Goal: Information Seeking & Learning: Find specific fact

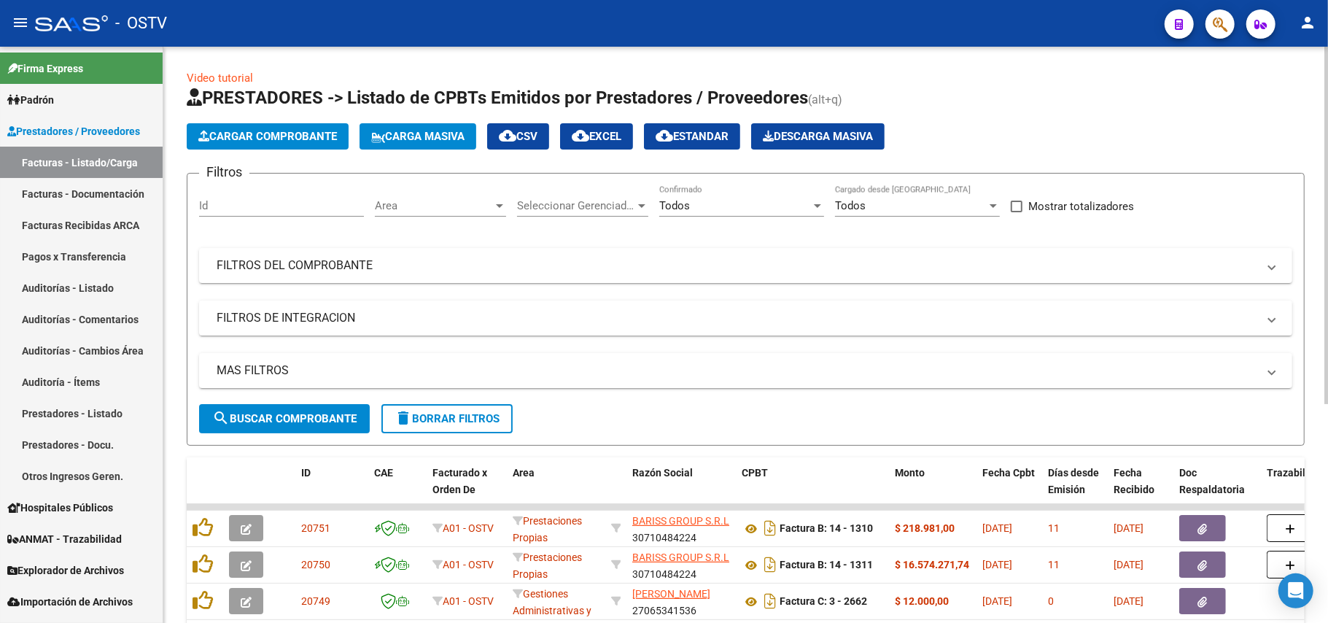
click at [293, 435] on form "Filtros Id Area Area Seleccionar Gerenciador Seleccionar Gerenciador Todos Conf…" at bounding box center [746, 309] width 1118 height 273
click at [313, 415] on span "search Buscar Comprobante" at bounding box center [284, 418] width 144 height 13
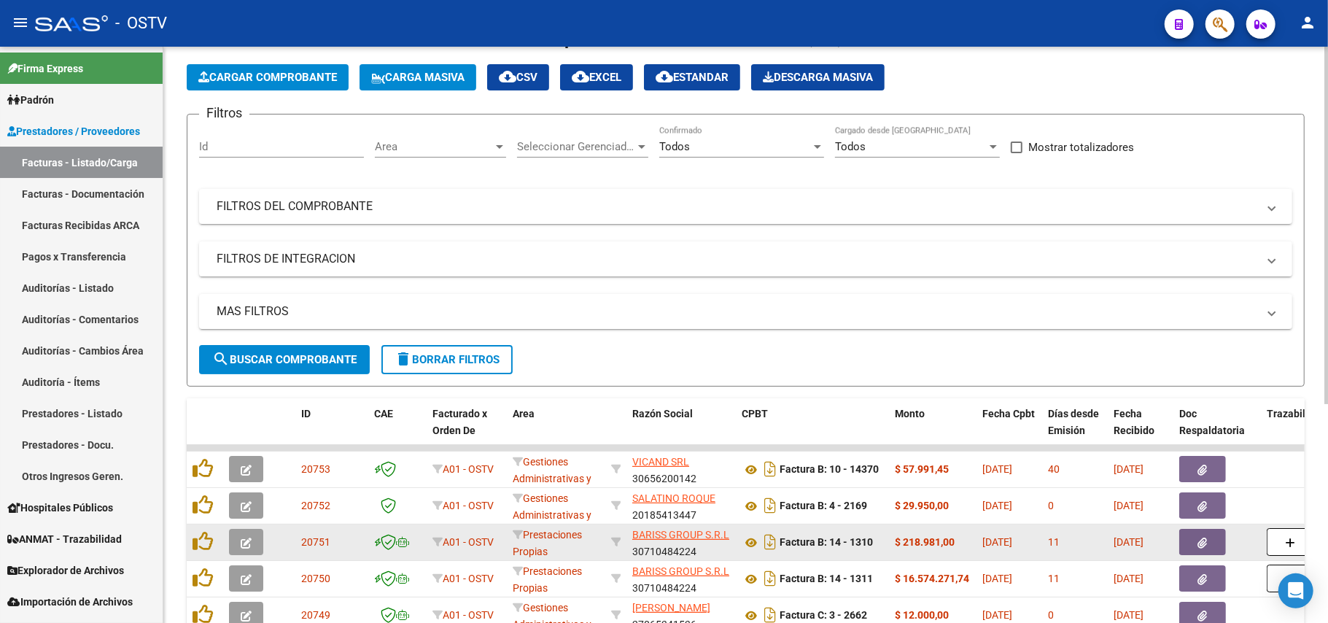
scroll to position [194, 0]
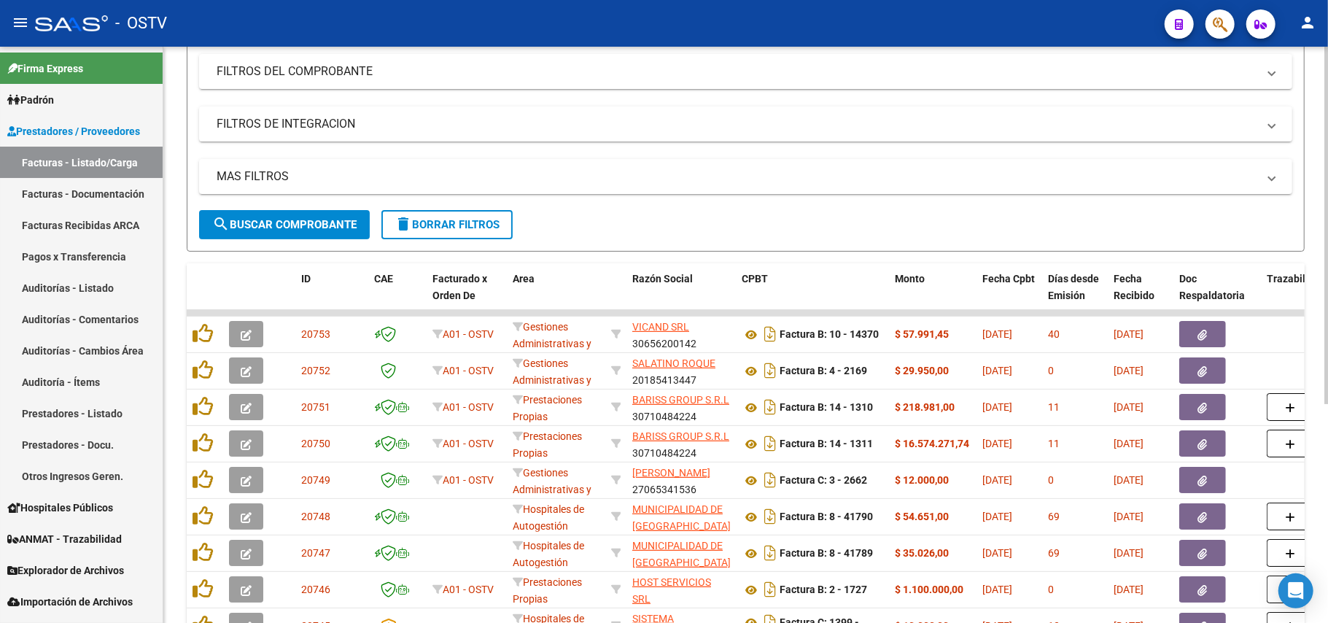
click at [278, 220] on span "search Buscar Comprobante" at bounding box center [284, 224] width 144 height 13
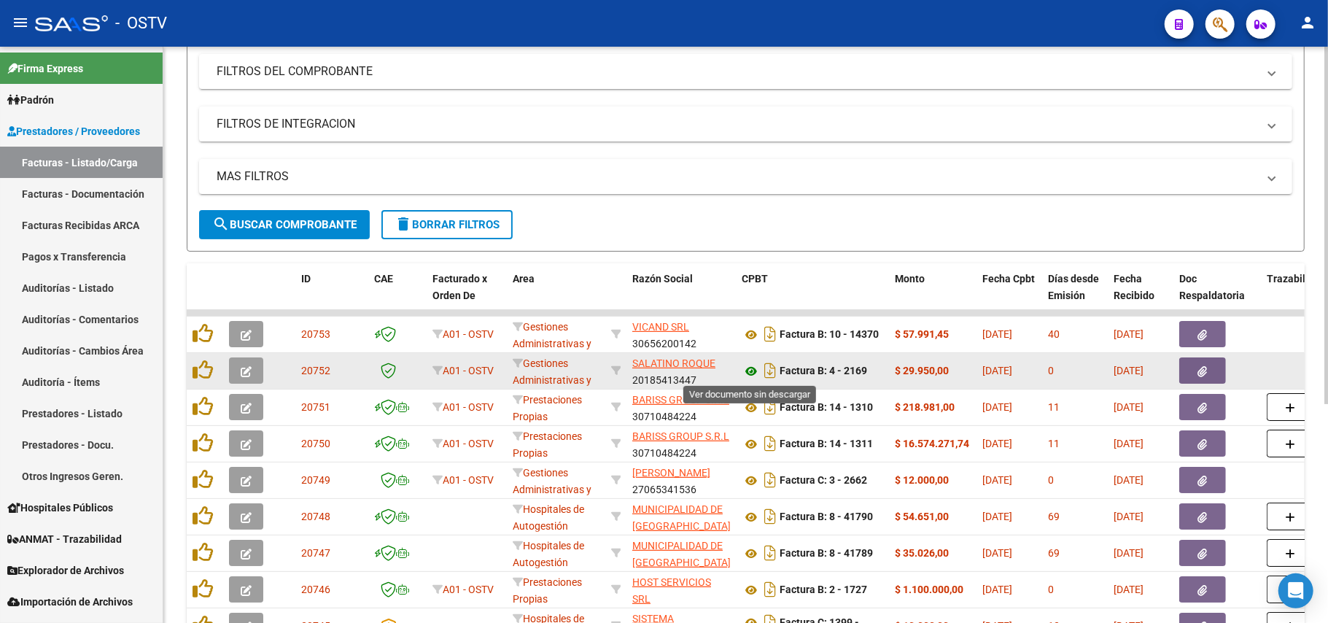
click at [751, 371] on icon at bounding box center [751, 371] width 19 height 18
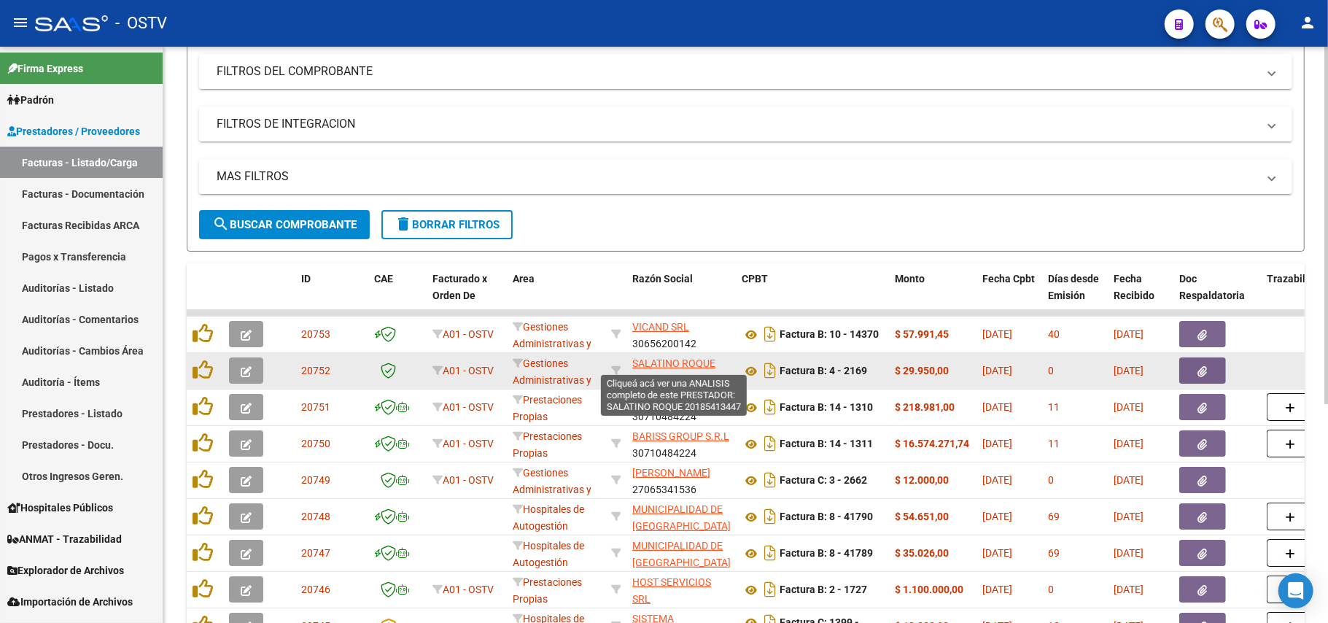
click at [693, 362] on span "SALATINO ROQUE" at bounding box center [673, 363] width 83 height 12
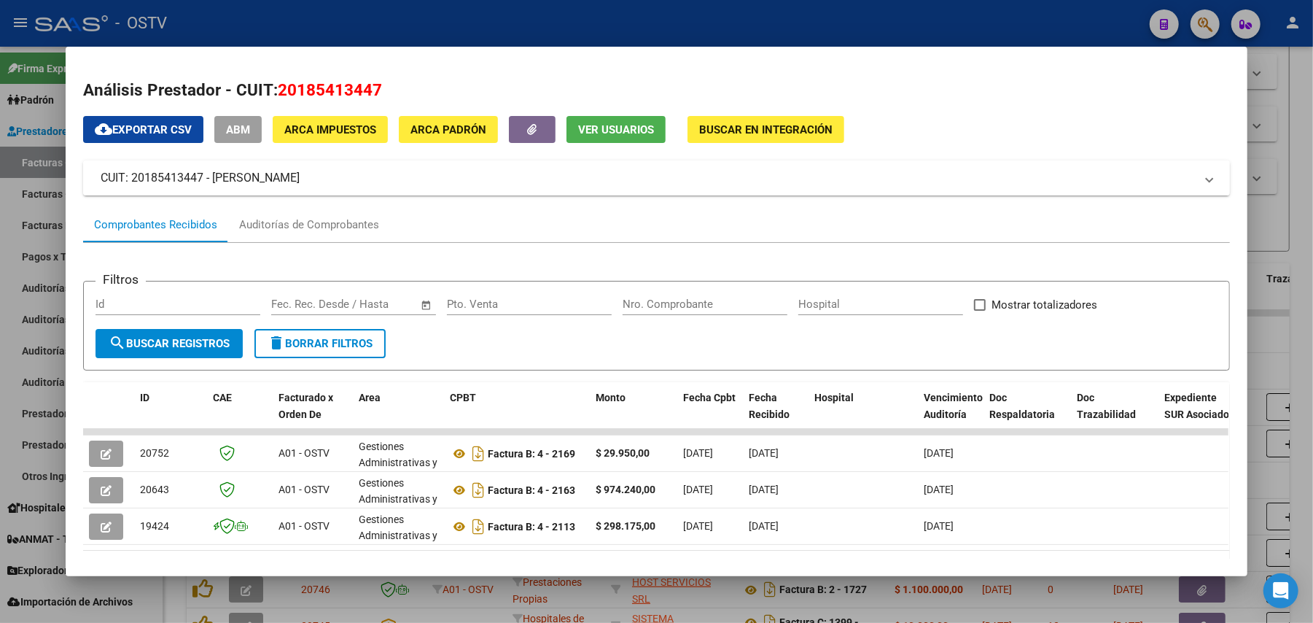
drag, startPoint x: 300, startPoint y: 185, endPoint x: 208, endPoint y: 184, distance: 92.6
click at [208, 184] on mat-panel-title "CUIT: 20185413447 - [PERSON_NAME]" at bounding box center [648, 178] width 1095 height 18
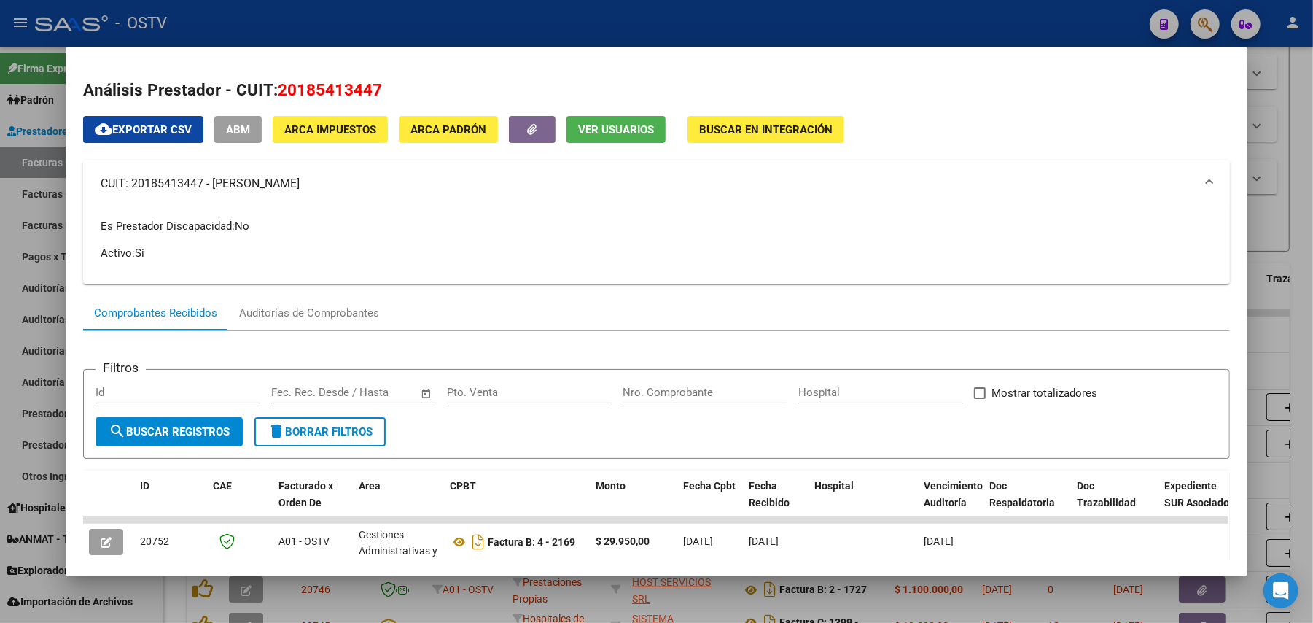
copy mat-panel-title "SALATINO ROQUE"
click at [575, 21] on div at bounding box center [656, 311] width 1313 height 623
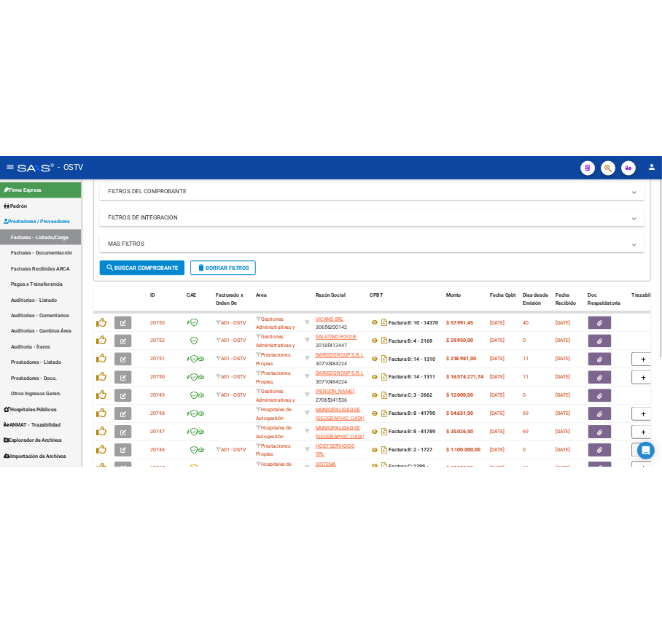
scroll to position [97, 0]
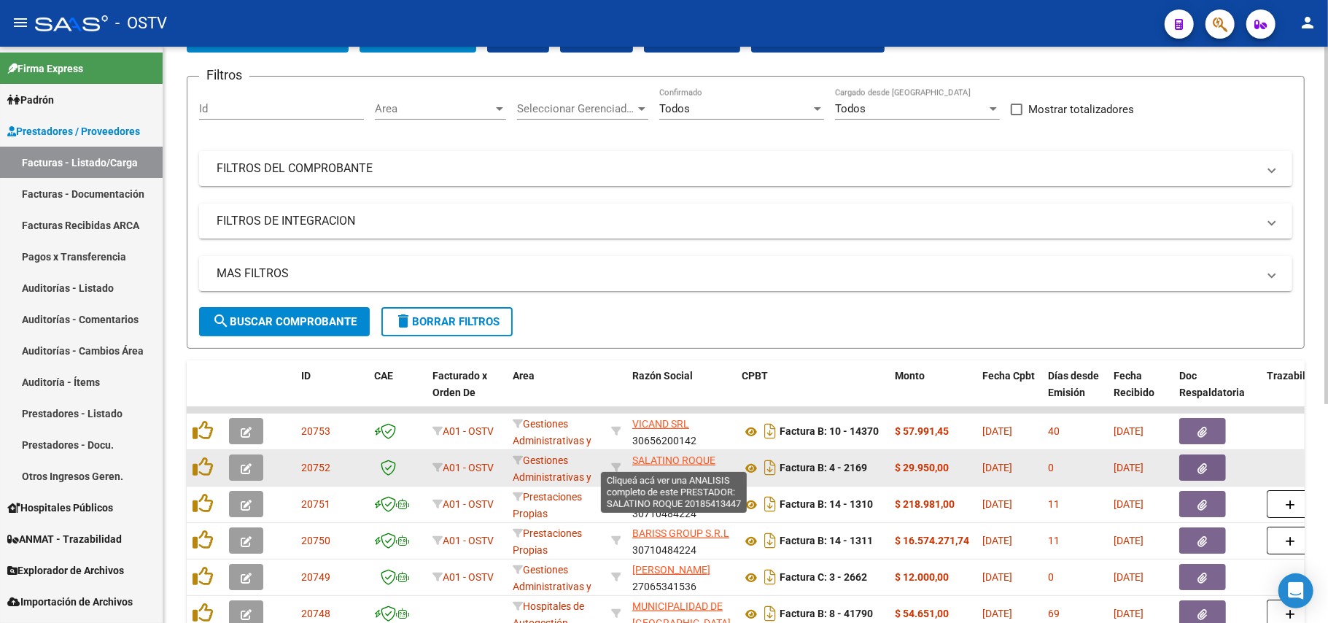
click at [665, 459] on span "SALATINO ROQUE" at bounding box center [673, 460] width 83 height 12
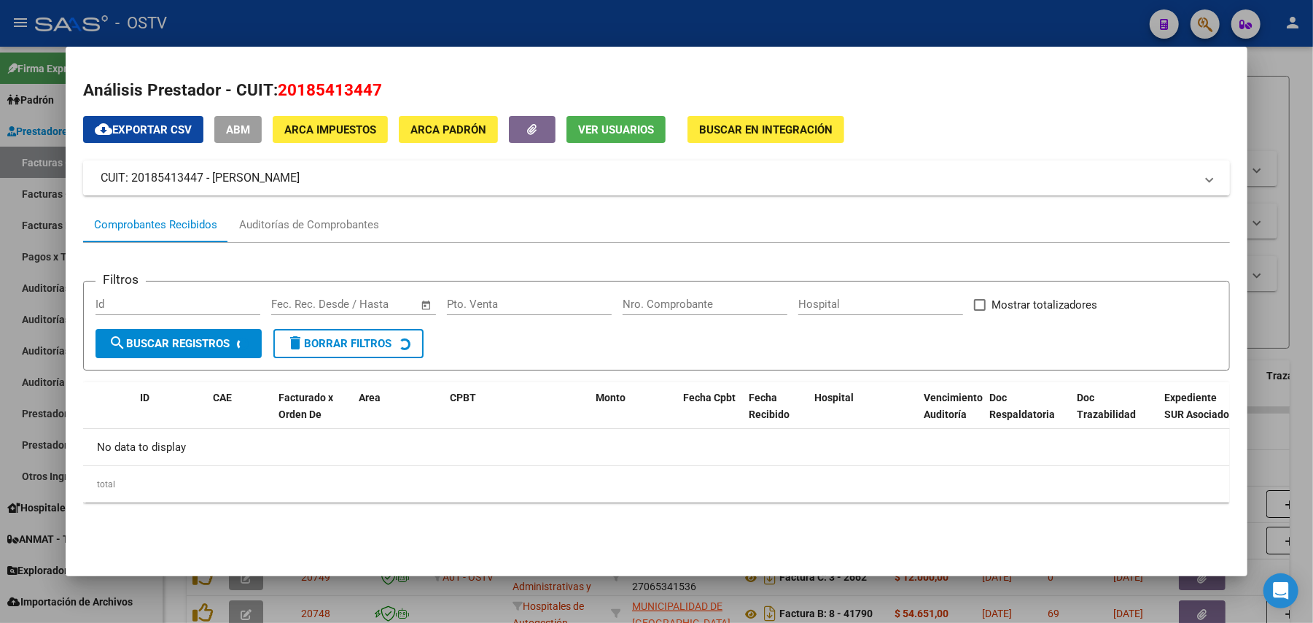
drag, startPoint x: 306, startPoint y: 187, endPoint x: 206, endPoint y: 178, distance: 101.0
click at [206, 178] on mat-expansion-panel-header "CUIT: 20185413447 - [PERSON_NAME]" at bounding box center [656, 177] width 1147 height 35
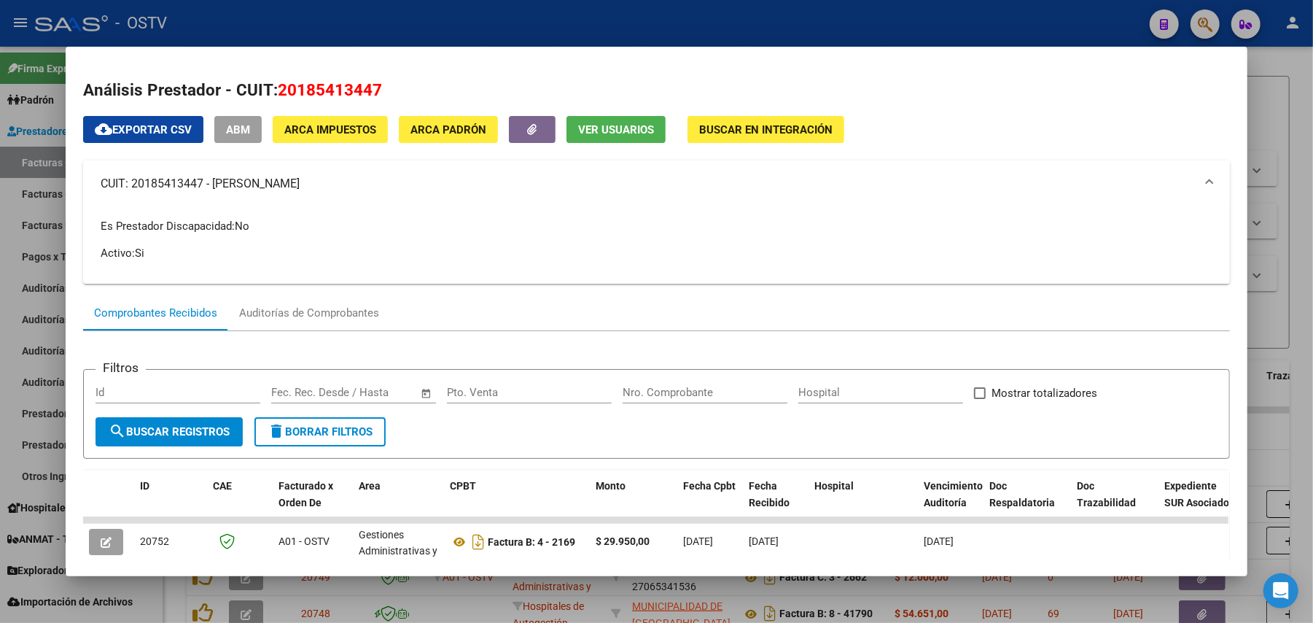
copy mat-panel-title "SALATINO ROQUE"
click at [505, 27] on div at bounding box center [656, 311] width 1313 height 623
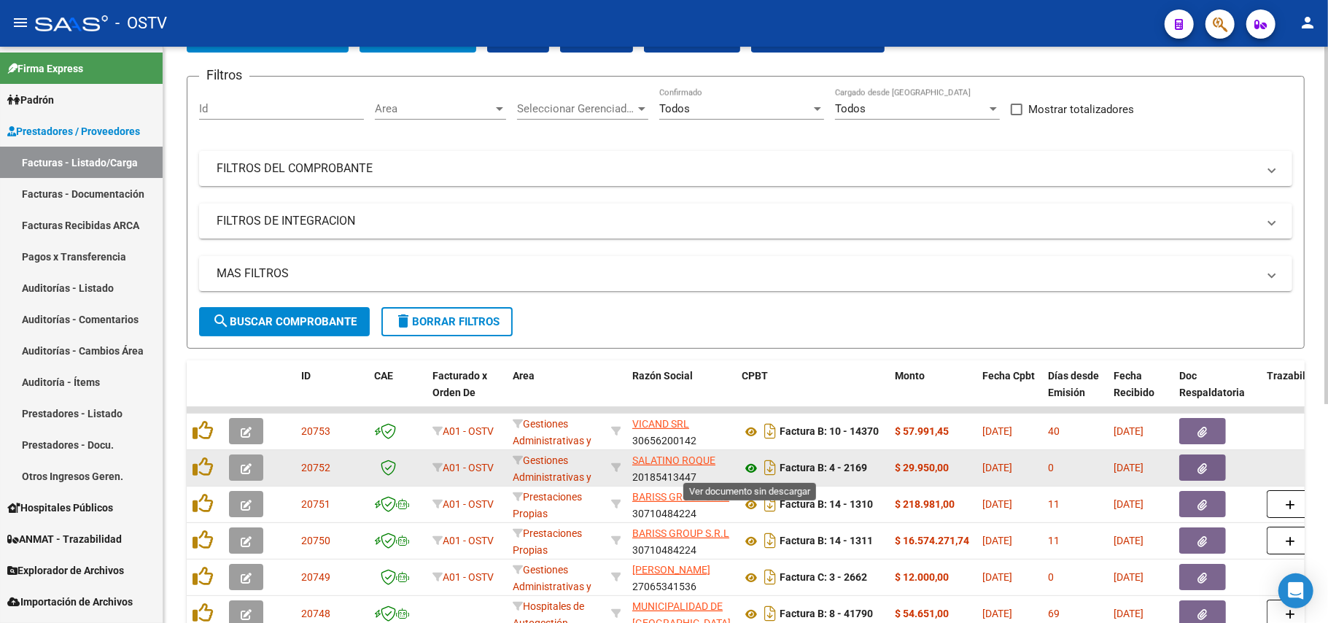
click at [742, 467] on icon at bounding box center [751, 468] width 19 height 18
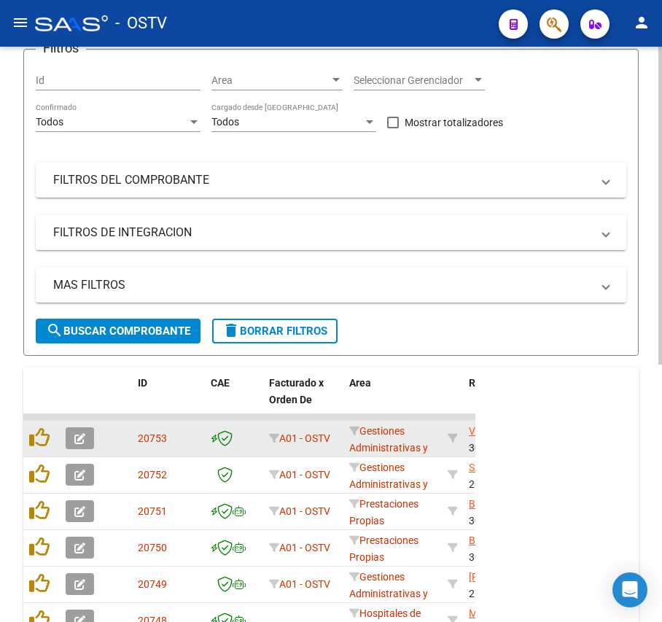
scroll to position [292, 0]
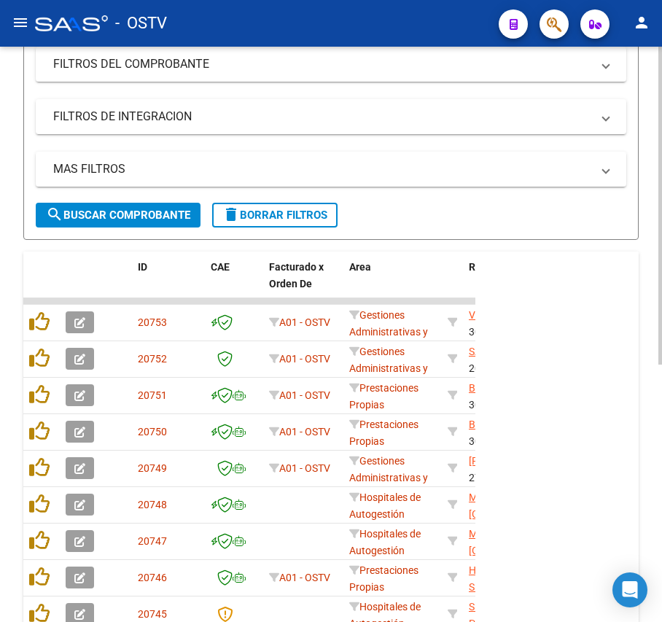
click at [152, 222] on button "search Buscar Comprobante" at bounding box center [118, 215] width 165 height 25
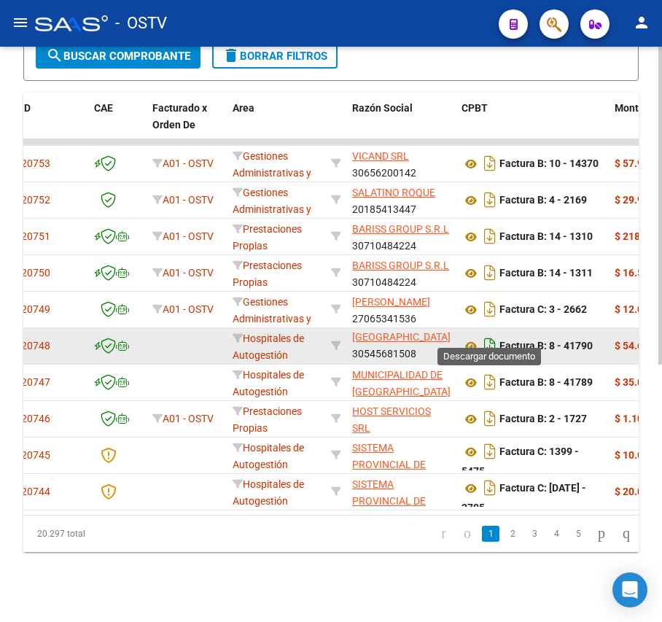
scroll to position [271, 0]
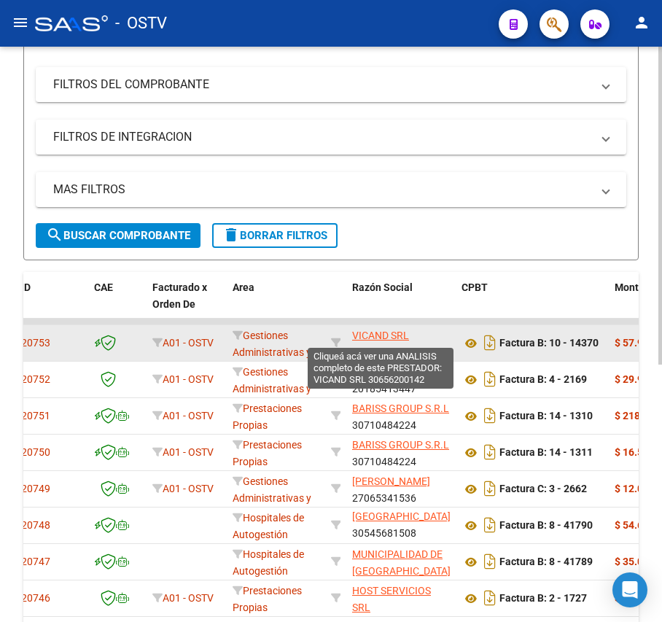
click at [387, 336] on span "VICAND SRL" at bounding box center [380, 336] width 57 height 12
type textarea "30656200142"
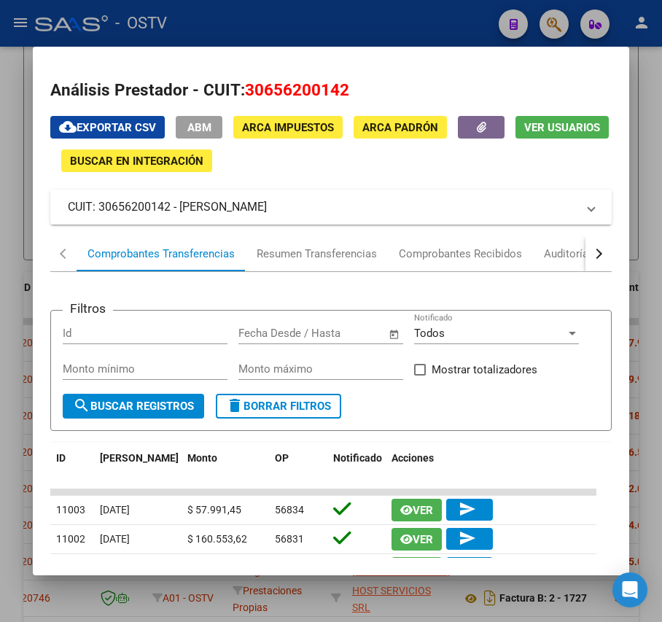
drag, startPoint x: 251, startPoint y: 210, endPoint x: 179, endPoint y: 206, distance: 71.6
click at [179, 206] on mat-panel-title "CUIT: 30656200142 - [PERSON_NAME]" at bounding box center [322, 207] width 508 height 18
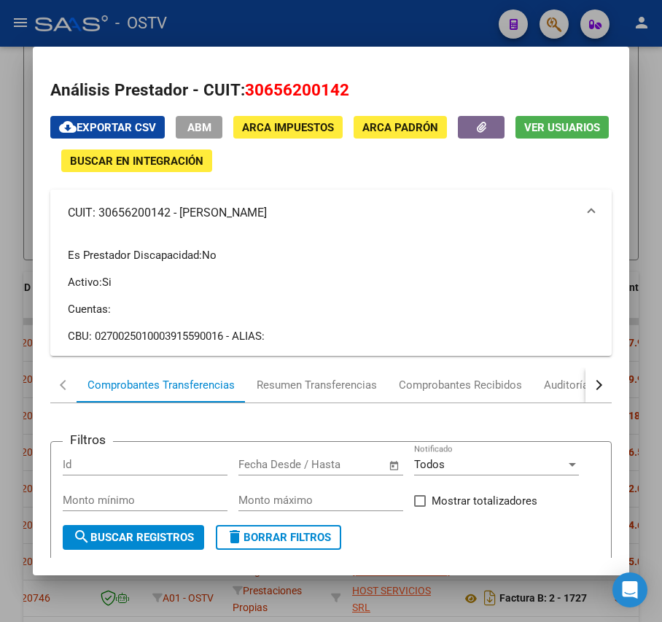
copy mat-panel-title "VICAND SRL"
click at [346, 10] on div at bounding box center [331, 311] width 662 height 622
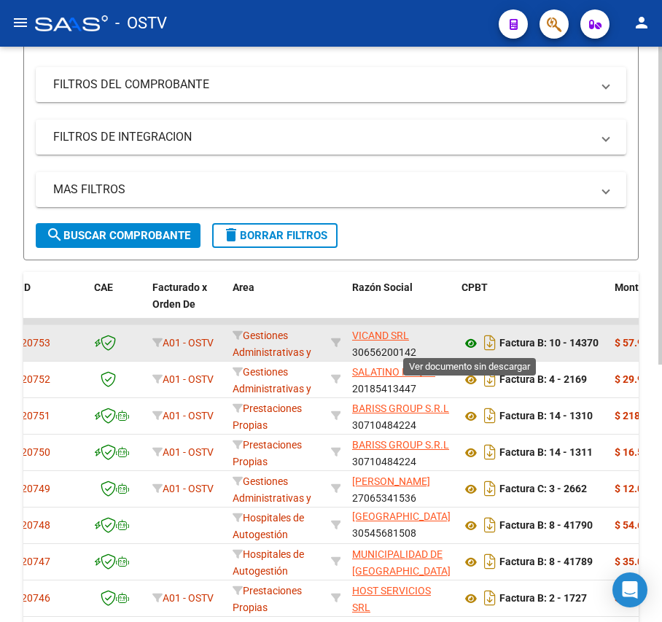
click at [465, 338] on icon at bounding box center [471, 344] width 19 height 18
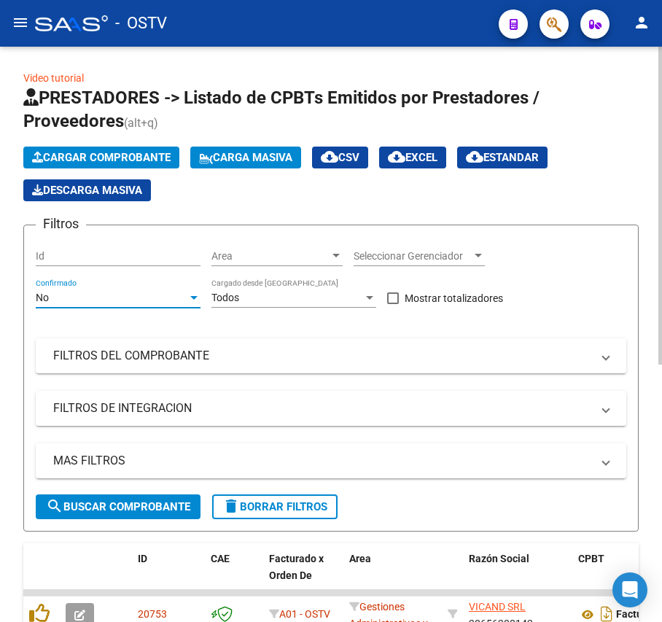
click at [108, 295] on div "No" at bounding box center [112, 298] width 152 height 12
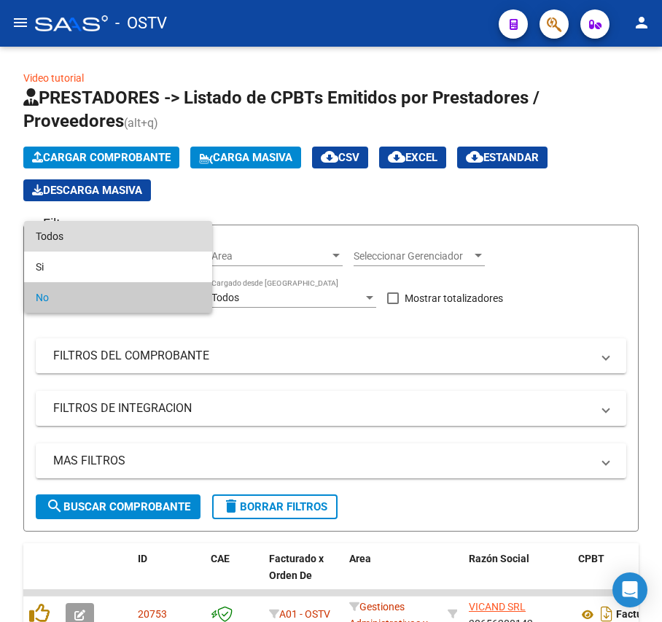
click at [103, 234] on span "Todos" at bounding box center [118, 236] width 165 height 31
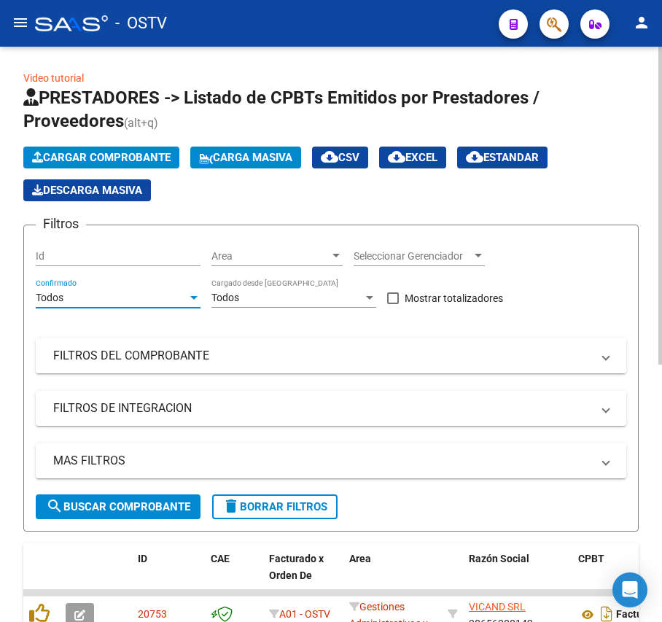
click at [172, 357] on mat-panel-title "FILTROS DEL COMPROBANTE" at bounding box center [322, 356] width 538 height 16
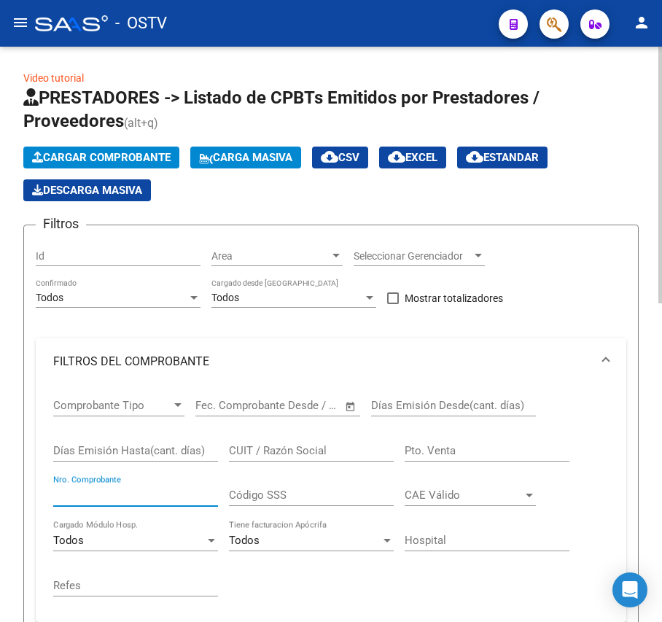
click at [132, 493] on input "Nro. Comprobante" at bounding box center [135, 495] width 165 height 13
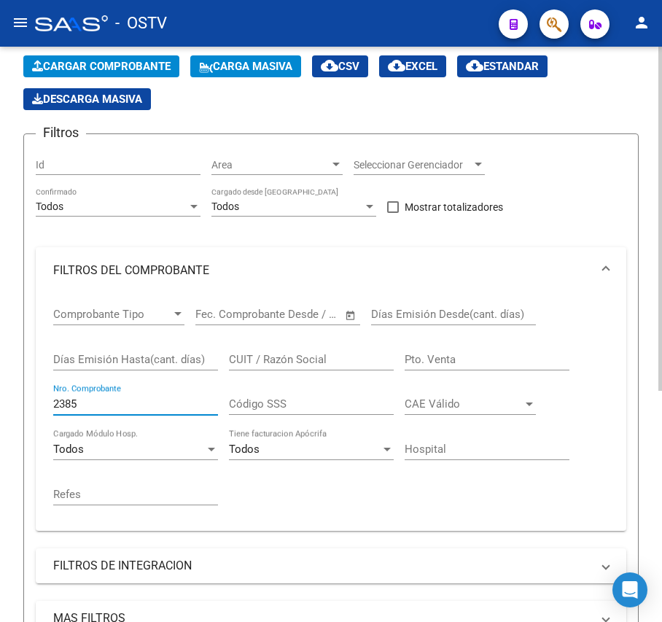
scroll to position [387, 0]
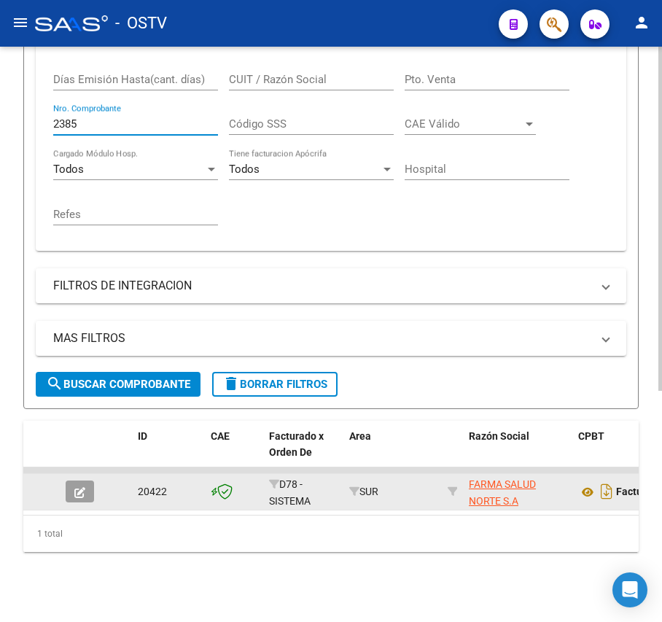
type input "2385"
click at [64, 478] on datatable-body-cell at bounding box center [85, 492] width 51 height 36
click at [77, 481] on button "button" at bounding box center [80, 492] width 28 height 22
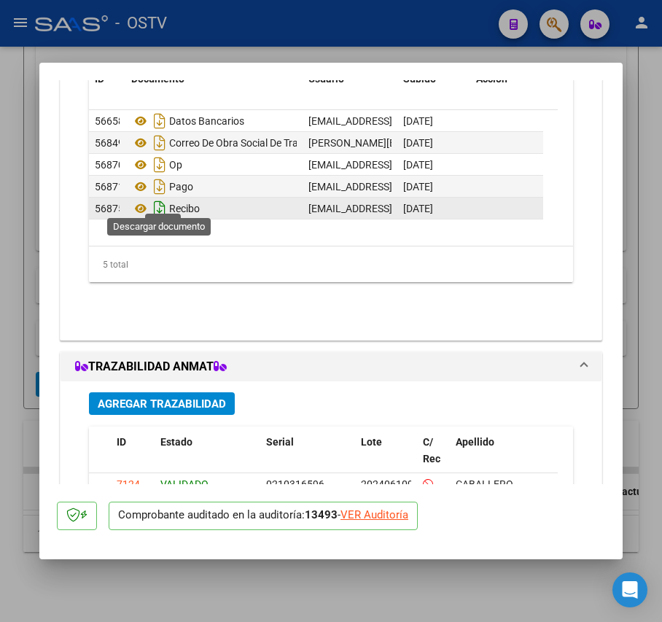
scroll to position [1459, 0]
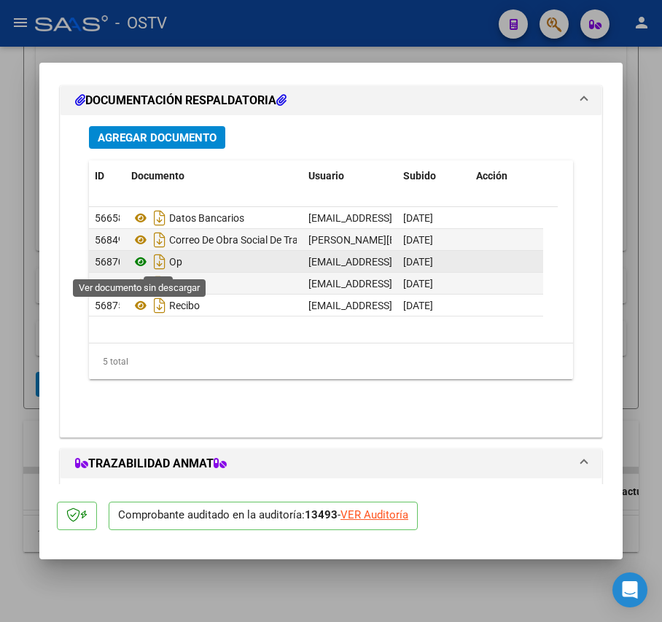
click at [141, 264] on icon at bounding box center [140, 262] width 19 height 18
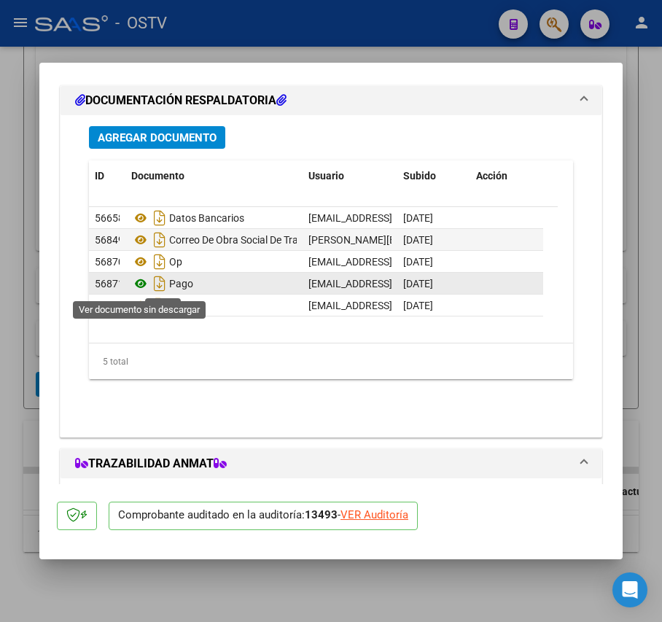
click at [141, 283] on icon at bounding box center [140, 284] width 19 height 18
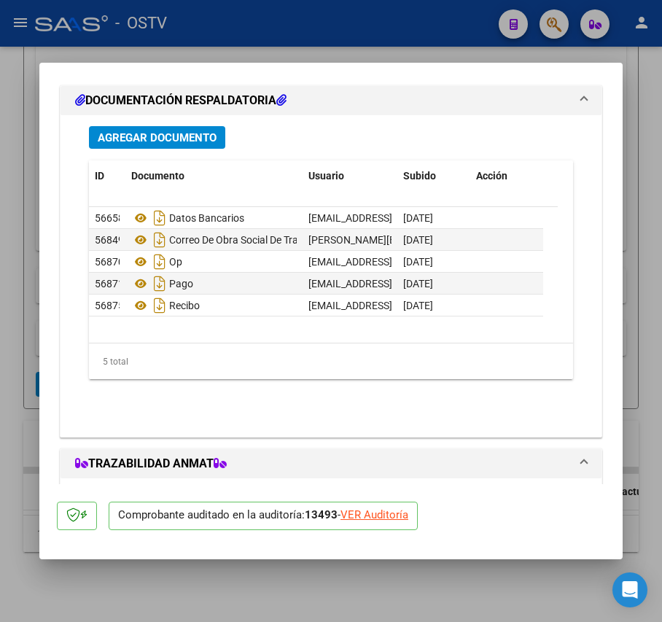
click at [239, 64] on mat-dialog-container "COMPROBANTE VER COMPROBANTE ESTADO: Auditoría liquidada en período 202507 DATOS…" at bounding box center [330, 311] width 583 height 497
click at [257, 50] on div at bounding box center [331, 311] width 662 height 622
type input "$ 0,00"
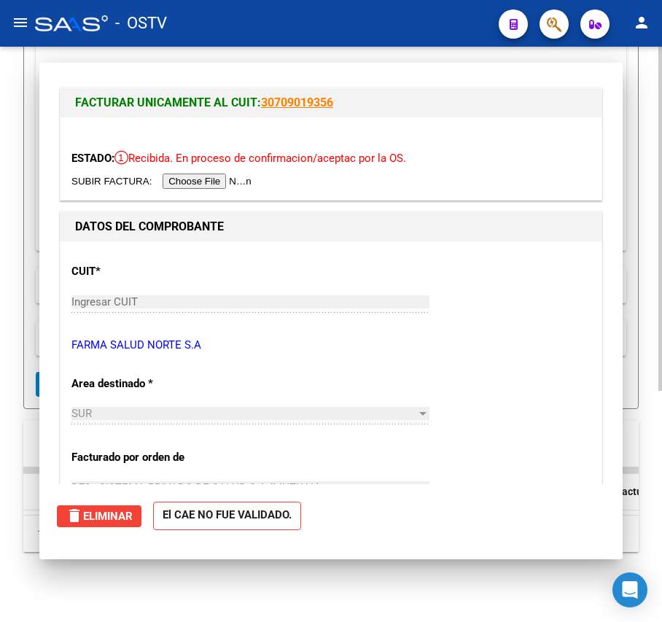
scroll to position [387, 0]
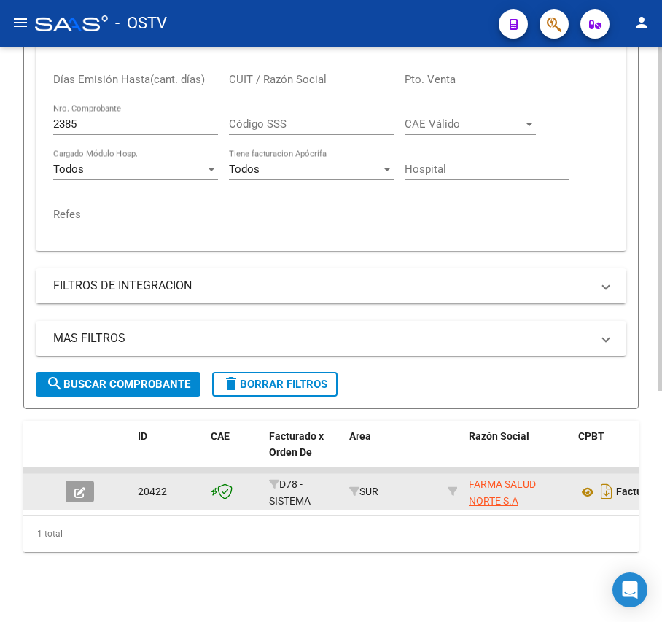
click at [77, 484] on button "button" at bounding box center [80, 492] width 28 height 22
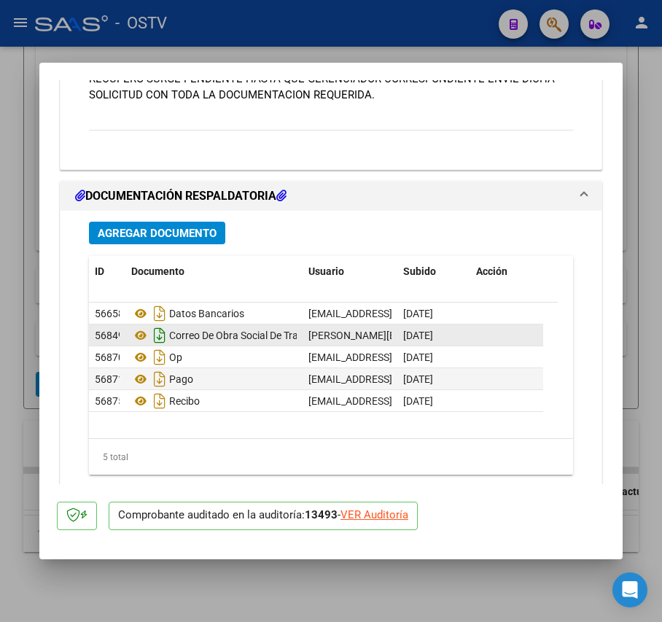
scroll to position [1361, 0]
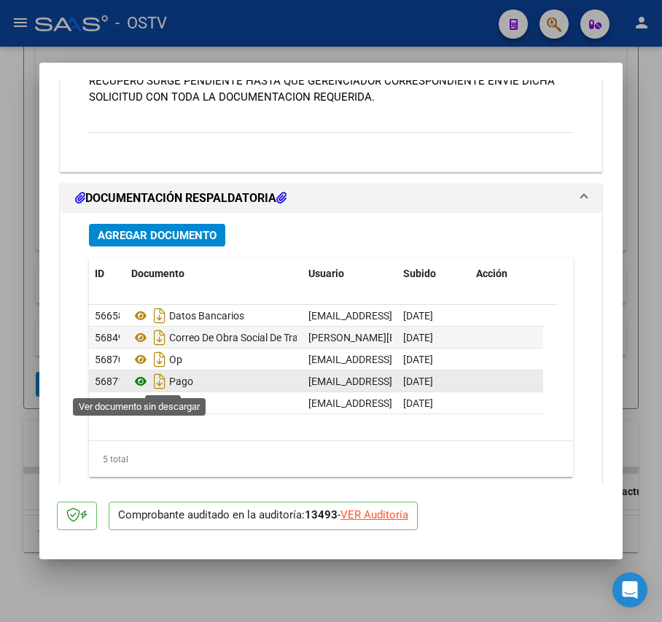
click at [137, 385] on icon at bounding box center [140, 382] width 19 height 18
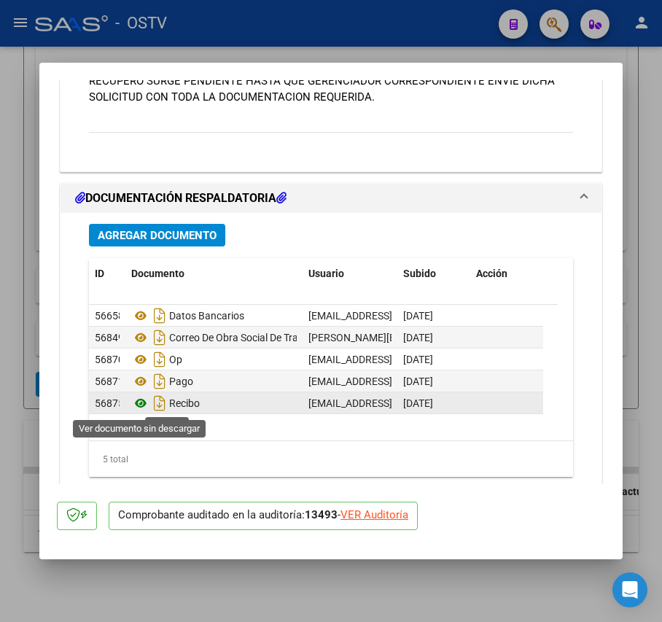
click at [139, 406] on icon at bounding box center [140, 404] width 19 height 18
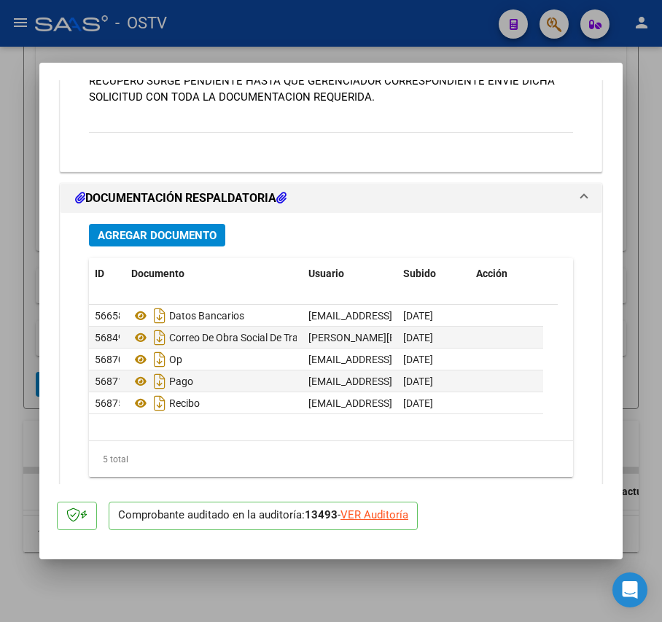
click at [264, 47] on div at bounding box center [331, 311] width 662 height 622
type input "$ 0,00"
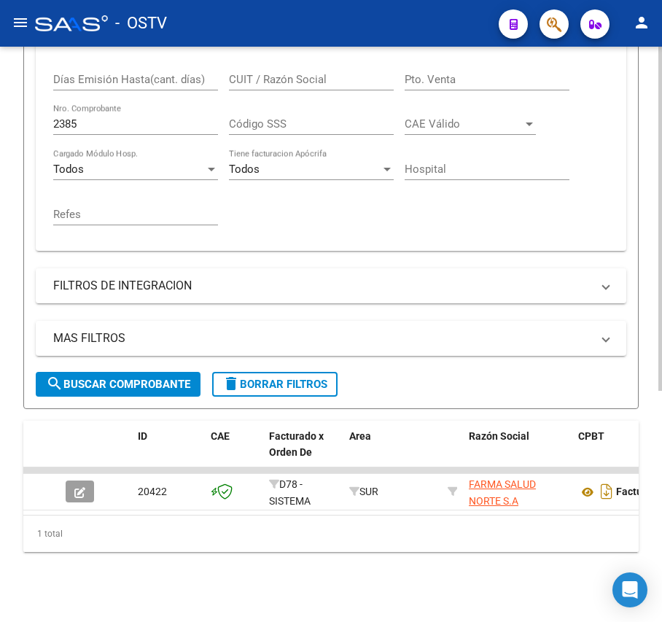
scroll to position [0, 0]
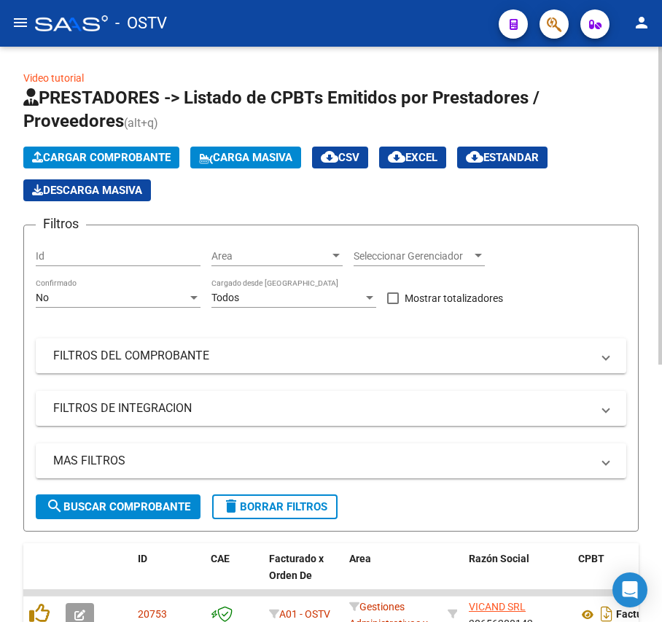
click at [108, 298] on div "No" at bounding box center [112, 298] width 152 height 12
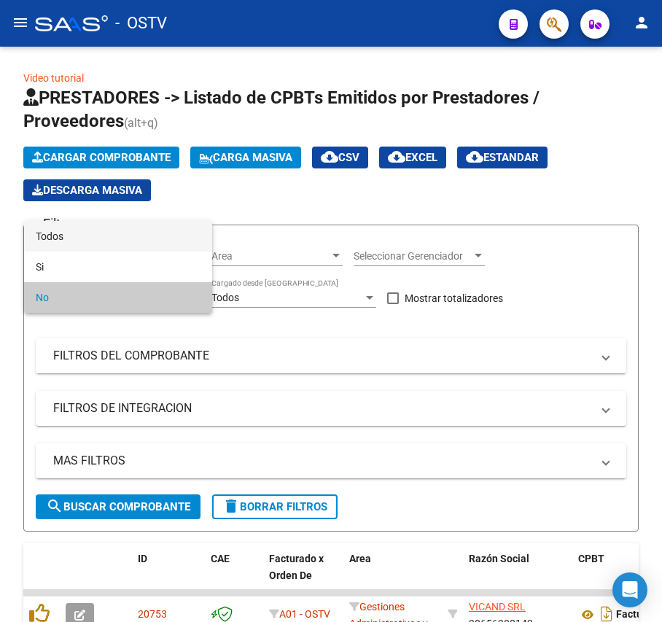
click at [150, 232] on span "Todos" at bounding box center [118, 236] width 165 height 31
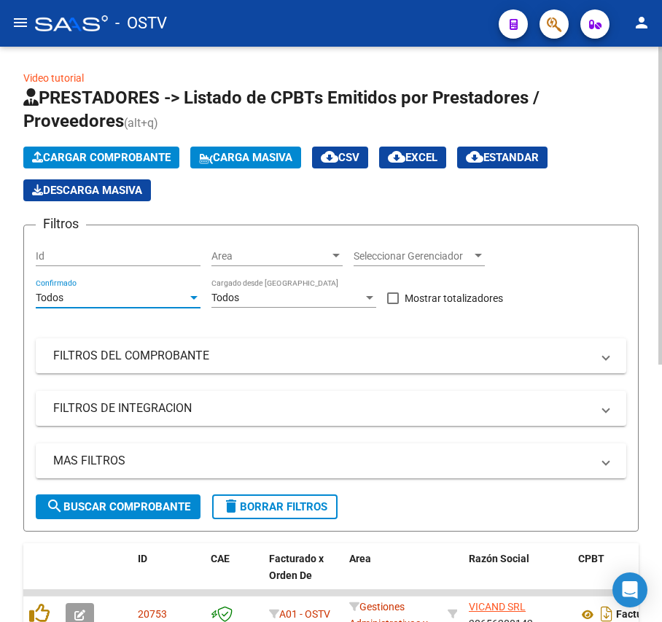
scroll to position [292, 0]
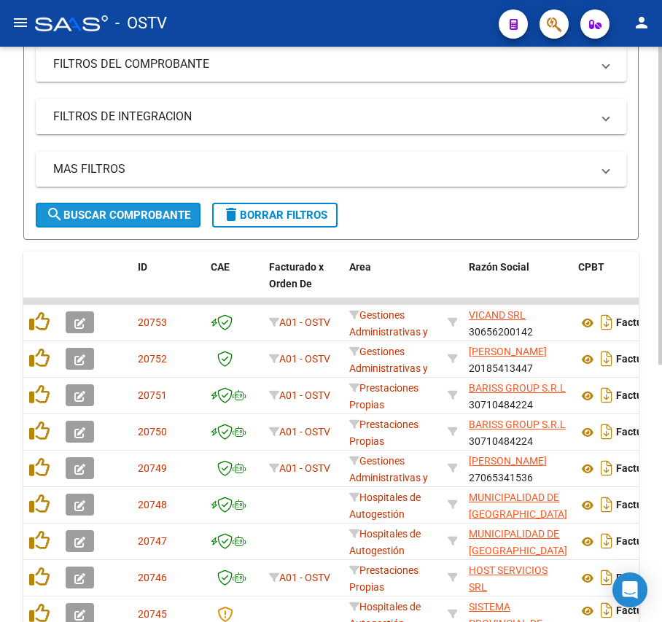
click at [161, 216] on span "search Buscar Comprobante" at bounding box center [118, 215] width 144 height 13
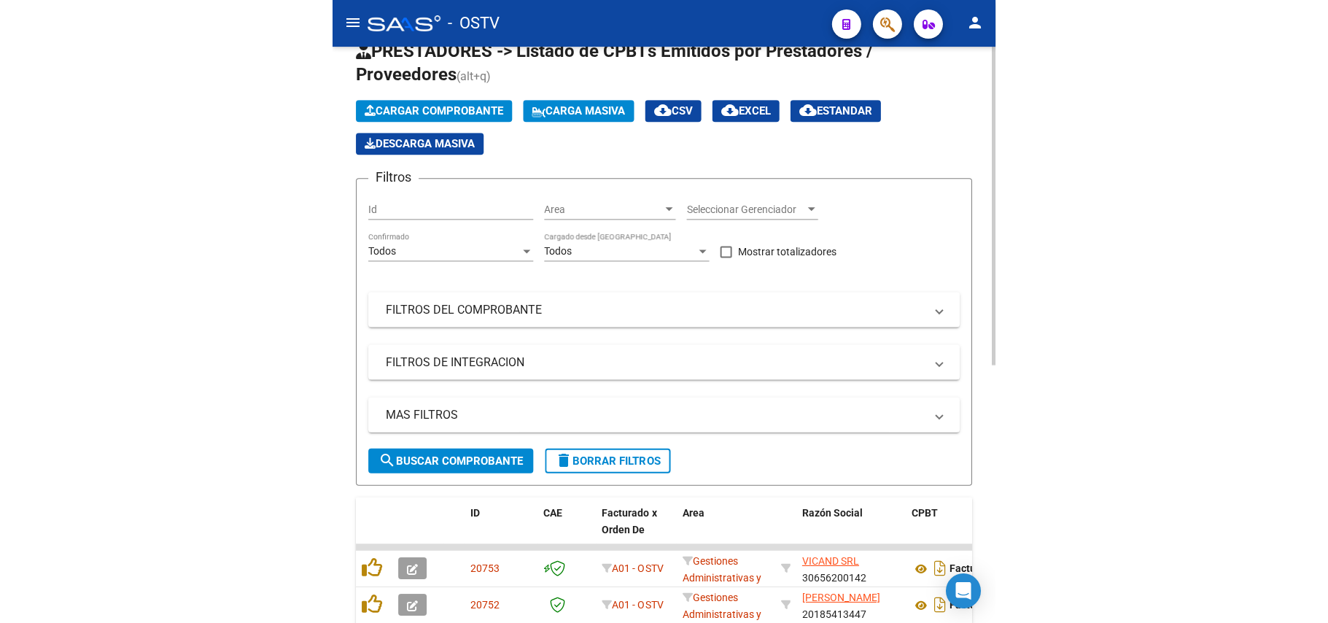
scroll to position [0, 0]
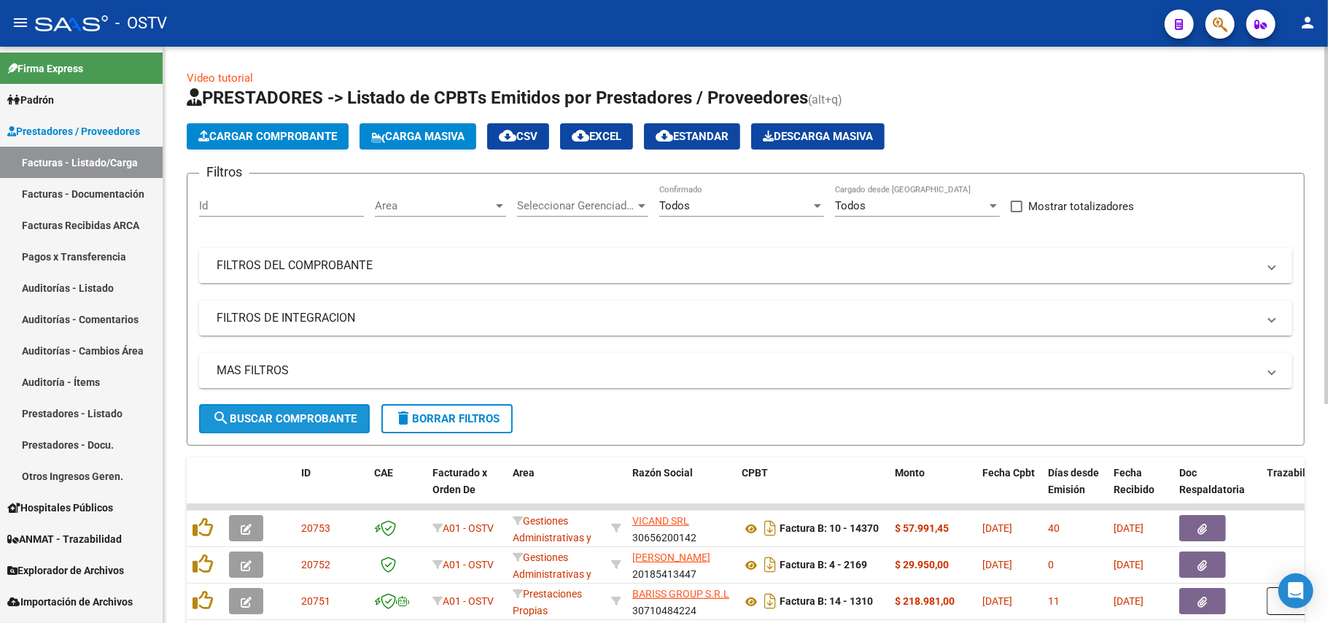
click at [325, 418] on span "search Buscar Comprobante" at bounding box center [284, 418] width 144 height 13
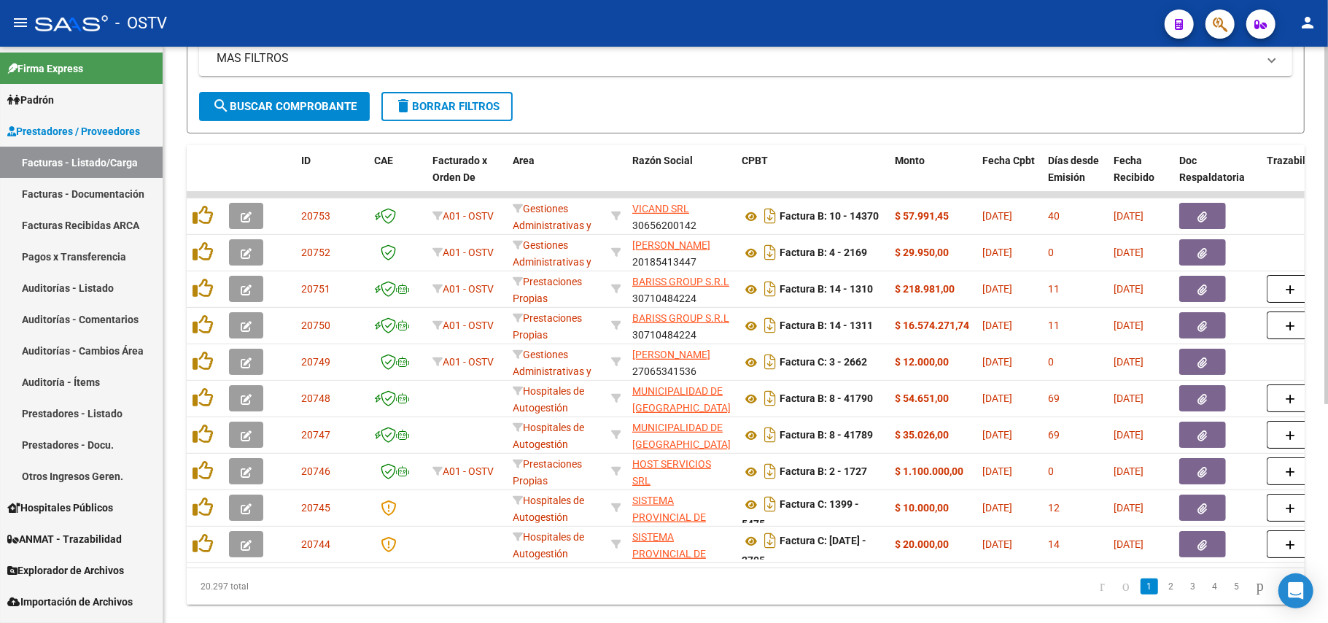
scroll to position [354, 0]
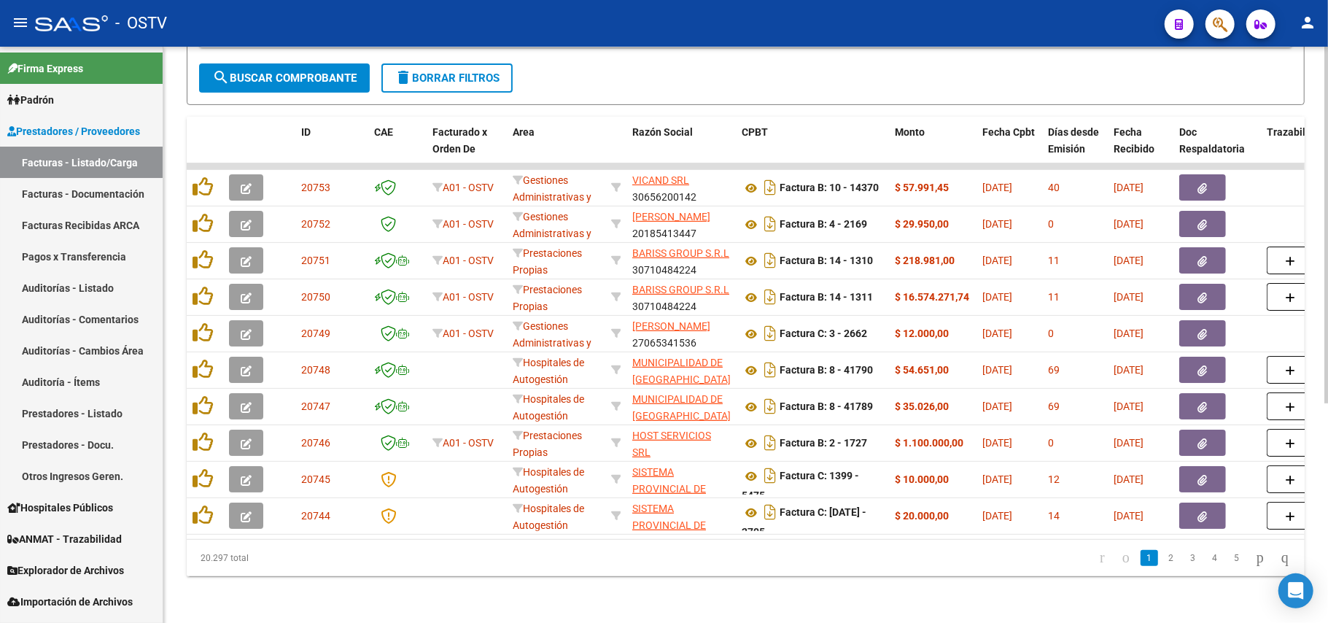
click at [661, 584] on div "Video tutorial PRESTADORES -> Listado de CPBTs Emitidos por Prestadores / Prove…" at bounding box center [745, 164] width 1165 height 917
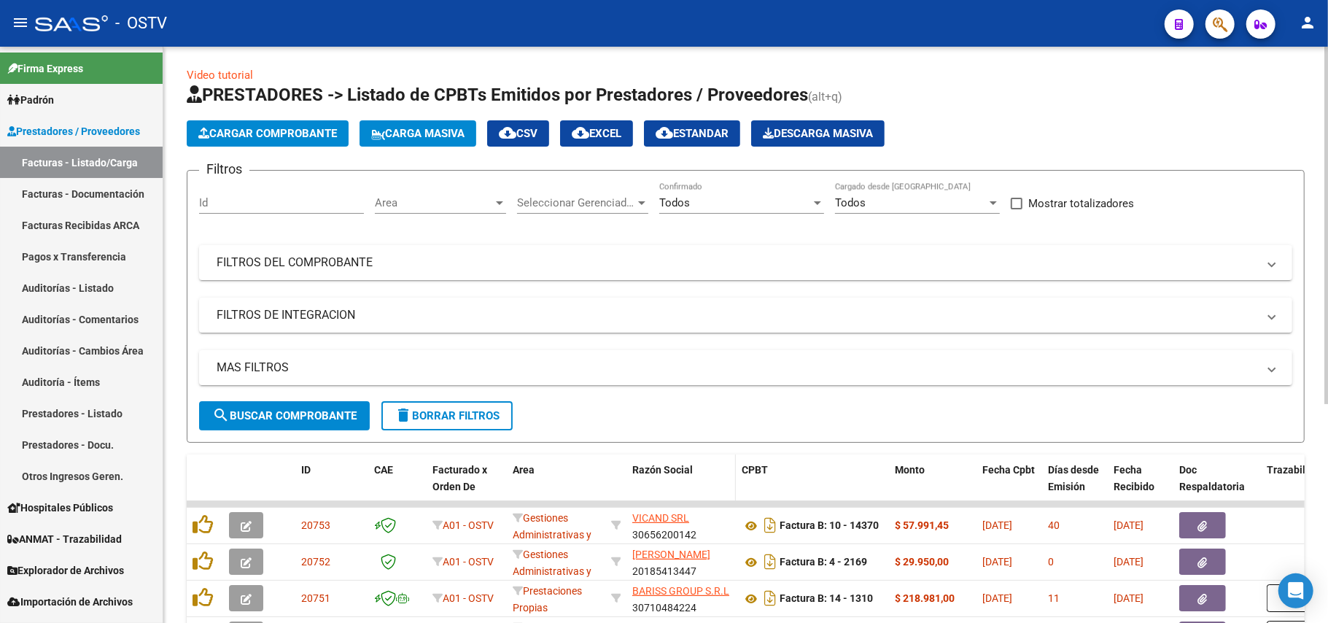
scroll to position [0, 0]
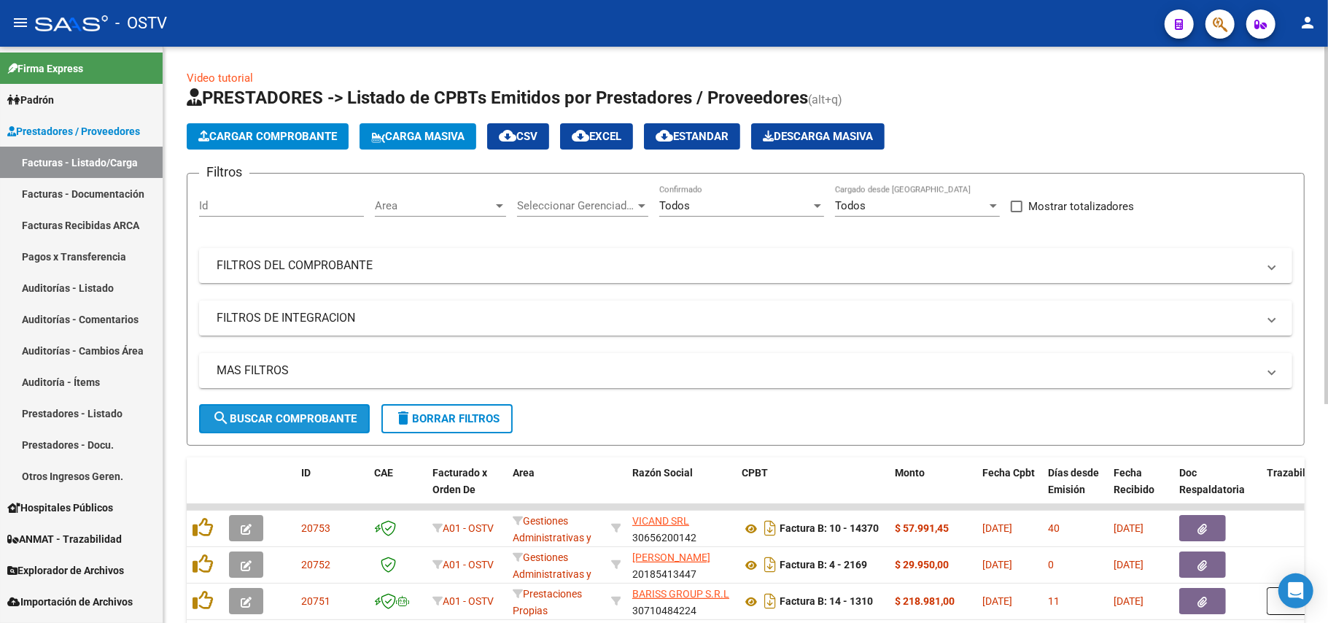
click at [310, 409] on button "search Buscar Comprobante" at bounding box center [284, 418] width 171 height 29
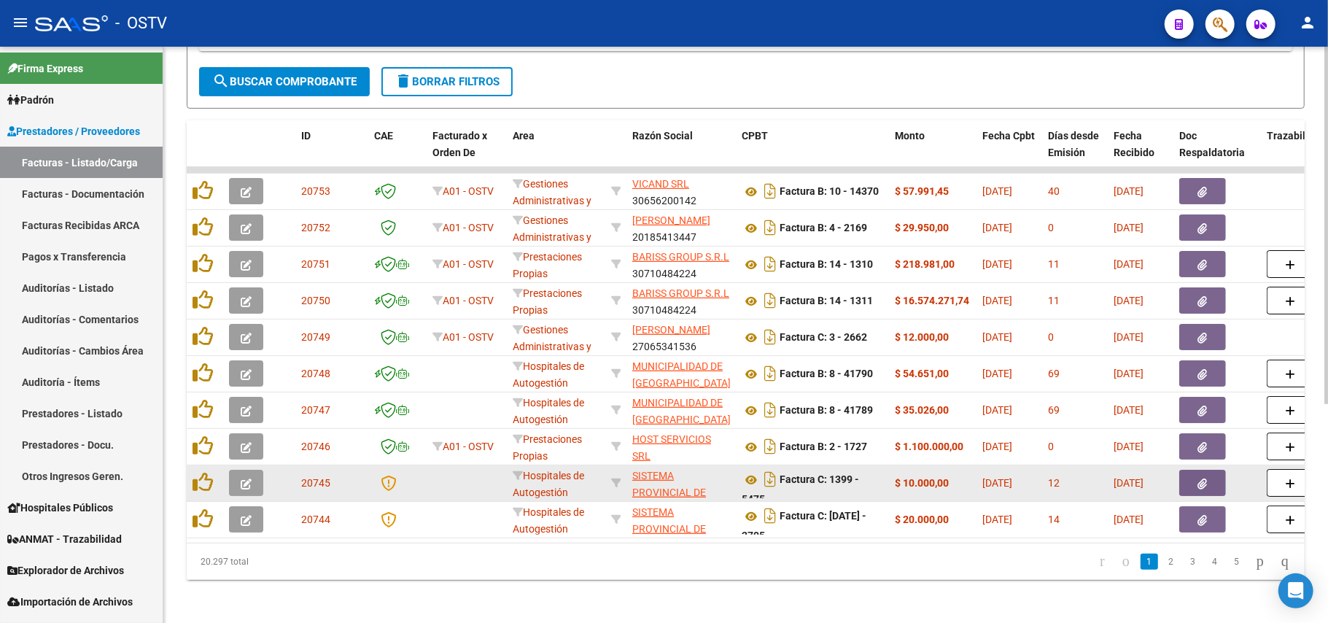
scroll to position [354, 0]
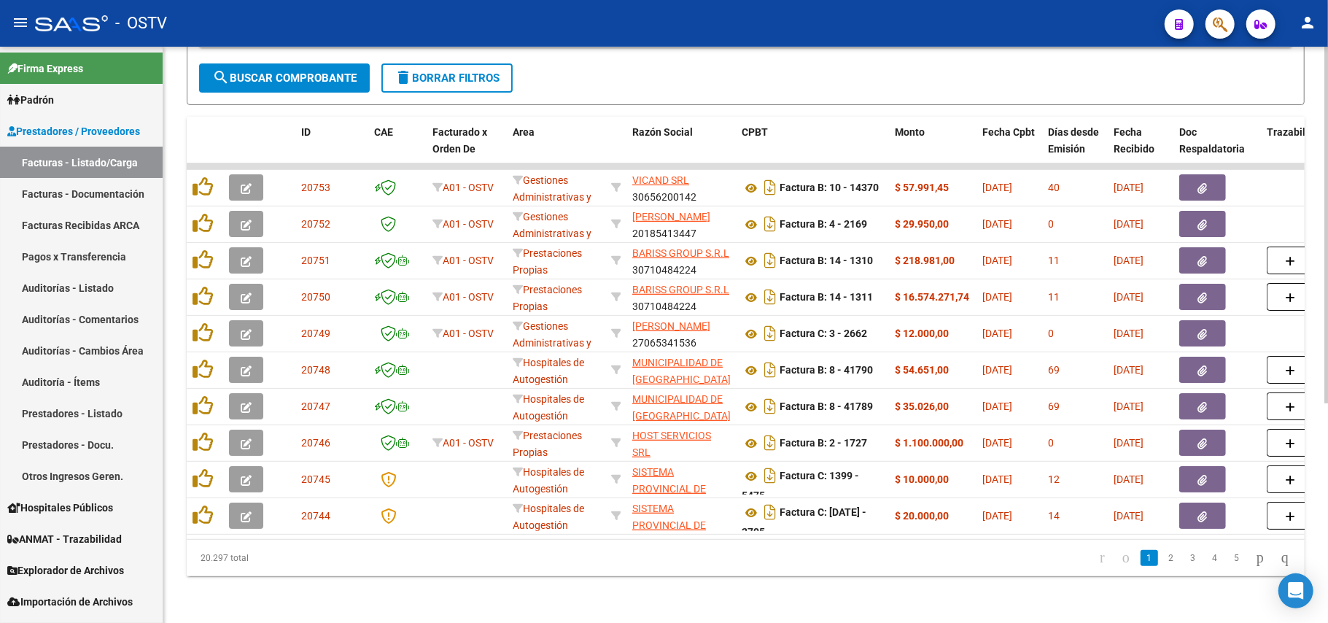
click at [661, 557] on li "2" at bounding box center [1171, 558] width 22 height 25
click at [538, 572] on div "20.297 total 1 2 3 4 5" at bounding box center [746, 558] width 1118 height 36
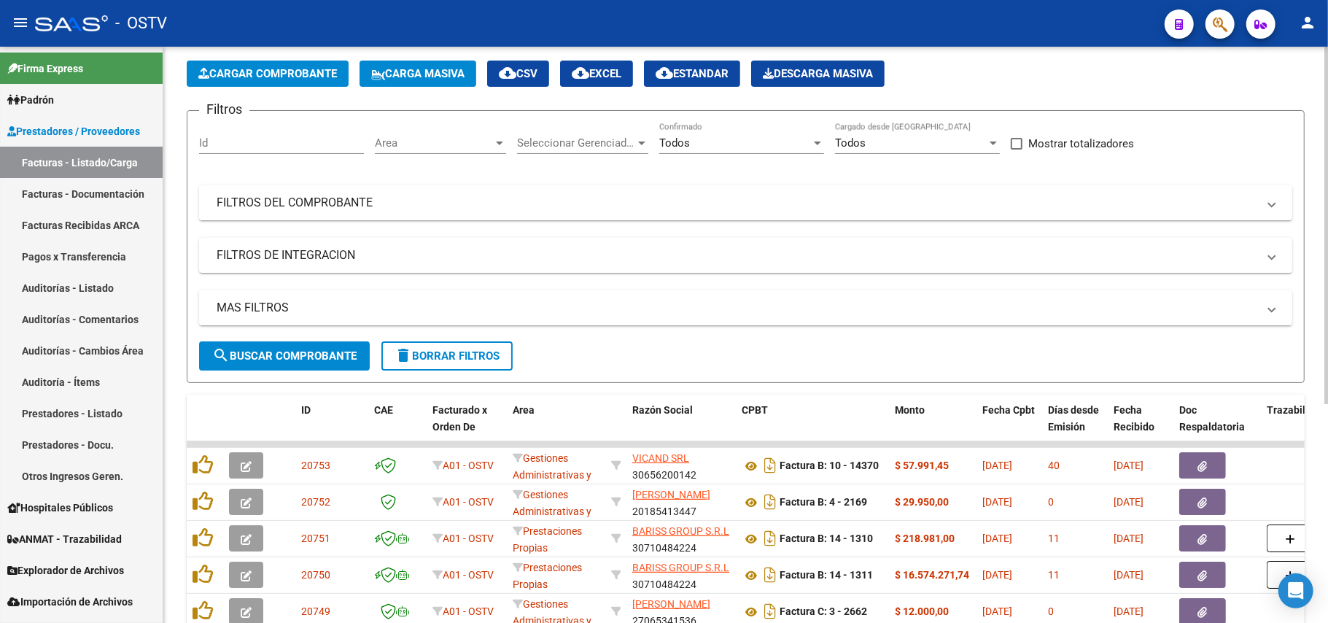
scroll to position [0, 0]
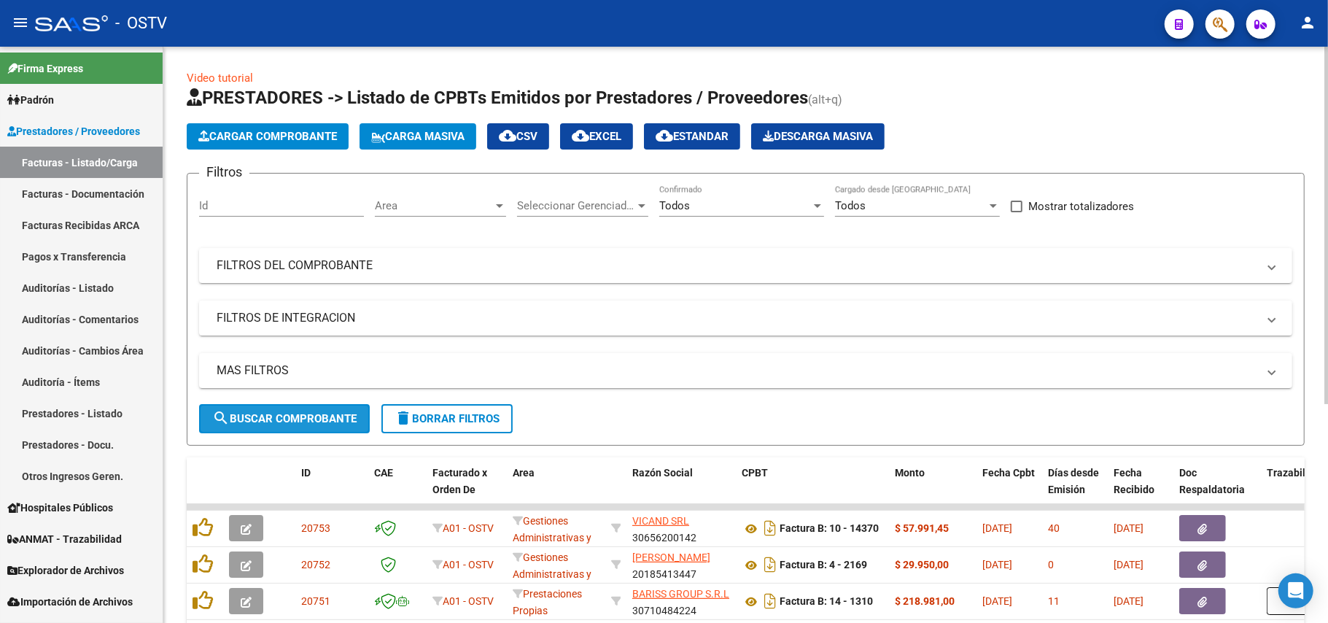
click at [290, 412] on span "search Buscar Comprobante" at bounding box center [284, 418] width 144 height 13
click at [309, 418] on span "search Buscar Comprobante" at bounding box center [284, 418] width 144 height 13
click at [707, 202] on div "No" at bounding box center [735, 205] width 152 height 13
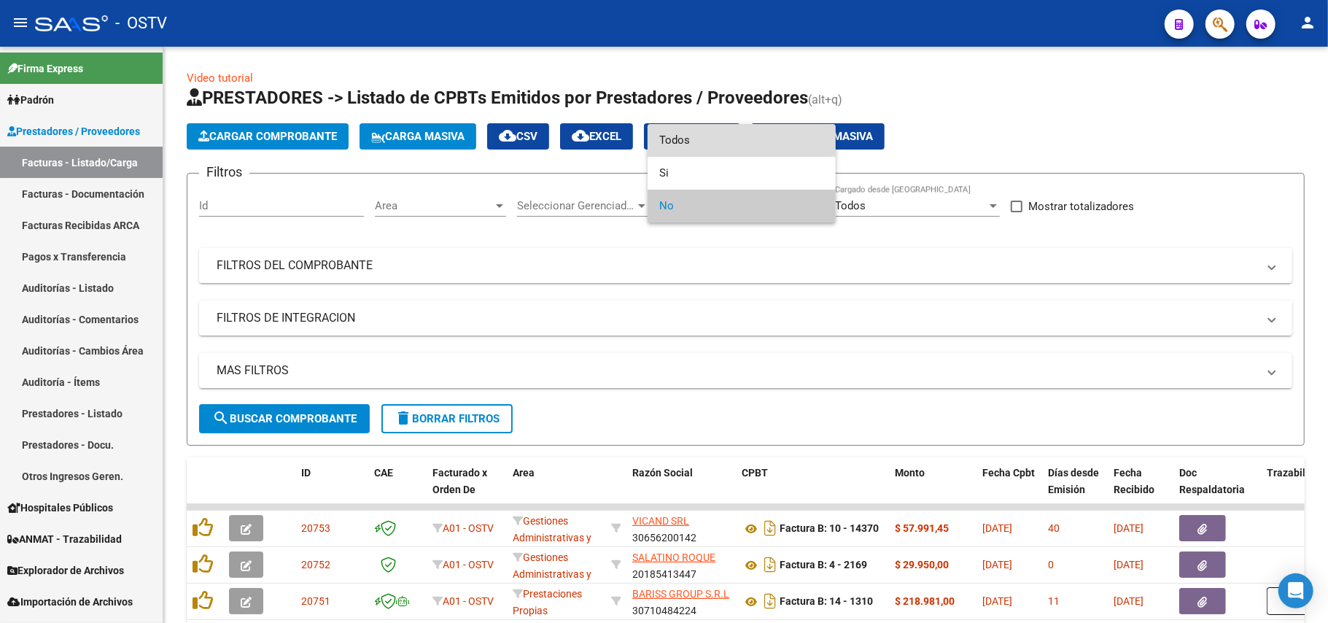
click at [716, 141] on span "Todos" at bounding box center [741, 140] width 165 height 33
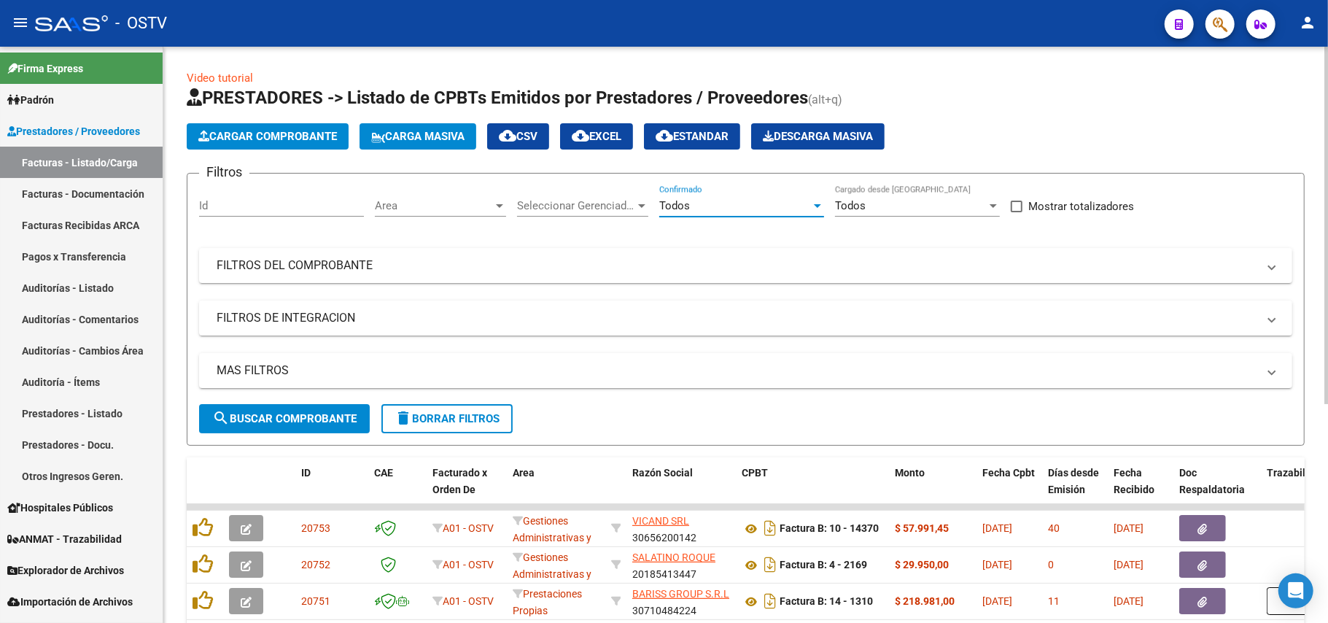
click at [336, 424] on button "search Buscar Comprobante" at bounding box center [284, 418] width 171 height 29
click at [322, 414] on span "search Buscar Comprobante" at bounding box center [284, 418] width 144 height 13
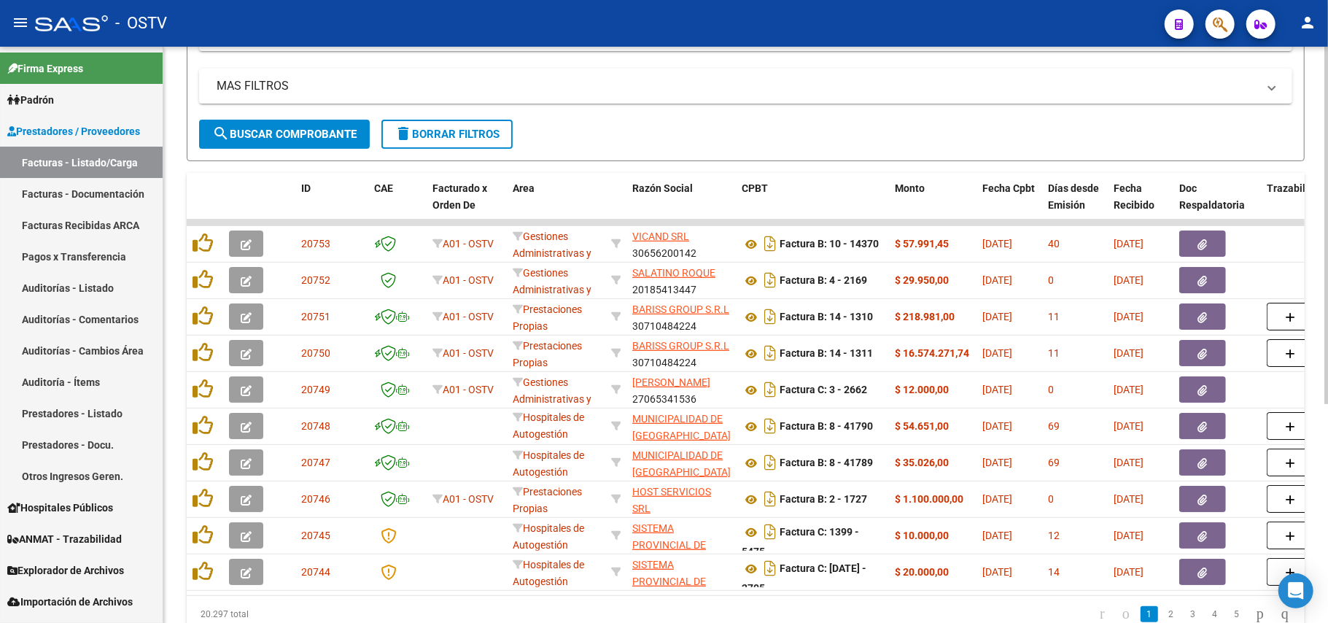
scroll to position [354, 0]
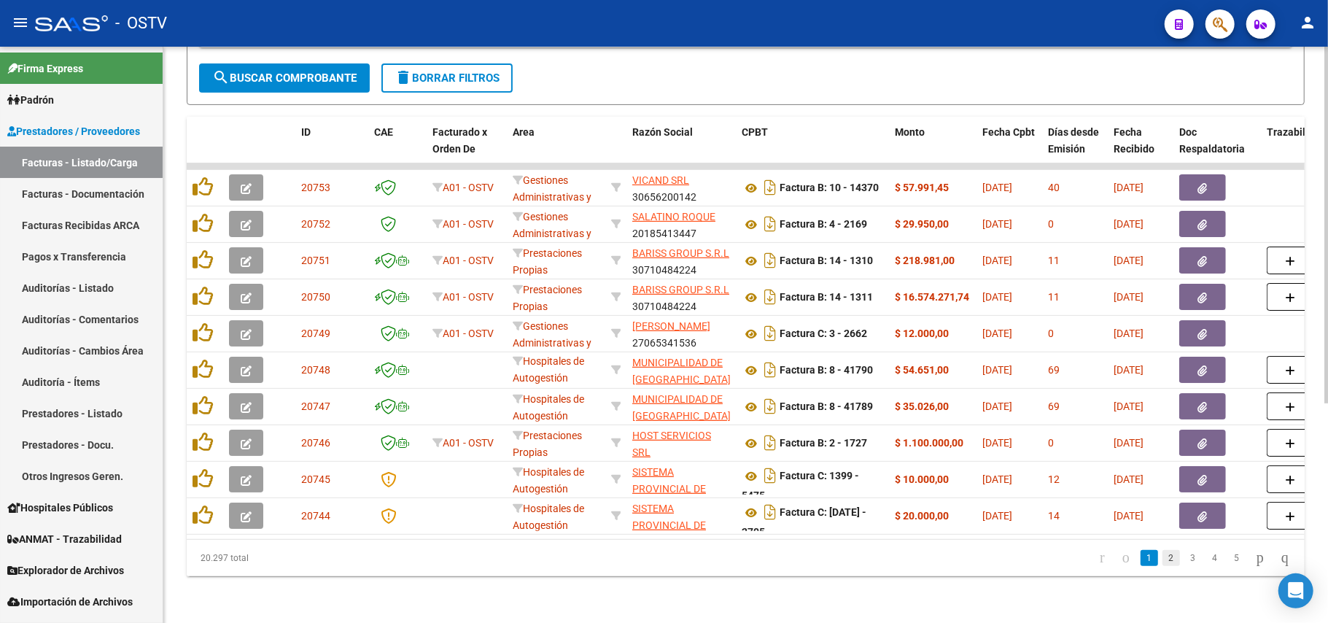
click at [1162, 556] on link "2" at bounding box center [1171, 558] width 18 height 16
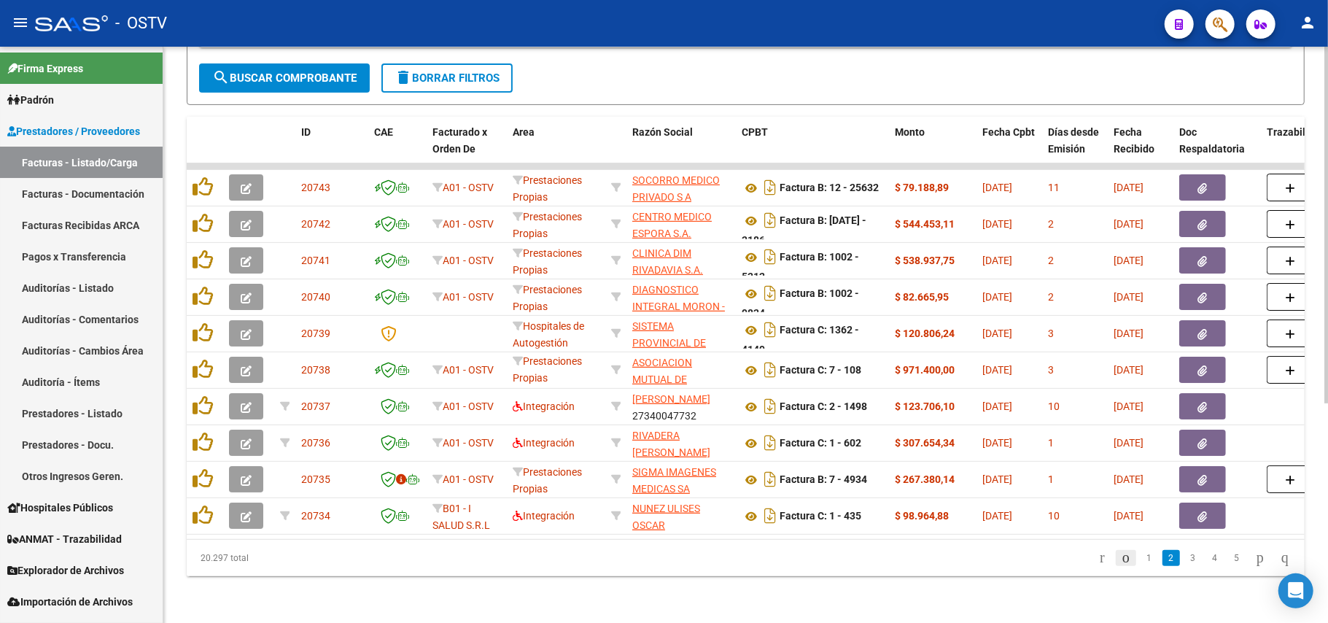
click at [1120, 558] on icon "go to previous page" at bounding box center [1126, 557] width 12 height 18
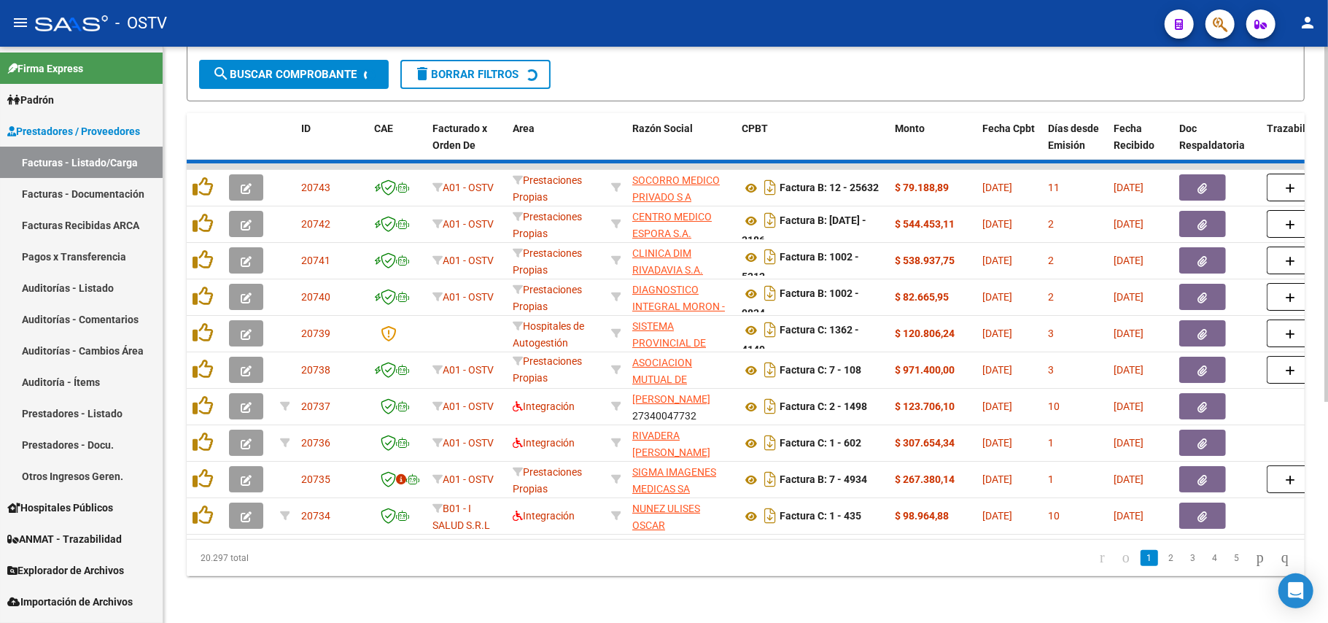
click at [1111, 558] on div "20.297 total 1 2 3 4 5" at bounding box center [746, 558] width 1118 height 36
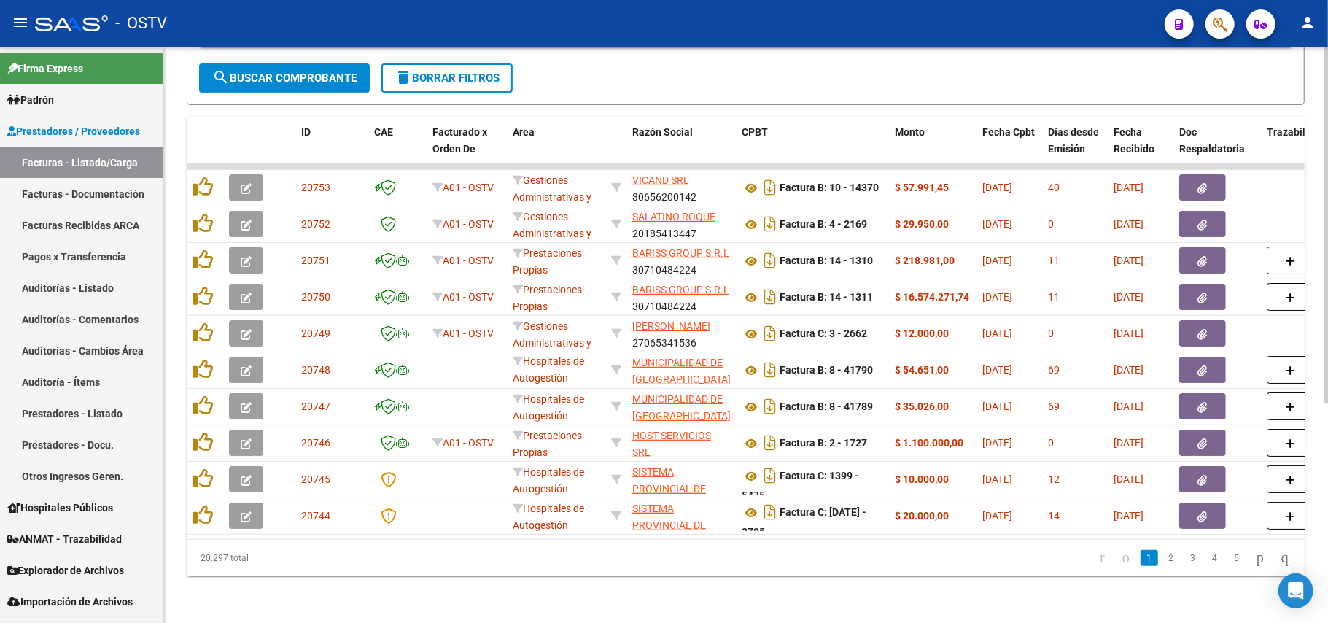
click at [783, 581] on div "Video tutorial PRESTADORES -> Listado de CPBTs Emitidos por Prestadores / Prove…" at bounding box center [745, 164] width 1165 height 917
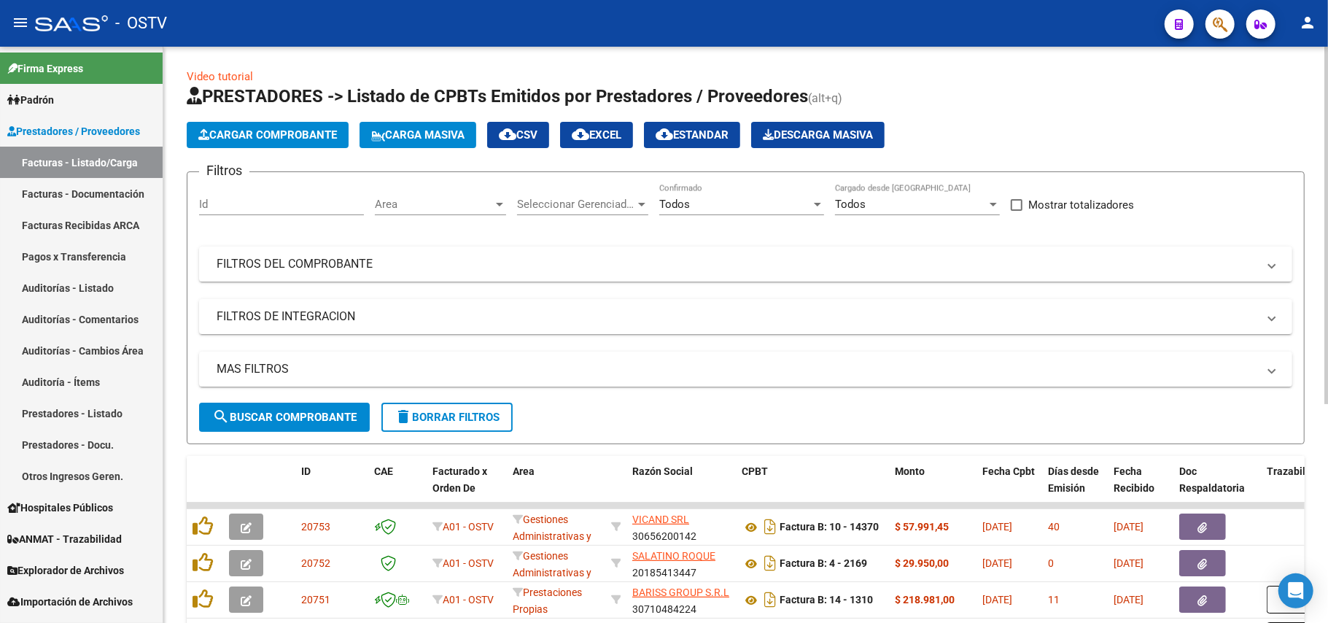
scroll to position [0, 0]
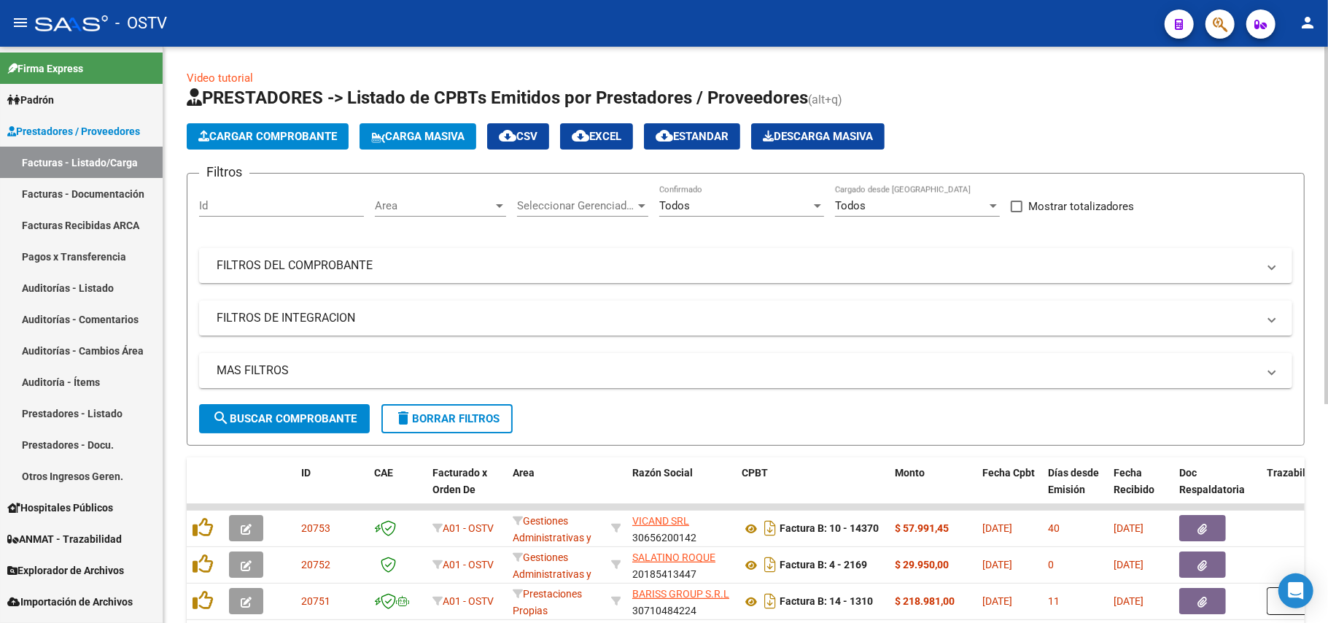
click at [327, 423] on span "search Buscar Comprobante" at bounding box center [284, 418] width 144 height 13
click at [338, 419] on span "search Buscar Comprobante" at bounding box center [284, 418] width 144 height 13
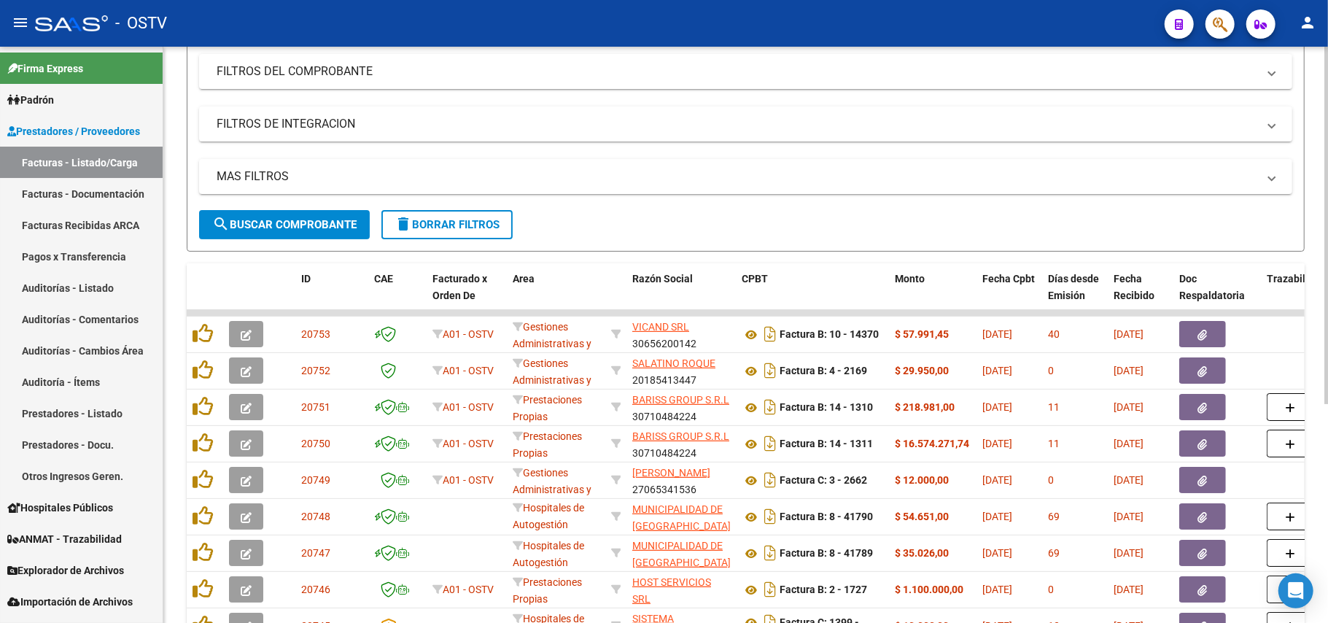
scroll to position [292, 0]
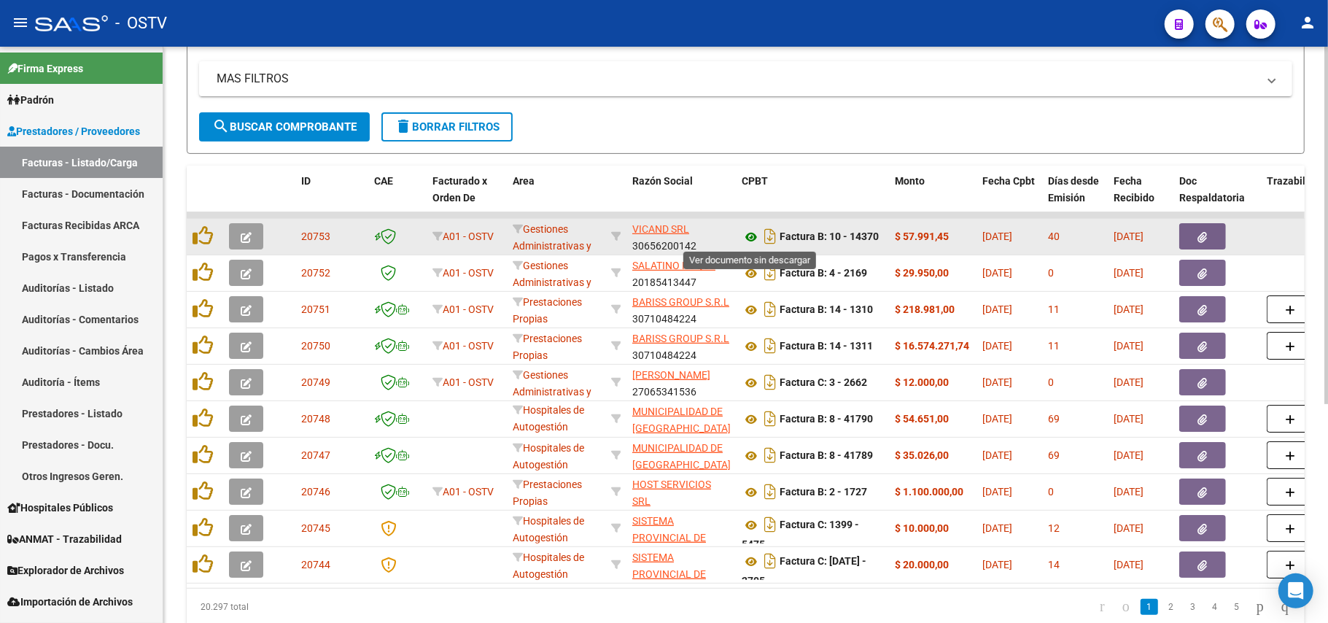
click at [756, 240] on icon at bounding box center [751, 237] width 19 height 18
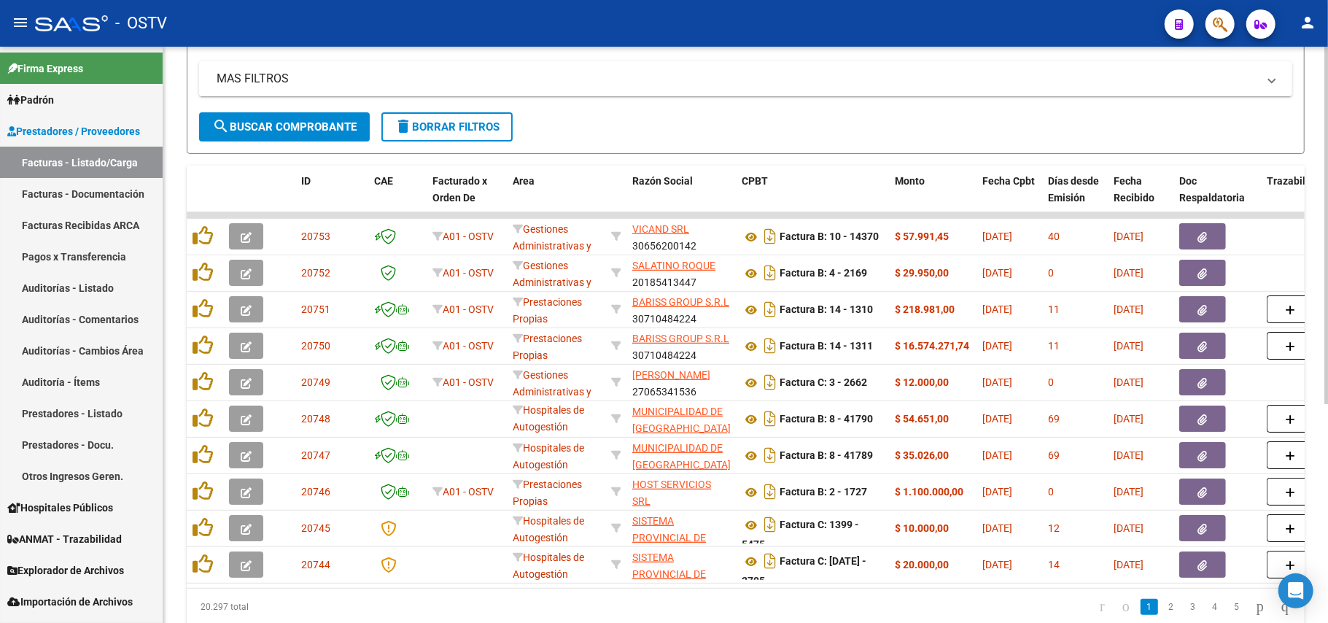
click at [327, 124] on span "search Buscar Comprobante" at bounding box center [284, 126] width 144 height 13
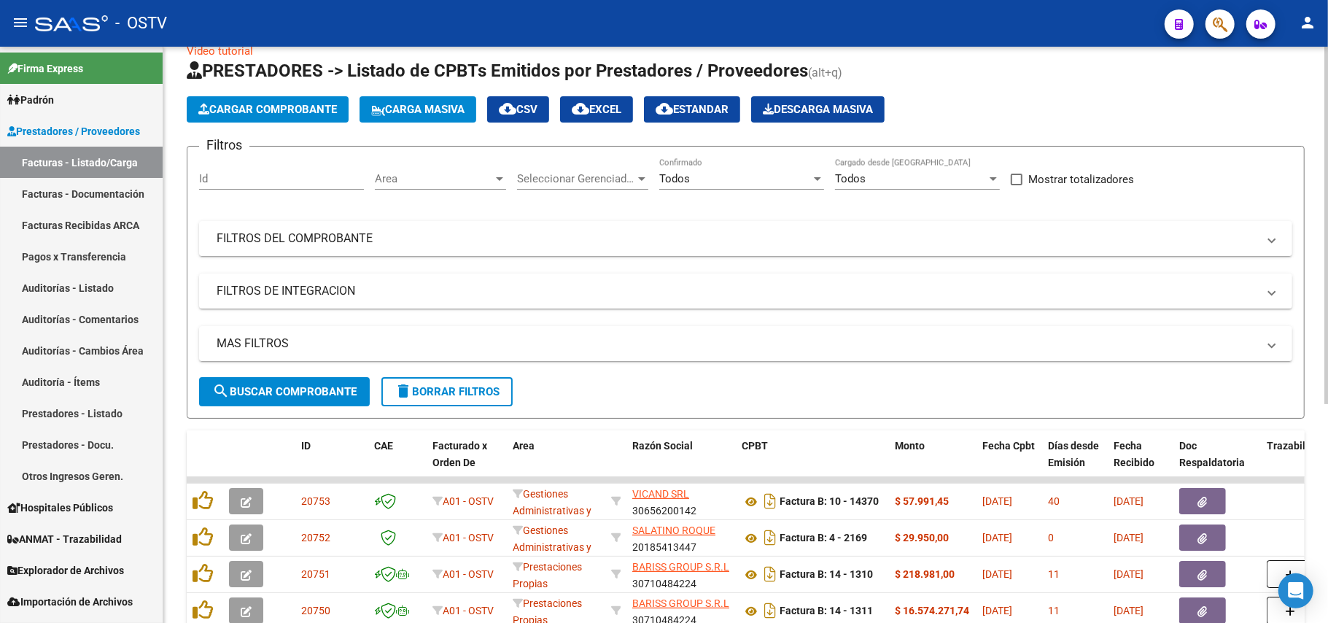
scroll to position [0, 0]
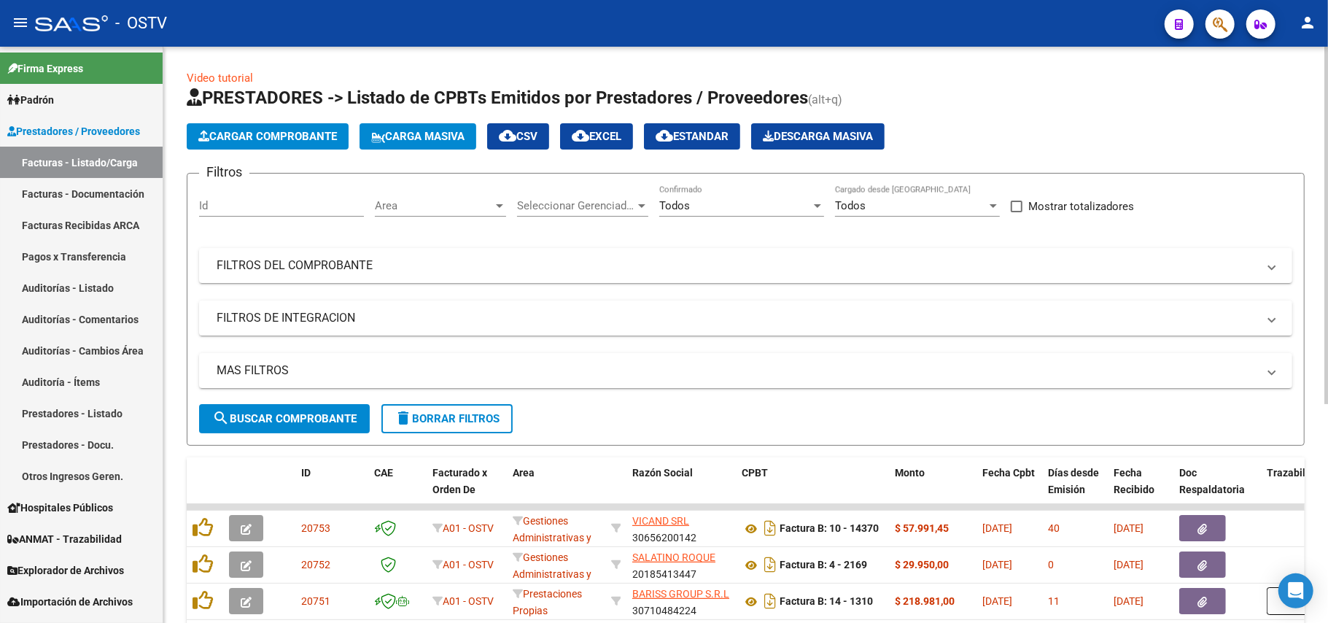
click at [341, 400] on div "MAS FILTROS Todos Con Doc. Respaldatoria Todos Con Trazabilidad Todos Asociado …" at bounding box center [745, 378] width 1093 height 51
click at [336, 429] on button "search Buscar Comprobante" at bounding box center [284, 418] width 171 height 29
click at [269, 423] on span "search Buscar Comprobante" at bounding box center [284, 418] width 144 height 13
click at [304, 413] on span "search Buscar Comprobante" at bounding box center [284, 418] width 144 height 13
click at [359, 409] on button "search Buscar Comprobante" at bounding box center [284, 418] width 171 height 29
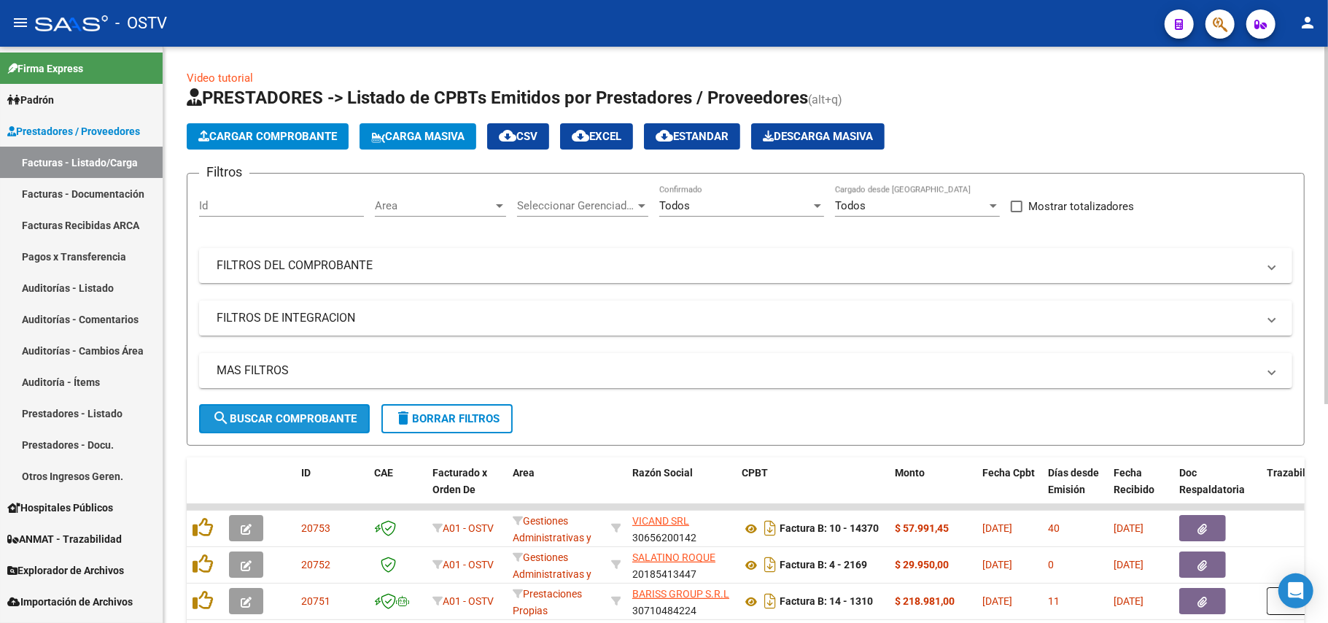
click at [301, 417] on span "search Buscar Comprobante" at bounding box center [284, 418] width 144 height 13
click at [324, 395] on div "MAS FILTROS Todos Con Doc. Respaldatoria Todos Con Trazabilidad Todos Asociado …" at bounding box center [745, 378] width 1093 height 51
click at [324, 412] on span "search Buscar Comprobante" at bounding box center [284, 418] width 144 height 13
click at [289, 414] on span "search Buscar Comprobante" at bounding box center [284, 418] width 144 height 13
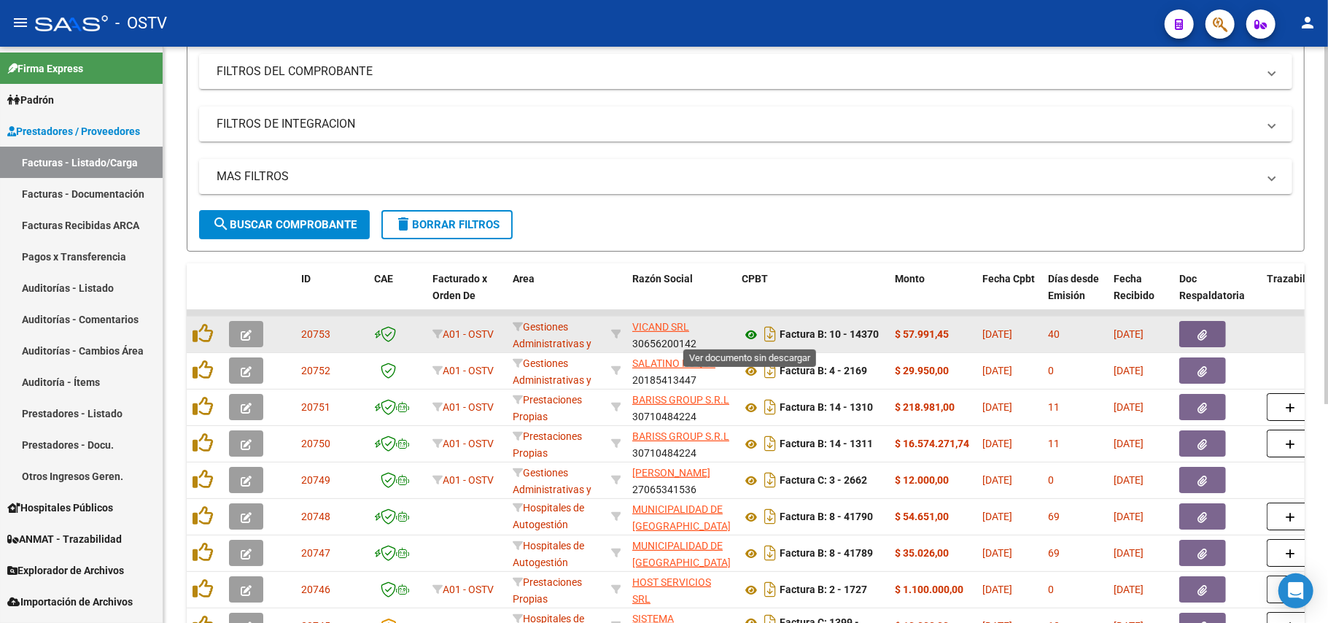
click at [756, 334] on icon at bounding box center [751, 335] width 19 height 18
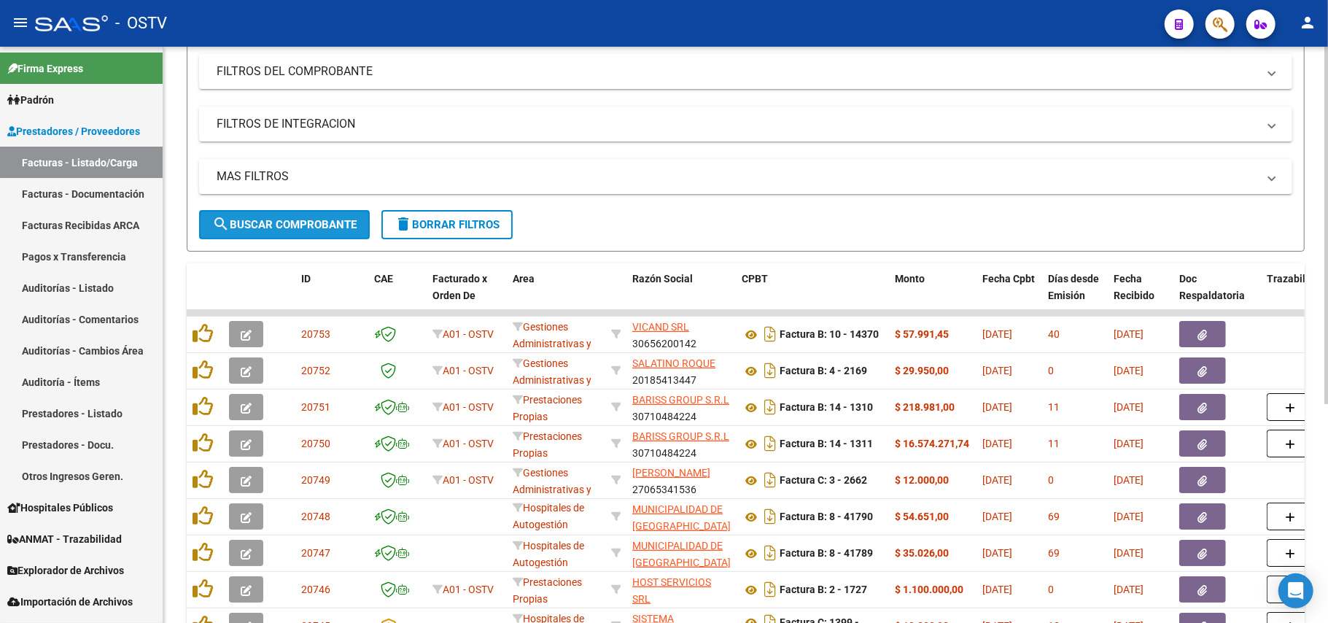
click at [333, 225] on span "search Buscar Comprobante" at bounding box center [284, 224] width 144 height 13
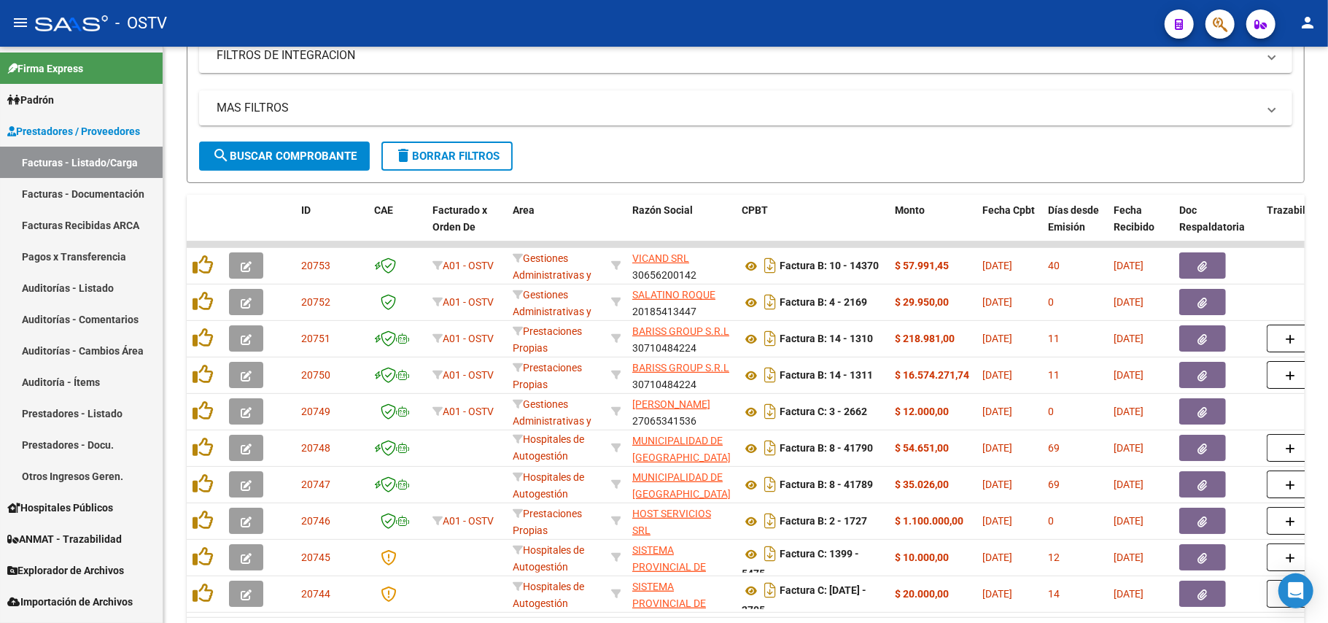
scroll to position [292, 0]
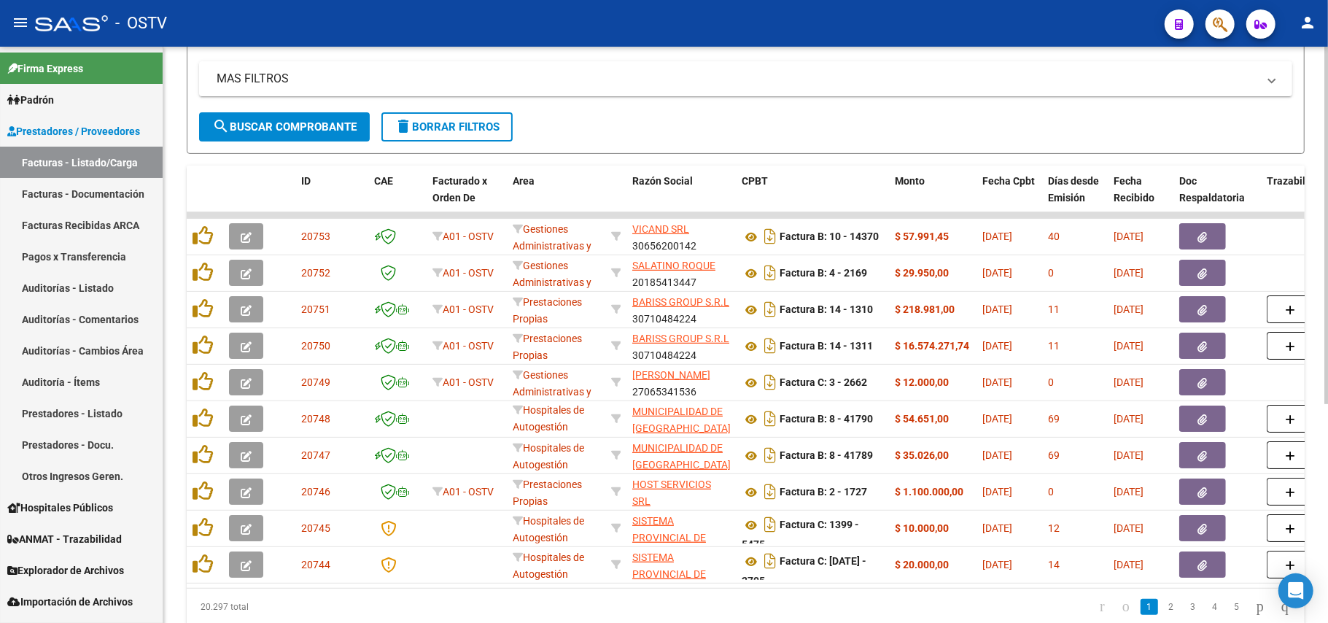
click at [293, 132] on span "search Buscar Comprobante" at bounding box center [284, 126] width 144 height 13
click at [333, 115] on button "search Buscar Comprobante" at bounding box center [284, 126] width 171 height 29
click at [321, 112] on button "search Buscar Comprobante" at bounding box center [284, 126] width 171 height 29
click at [338, 129] on span "search Buscar Comprobante" at bounding box center [284, 126] width 144 height 13
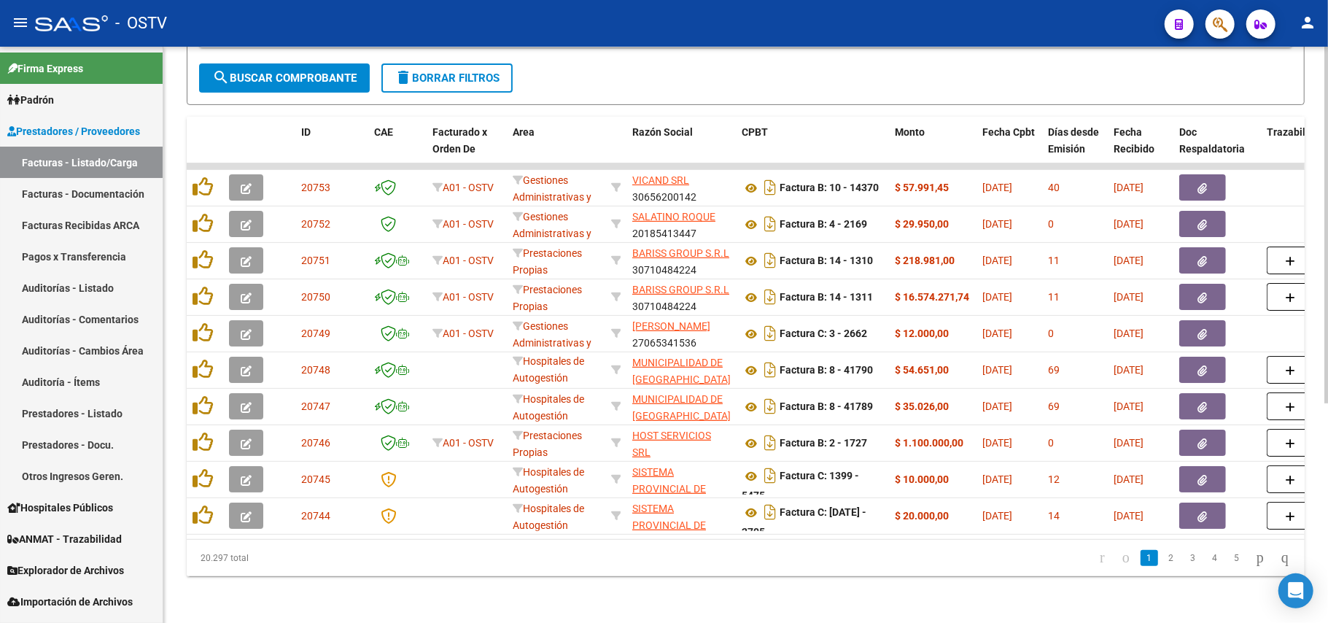
scroll to position [0, 206]
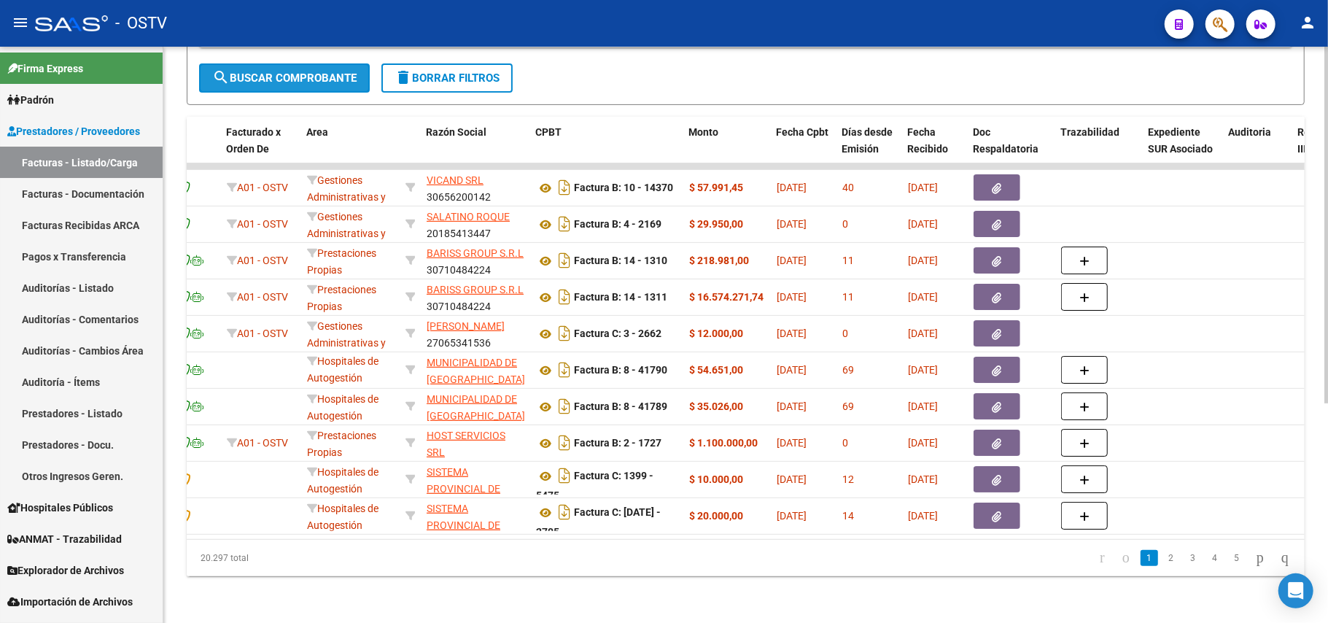
click at [298, 71] on span "search Buscar Comprobante" at bounding box center [284, 77] width 144 height 13
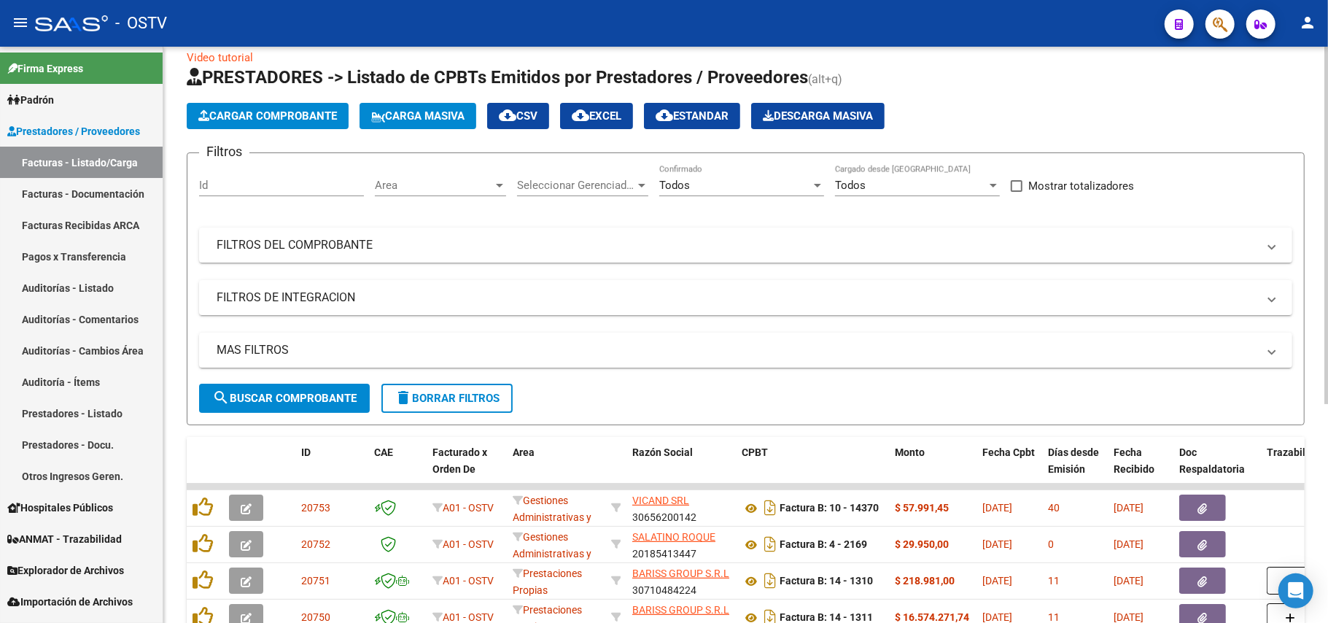
scroll to position [0, 0]
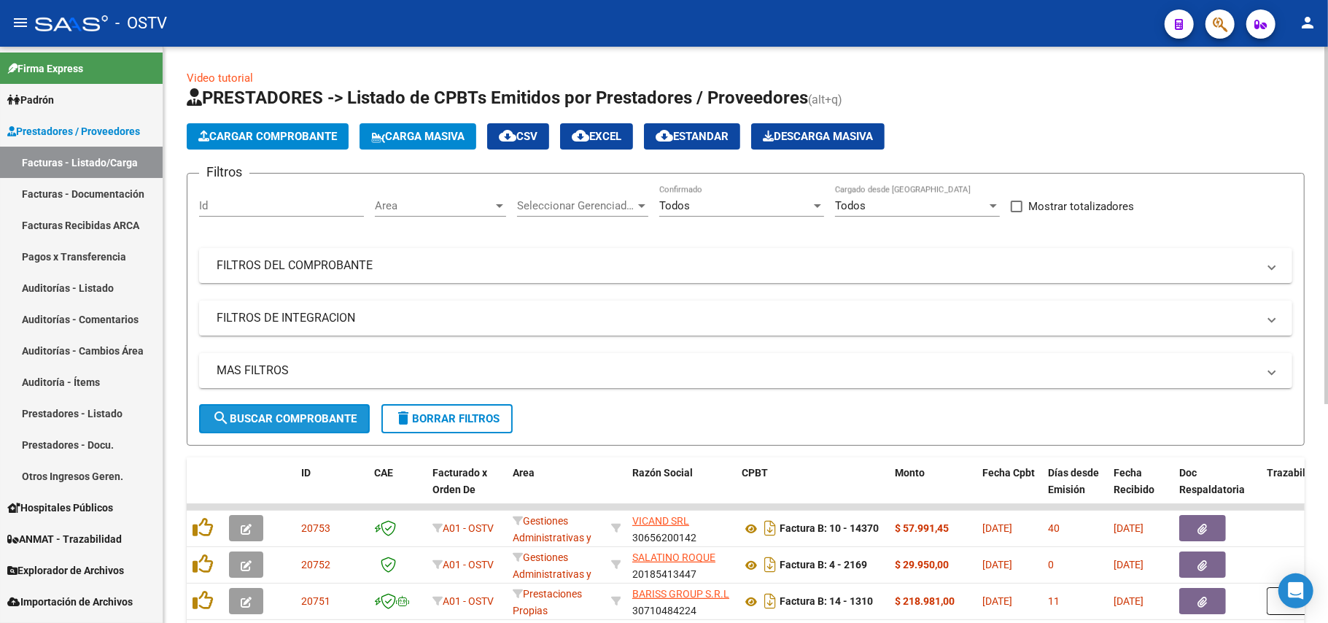
click at [333, 420] on span "search Buscar Comprobante" at bounding box center [284, 418] width 144 height 13
click at [295, 412] on span "search Buscar Comprobante" at bounding box center [284, 418] width 144 height 13
click at [287, 424] on span "search Buscar Comprobante" at bounding box center [284, 418] width 144 height 13
click at [231, 409] on button "search Buscar Comprobante" at bounding box center [284, 418] width 171 height 29
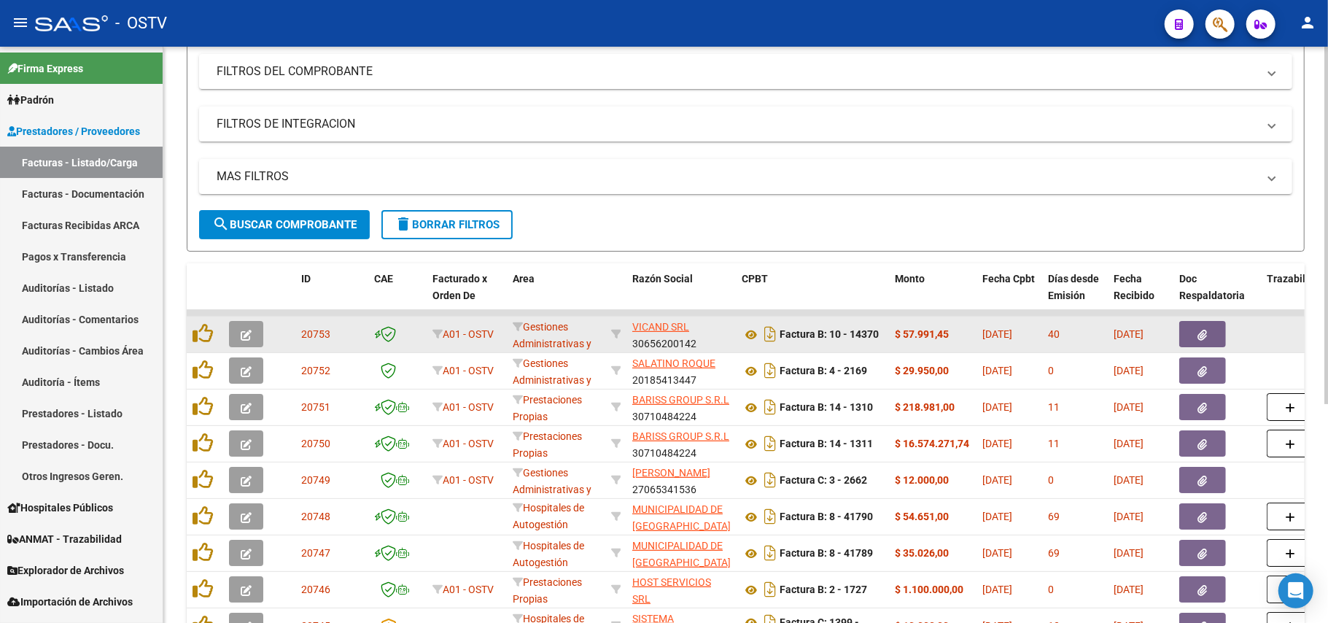
scroll to position [292, 0]
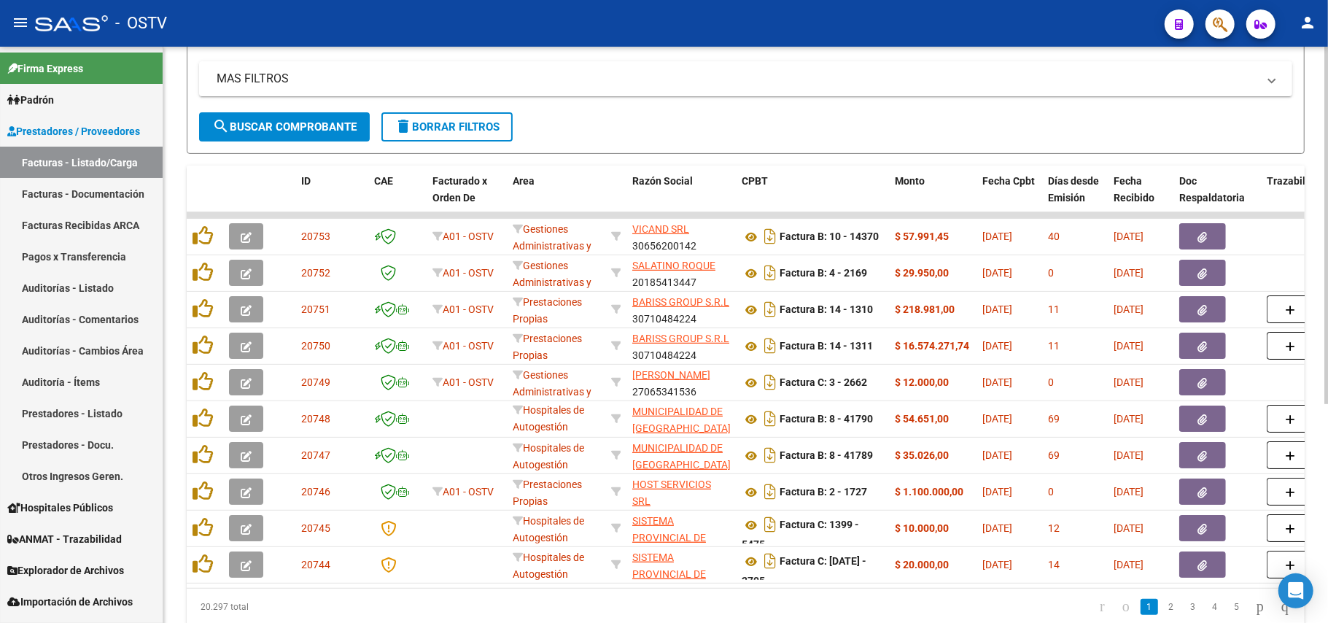
click at [295, 137] on button "search Buscar Comprobante" at bounding box center [284, 126] width 171 height 29
click at [330, 112] on button "search Buscar Comprobante" at bounding box center [284, 126] width 171 height 29
click at [319, 141] on form "Filtros Id Area Area Seleccionar Gerenciador Seleccionar Gerenciador Todos Conf…" at bounding box center [746, 17] width 1118 height 273
click at [319, 132] on span "search Buscar Comprobante" at bounding box center [284, 126] width 144 height 13
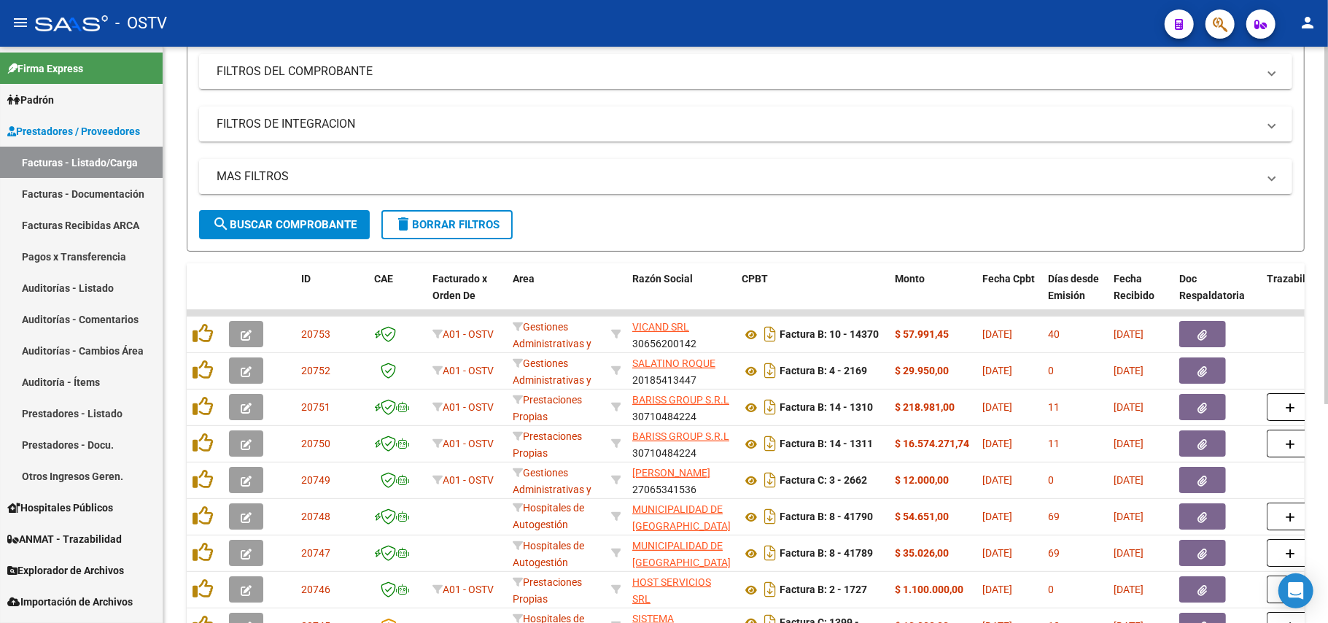
scroll to position [97, 0]
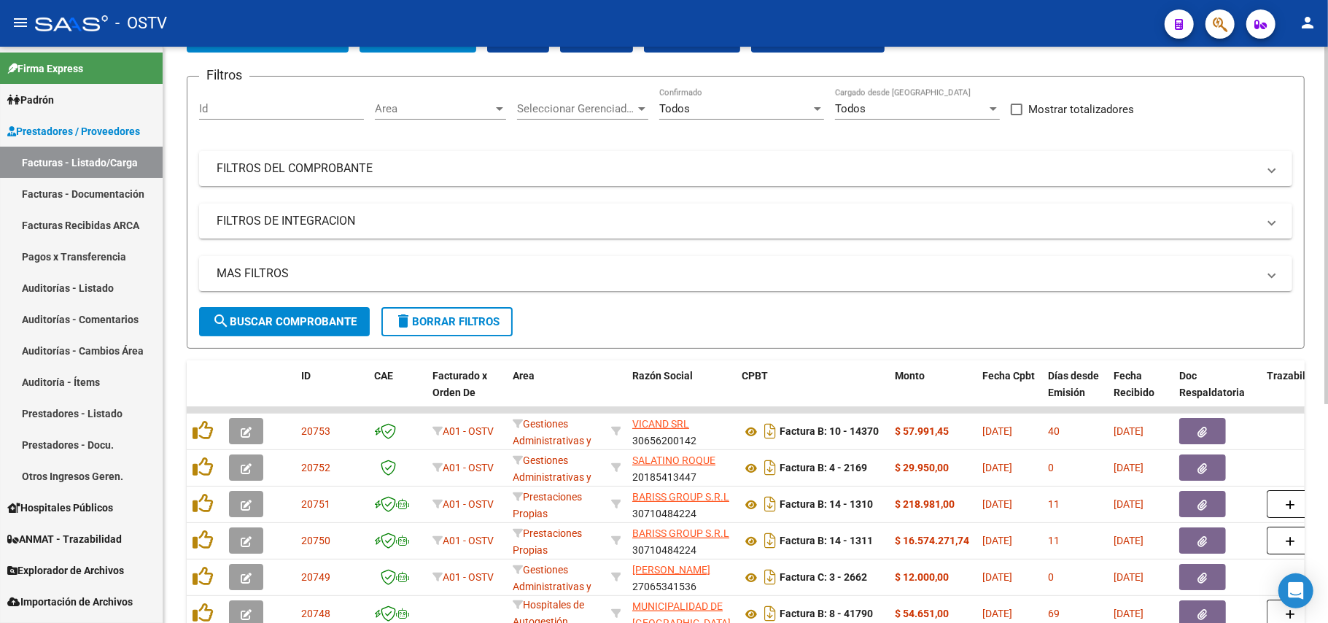
click at [289, 324] on span "search Buscar Comprobante" at bounding box center [284, 321] width 144 height 13
click at [336, 312] on button "search Buscar Comprobante" at bounding box center [284, 321] width 171 height 29
click at [330, 310] on button "search Buscar Comprobante" at bounding box center [284, 321] width 171 height 29
click at [340, 327] on button "search Buscar Comprobante" at bounding box center [284, 321] width 171 height 29
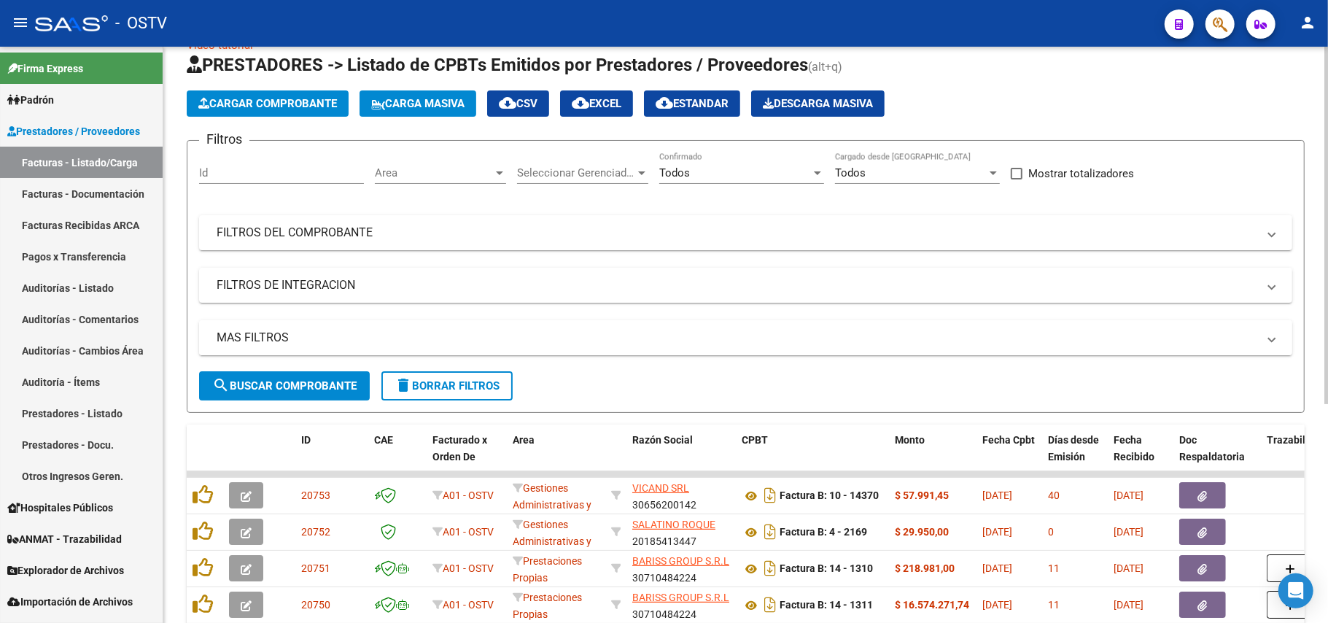
scroll to position [0, 0]
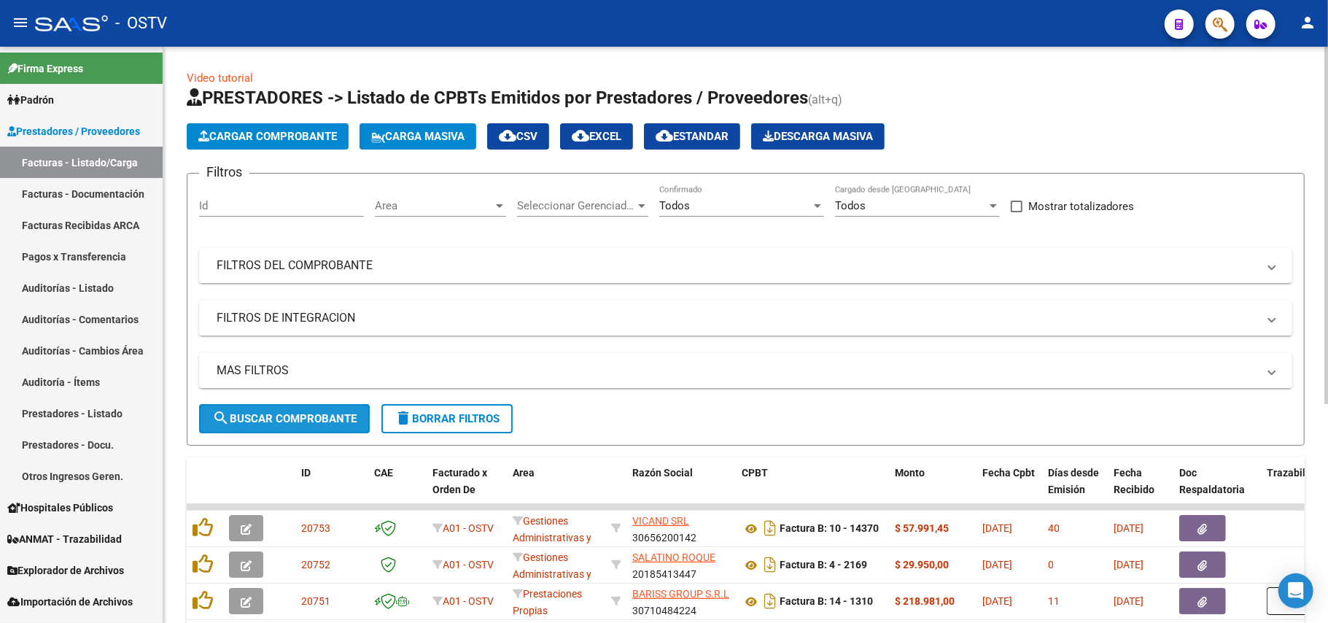
click at [286, 416] on span "search Buscar Comprobante" at bounding box center [284, 418] width 144 height 13
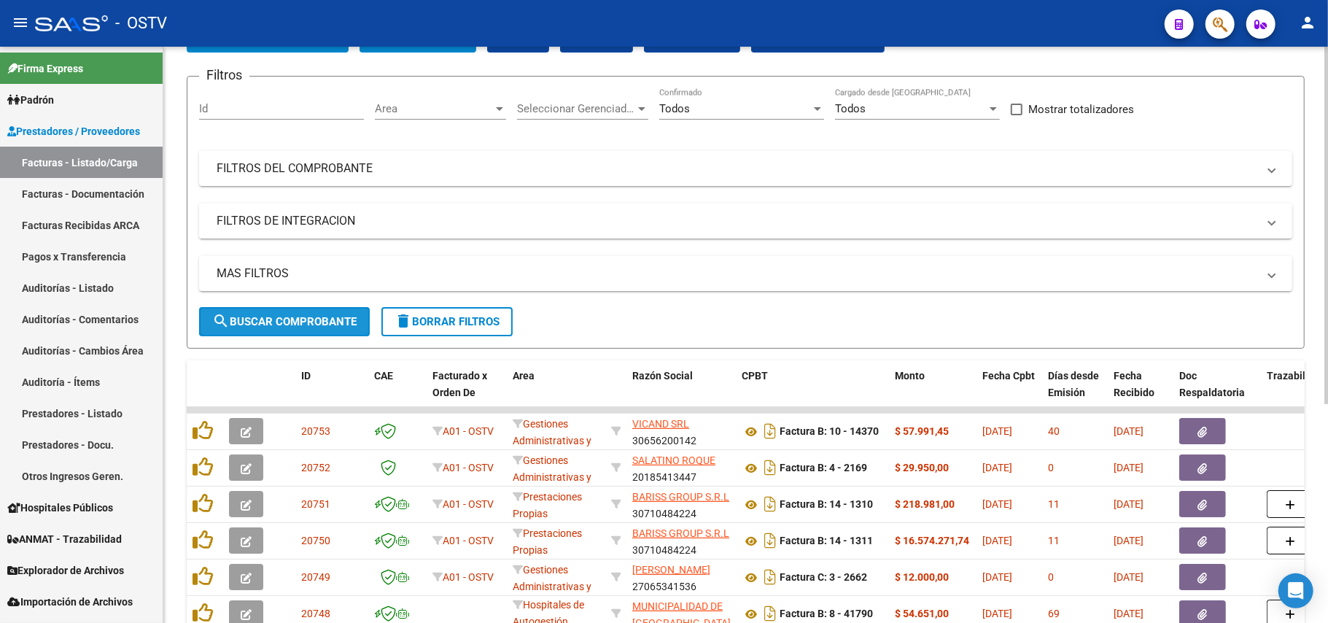
click at [340, 319] on span "search Buscar Comprobante" at bounding box center [284, 321] width 144 height 13
click at [283, 312] on button "search Buscar Comprobante" at bounding box center [284, 321] width 171 height 29
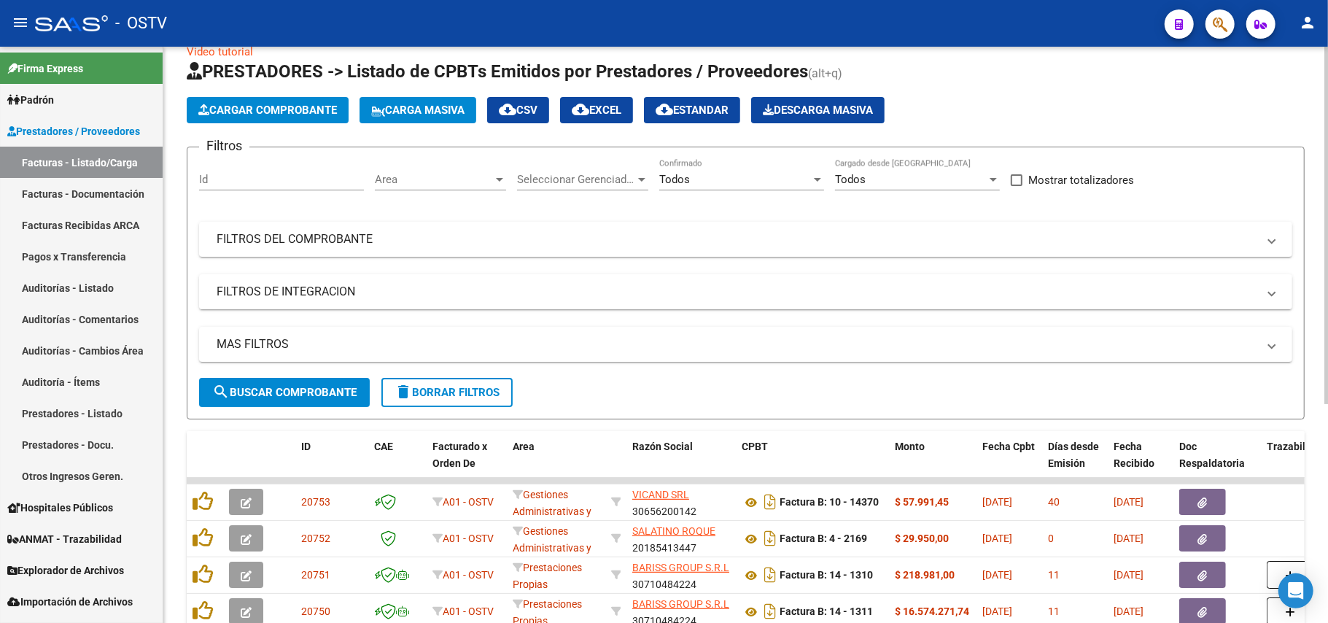
scroll to position [0, 0]
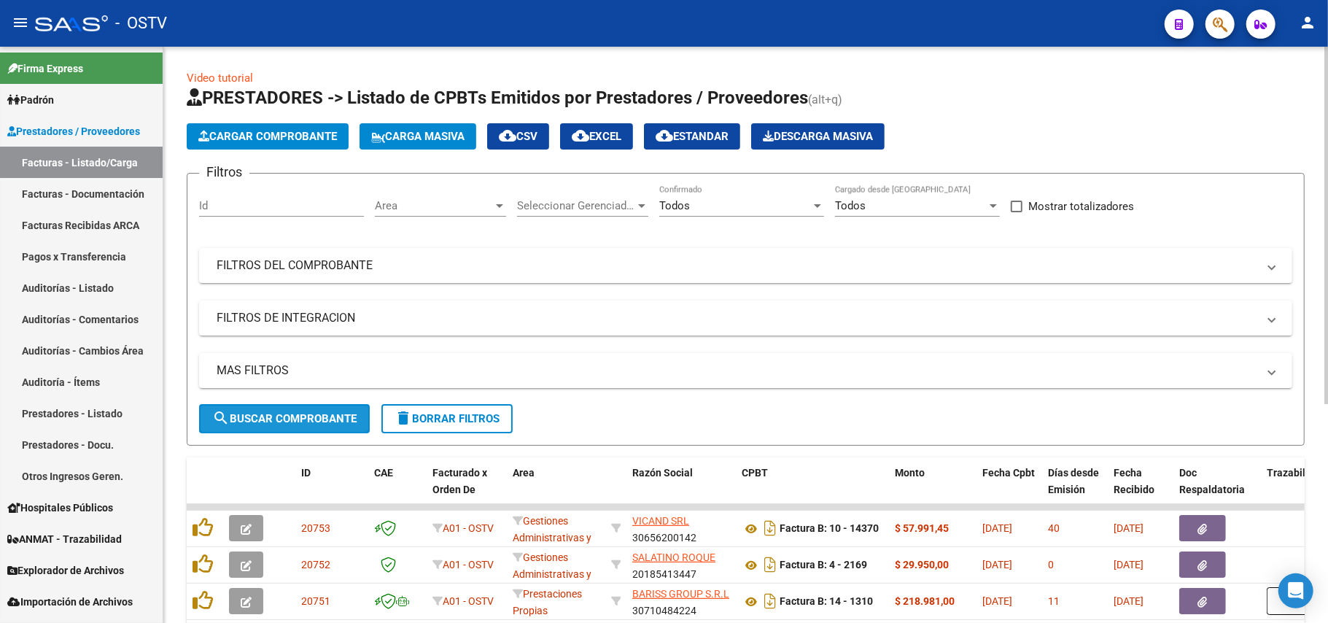
click at [284, 412] on span "search Buscar Comprobante" at bounding box center [284, 418] width 144 height 13
click at [290, 403] on div "MAS FILTROS Todos Con Doc. Respaldatoria Todos Con Trazabilidad Todos Asociado …" at bounding box center [745, 378] width 1093 height 51
click at [292, 417] on span "search Buscar Comprobante" at bounding box center [284, 418] width 144 height 13
click at [325, 412] on span "search Buscar Comprobante" at bounding box center [284, 418] width 144 height 13
click at [368, 273] on mat-panel-title "FILTROS DEL COMPROBANTE" at bounding box center [737, 265] width 1041 height 16
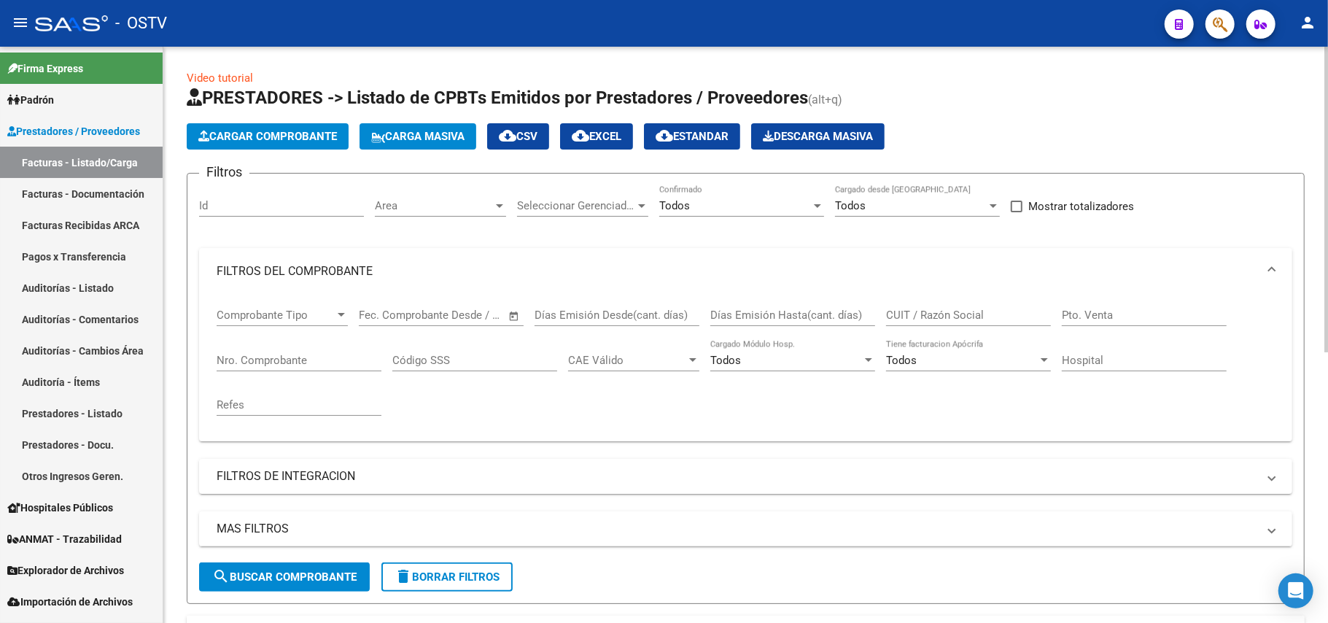
click at [1087, 322] on input "Pto. Venta" at bounding box center [1144, 314] width 165 height 13
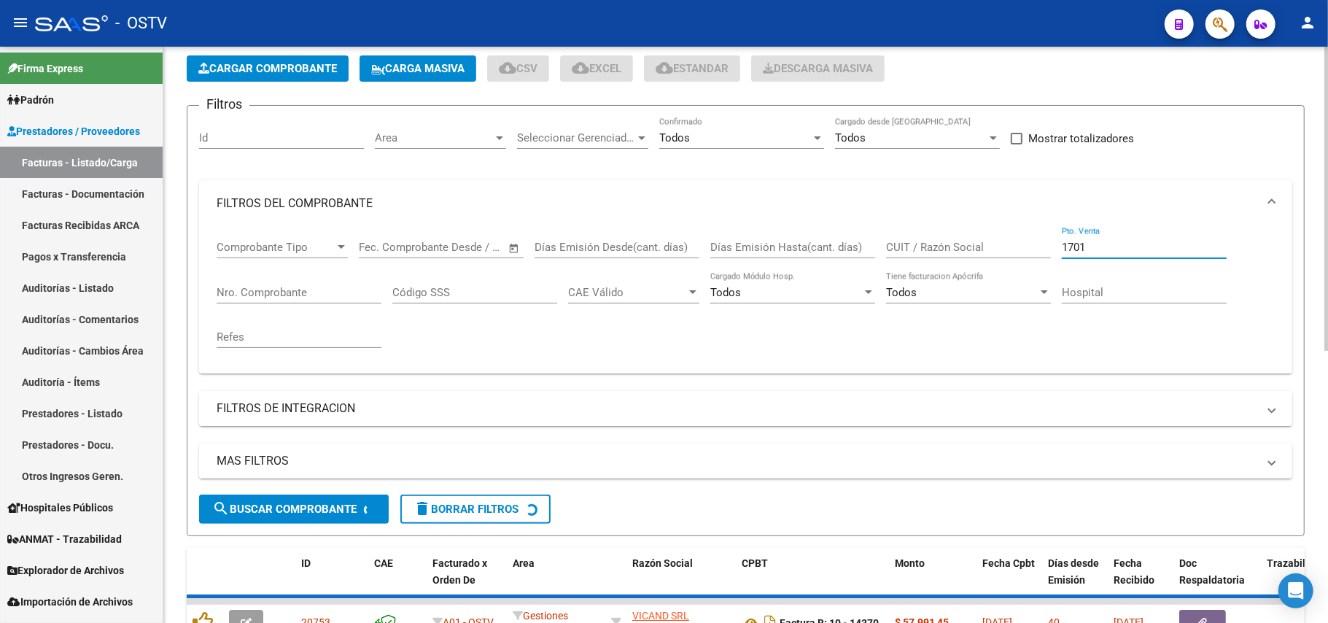
scroll to position [194, 0]
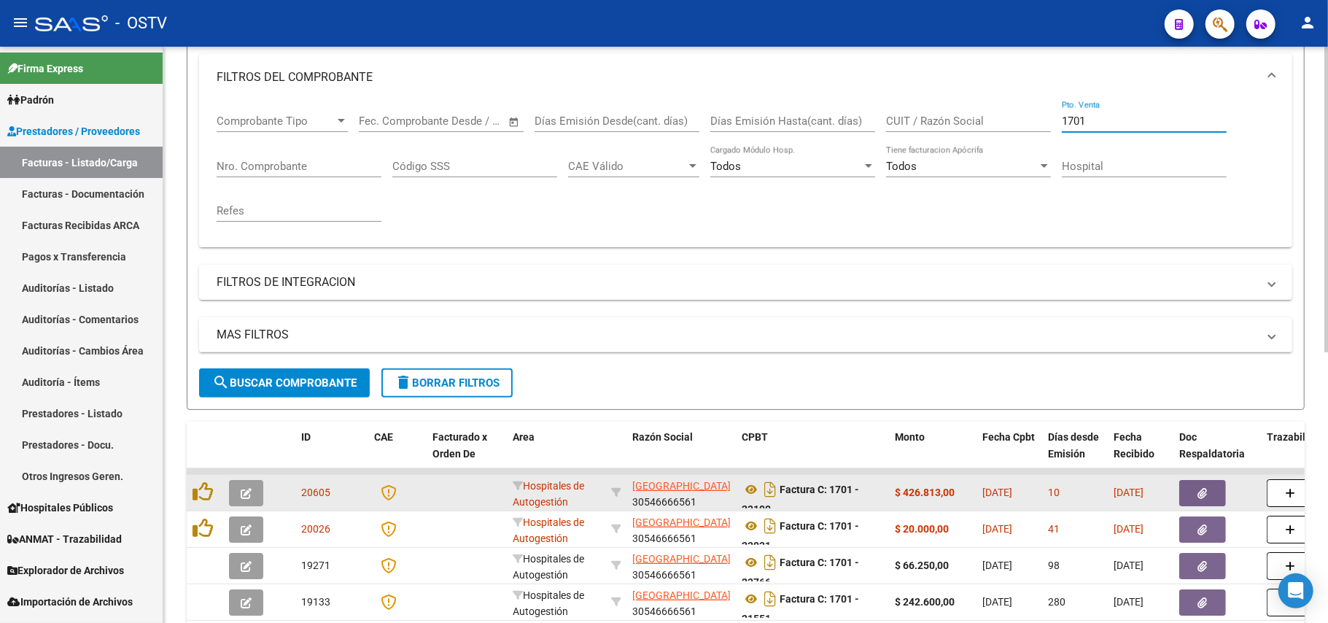
type input "1701"
click at [747, 500] on div "Factura C: 1701 - 23190" at bounding box center [812, 493] width 141 height 31
click at [748, 496] on icon at bounding box center [751, 490] width 19 height 18
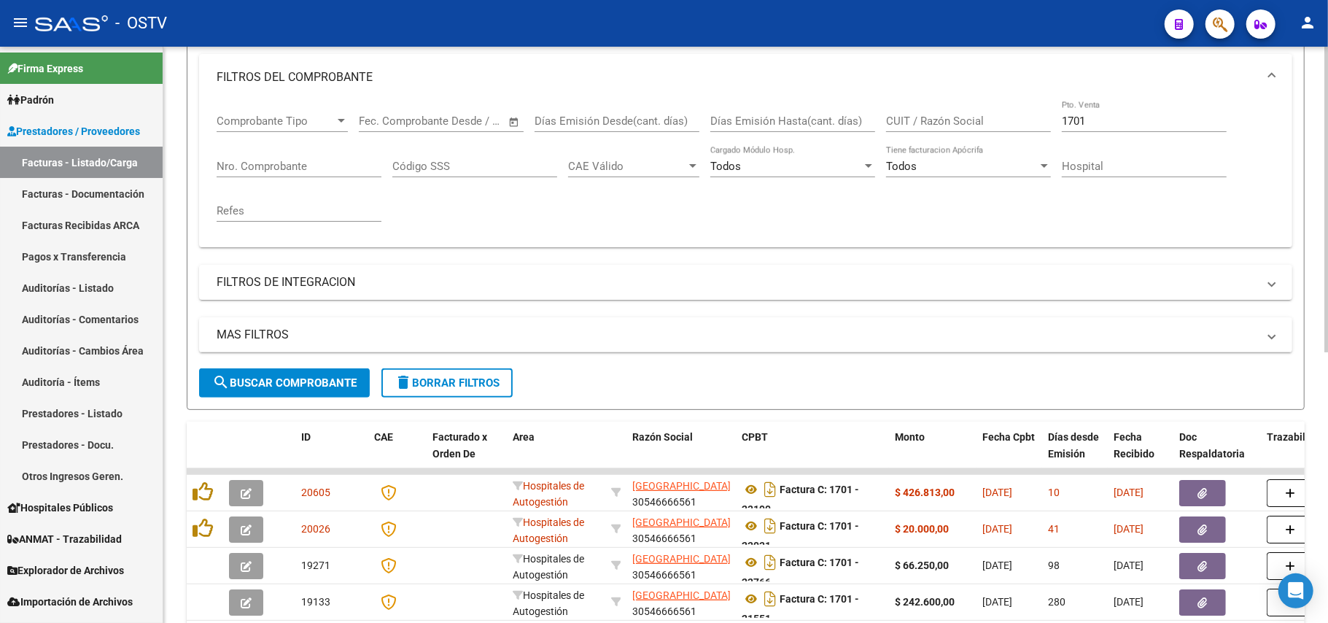
click at [302, 161] on input "Nro. Comprobante" at bounding box center [299, 166] width 165 height 13
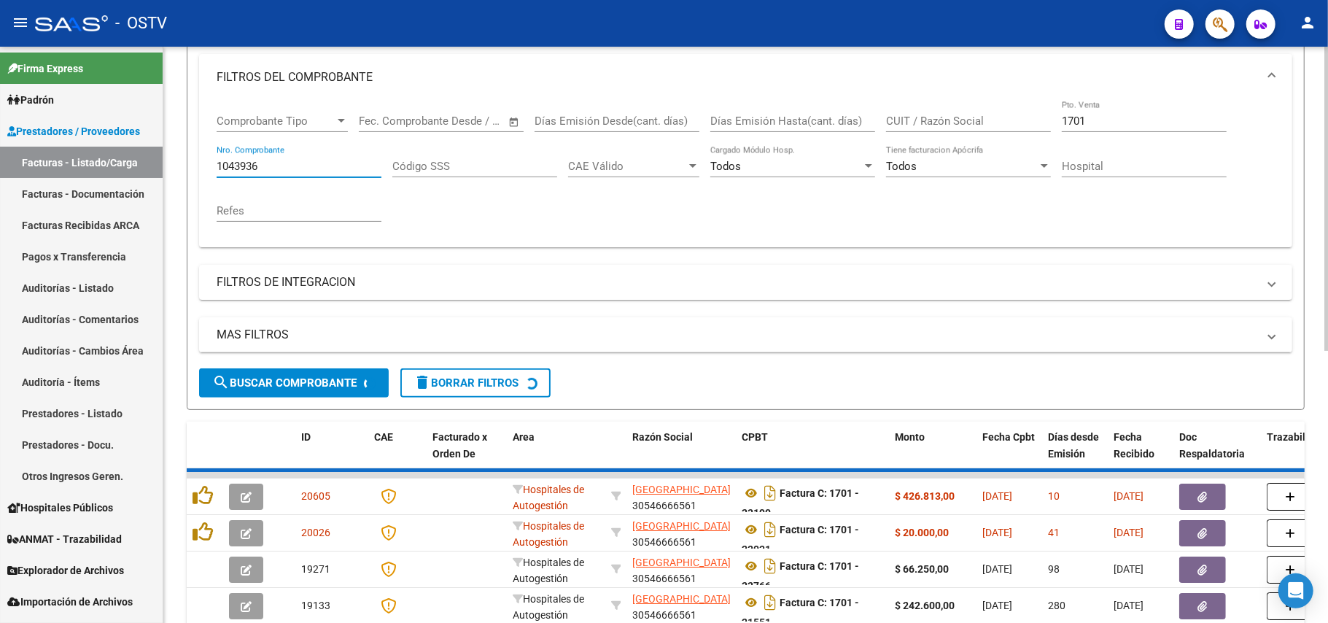
scroll to position [159, 0]
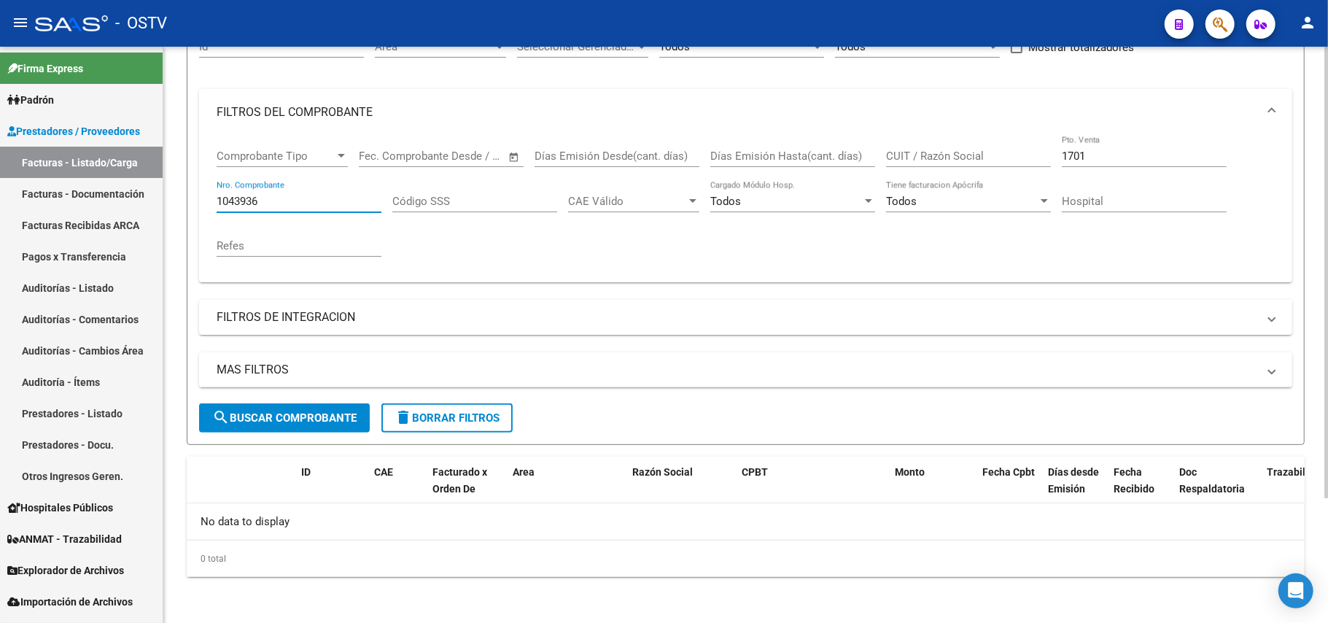
type input "1043936"
drag, startPoint x: 1121, startPoint y: 155, endPoint x: 296, endPoint y: 264, distance: 832.1
click at [298, 264] on div "Comprobante Tipo Comprobante Tipo Start date – End date Fec. Comprobante Desde …" at bounding box center [746, 203] width 1058 height 135
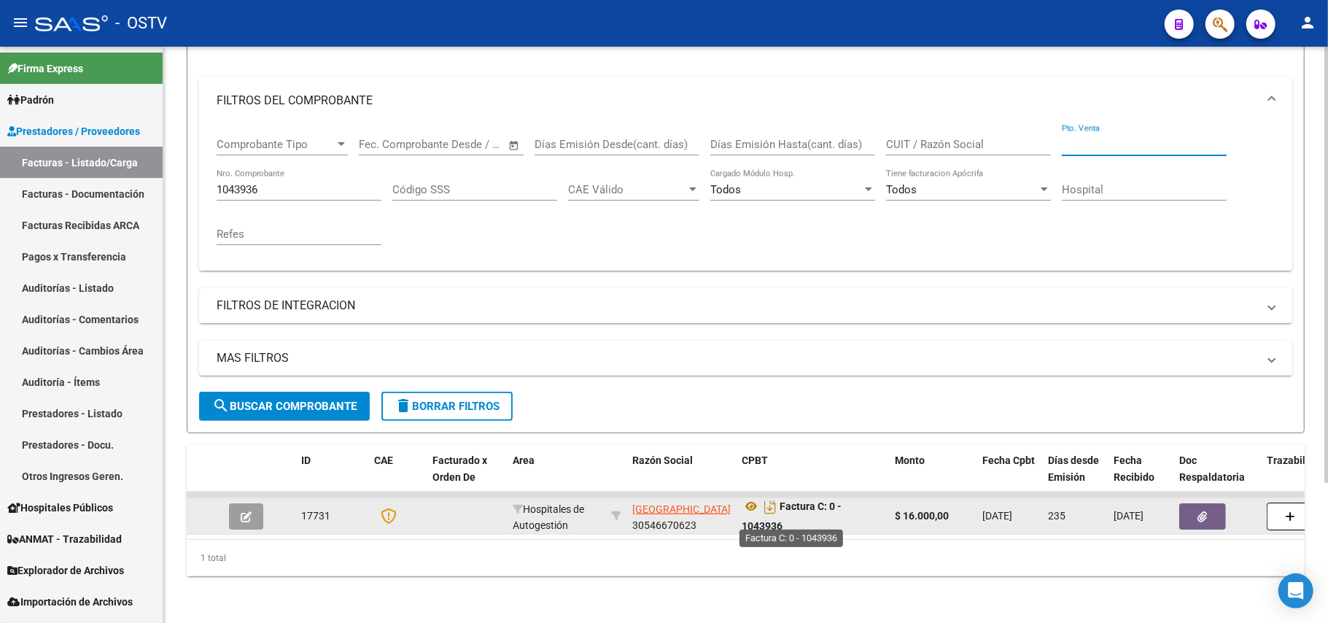
scroll to position [9, 0]
click at [750, 495] on icon at bounding box center [751, 504] width 19 height 18
click at [255, 503] on button "button" at bounding box center [246, 516] width 34 height 26
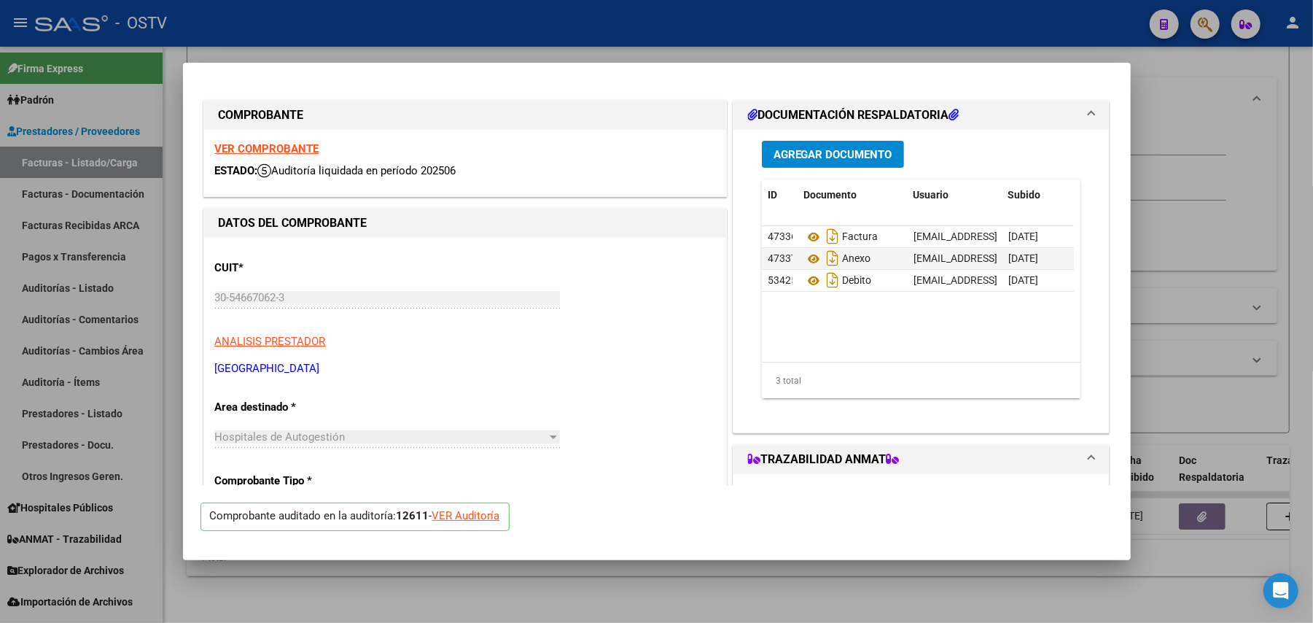
click at [1272, 270] on div at bounding box center [656, 311] width 1313 height 623
type input "$ 0,00"
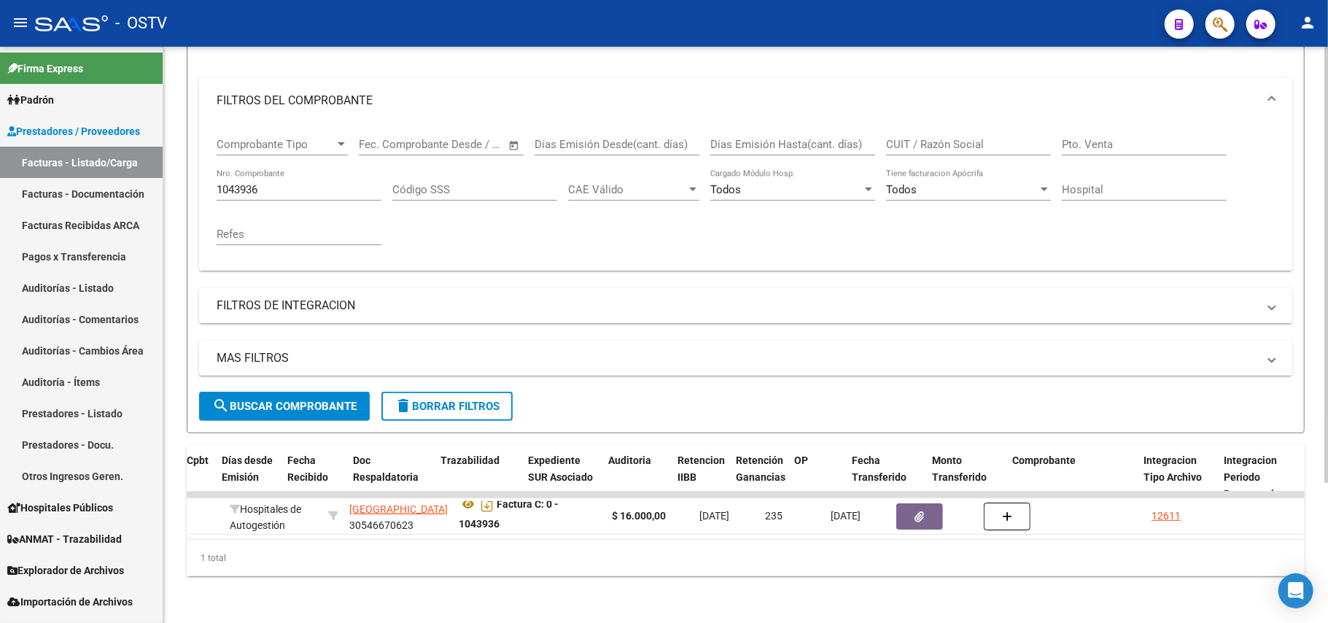
scroll to position [0, 0]
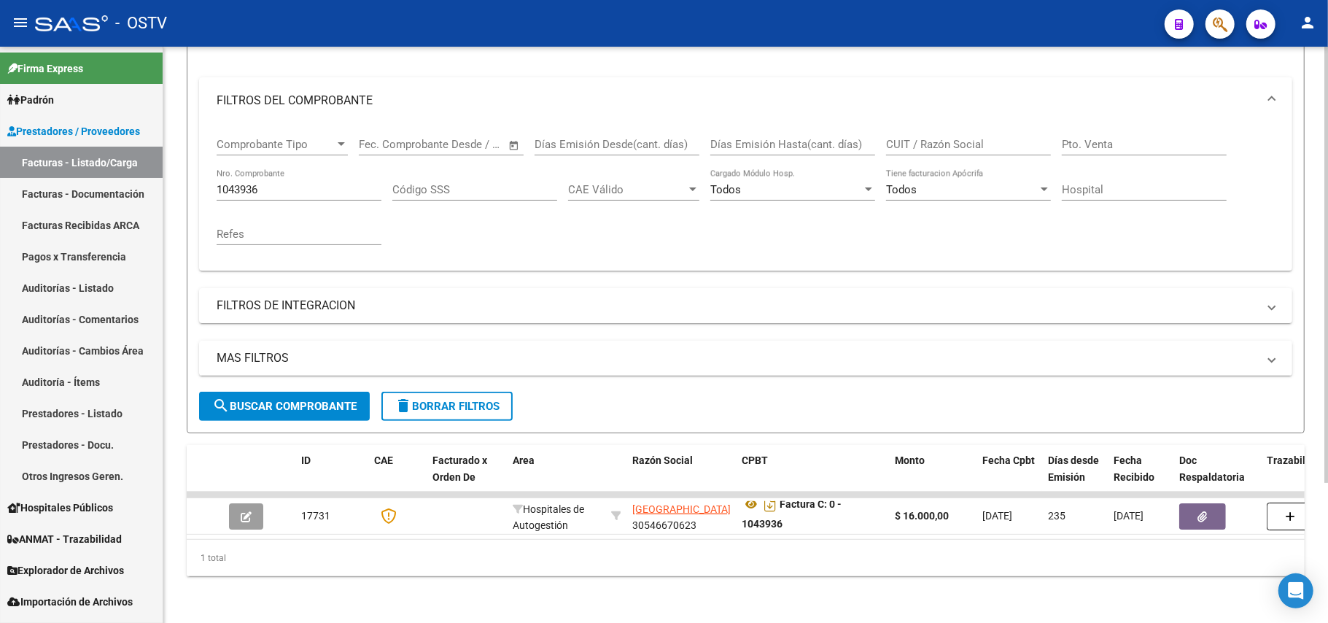
click at [248, 183] on input "1043936" at bounding box center [299, 189] width 165 height 13
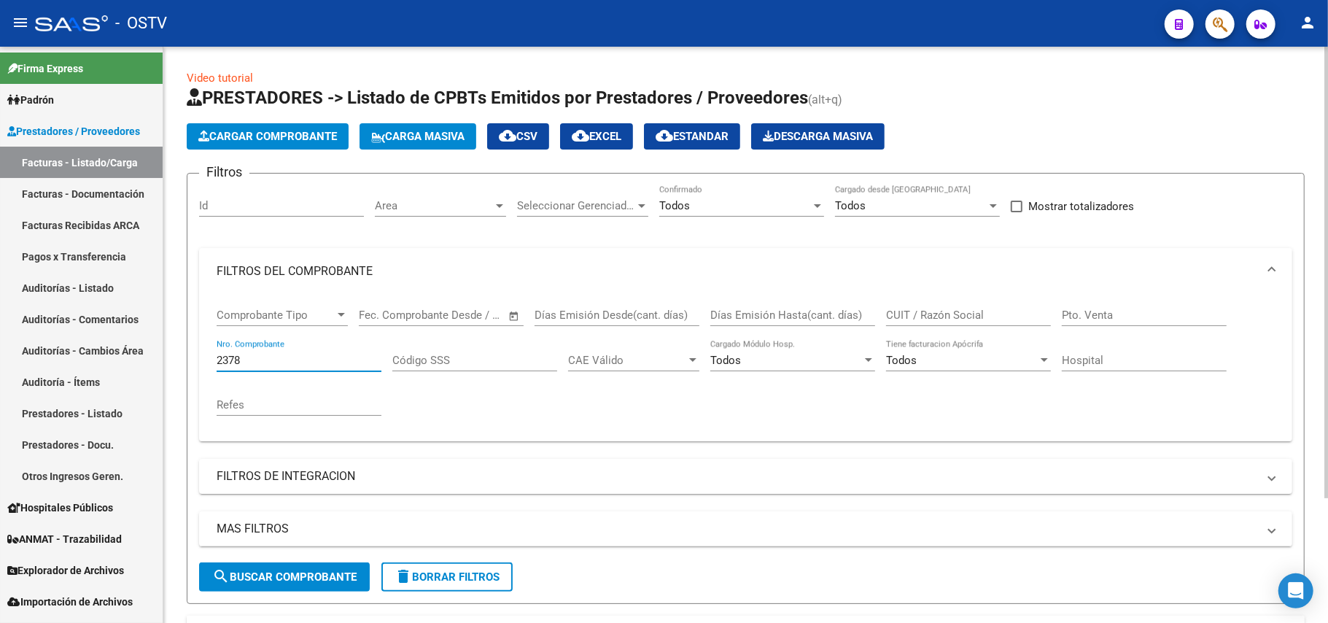
click at [287, 354] on input "2378" at bounding box center [299, 360] width 165 height 13
click at [287, 353] on div "2378 Nro. Comprobante" at bounding box center [299, 355] width 165 height 31
type input "237"
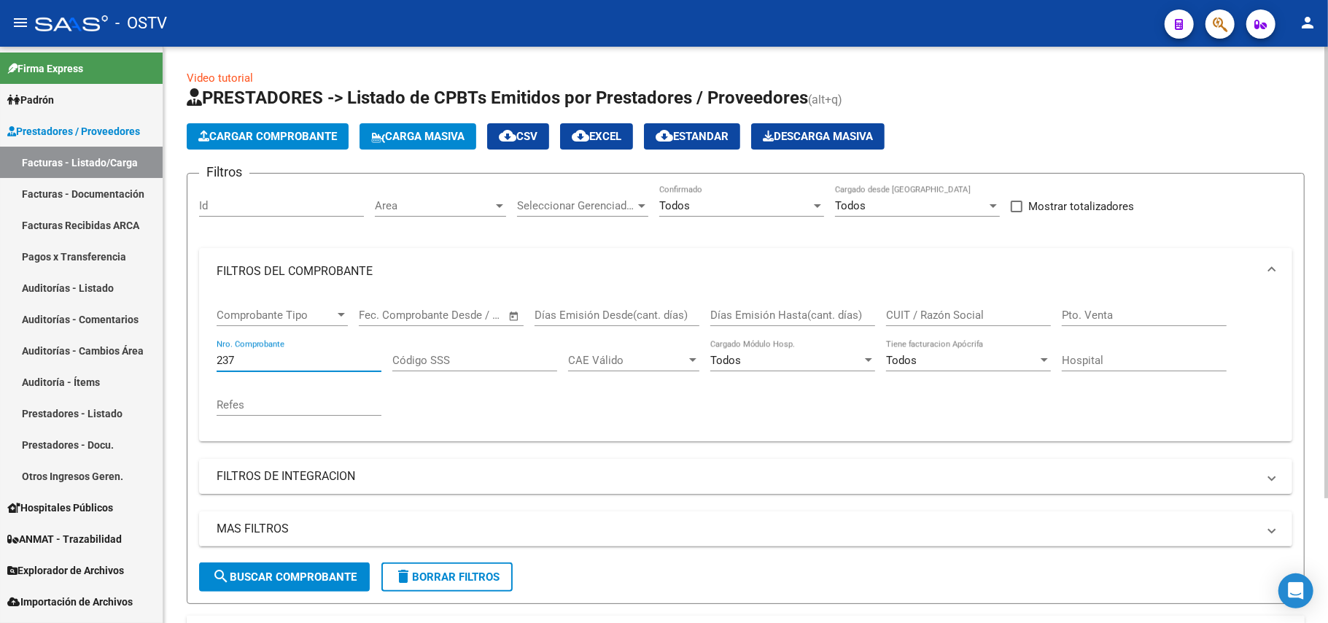
click at [1133, 312] on input "Pto. Venta" at bounding box center [1144, 314] width 165 height 13
type input "703"
click at [266, 359] on input "237" at bounding box center [299, 360] width 165 height 13
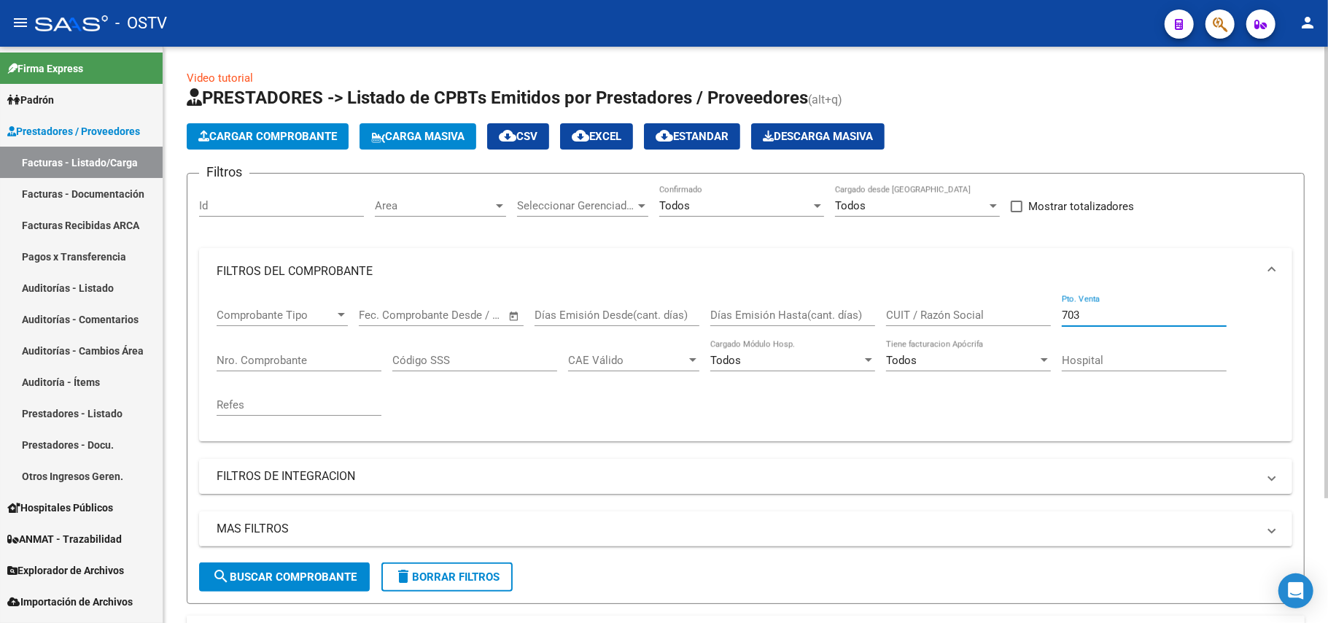
click at [1123, 319] on input "703" at bounding box center [1144, 314] width 165 height 13
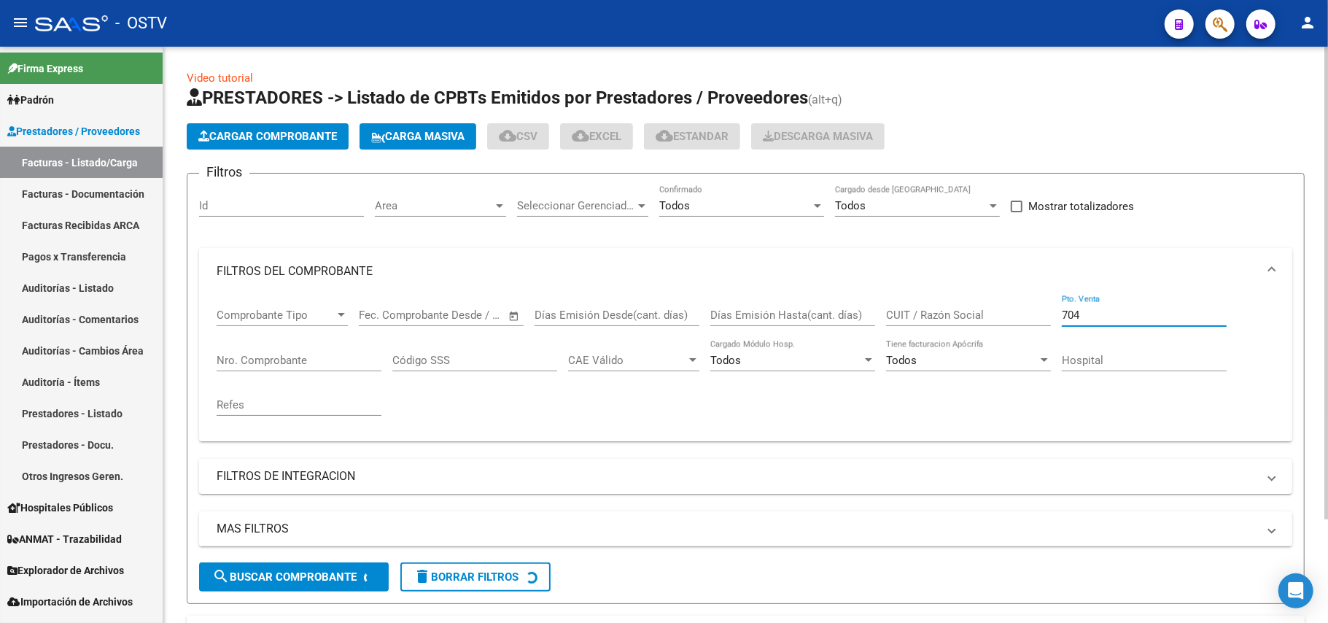
type input "703"
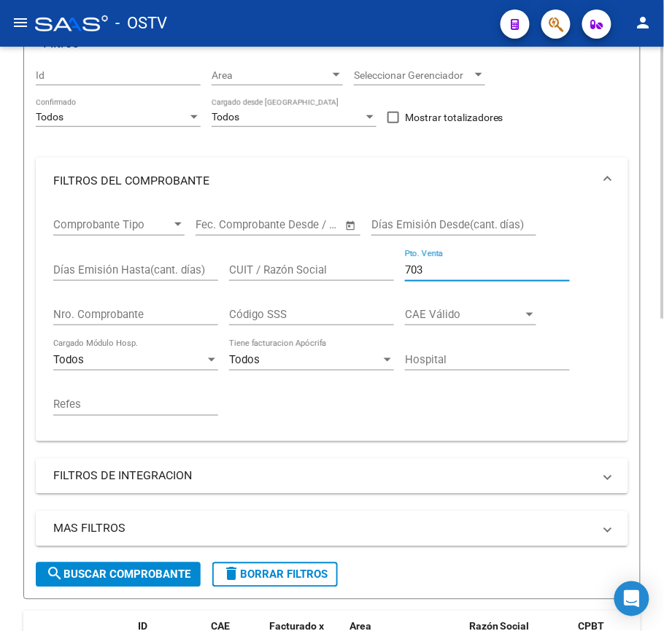
scroll to position [172, 0]
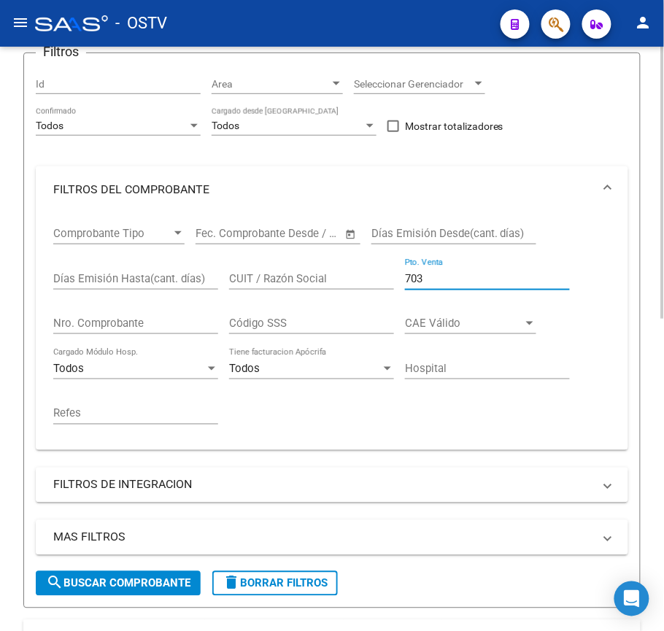
drag, startPoint x: 462, startPoint y: 275, endPoint x: 120, endPoint y: 258, distance: 342.5
click at [120, 258] on div "Comprobante Tipo Comprobante Tipo Start date – End date Fec. Comprobante Desde …" at bounding box center [331, 325] width 557 height 225
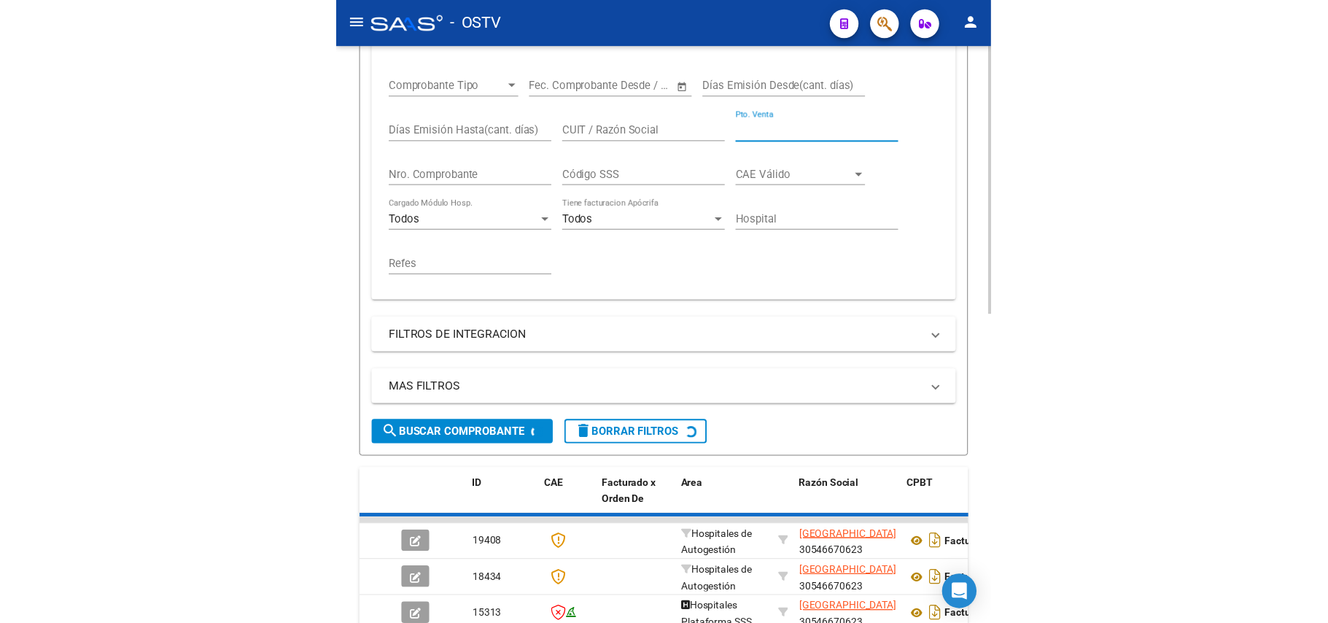
scroll to position [561, 0]
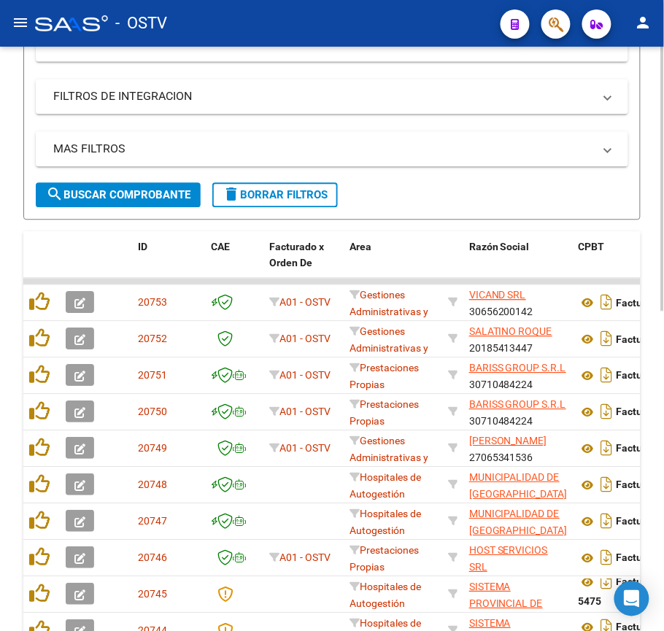
click at [140, 193] on span "search Buscar Comprobante" at bounding box center [118, 194] width 144 height 13
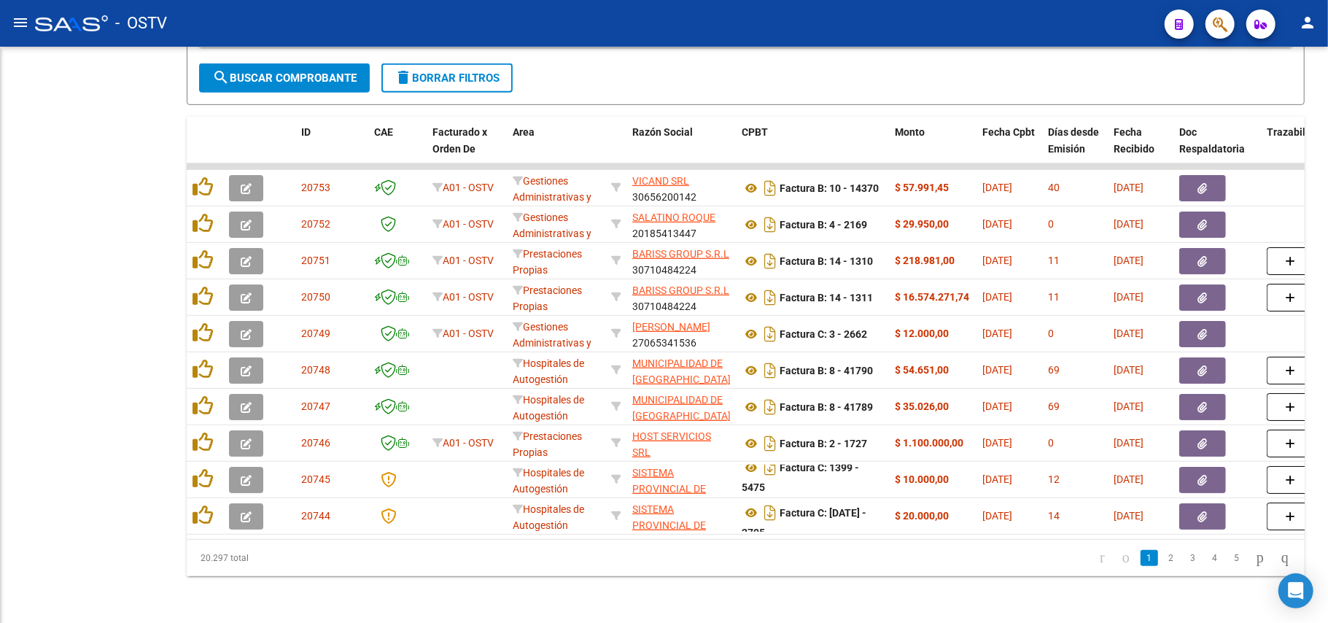
scroll to position [380, 0]
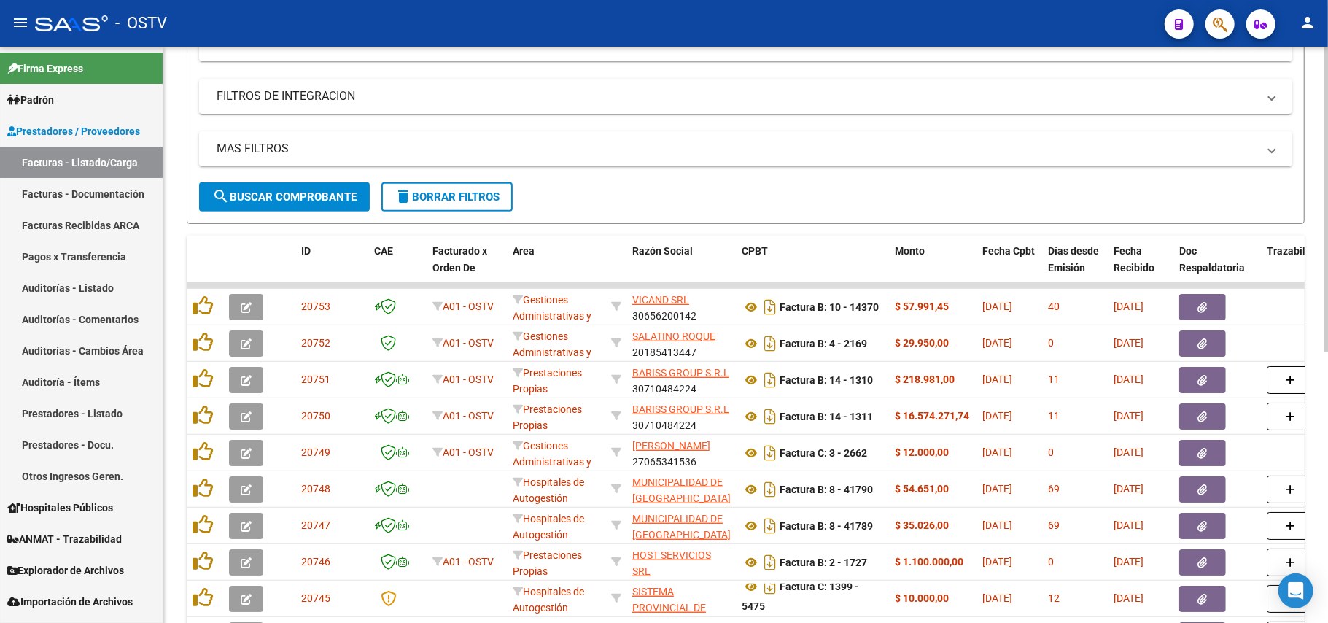
click at [306, 185] on button "search Buscar Comprobante" at bounding box center [284, 196] width 171 height 29
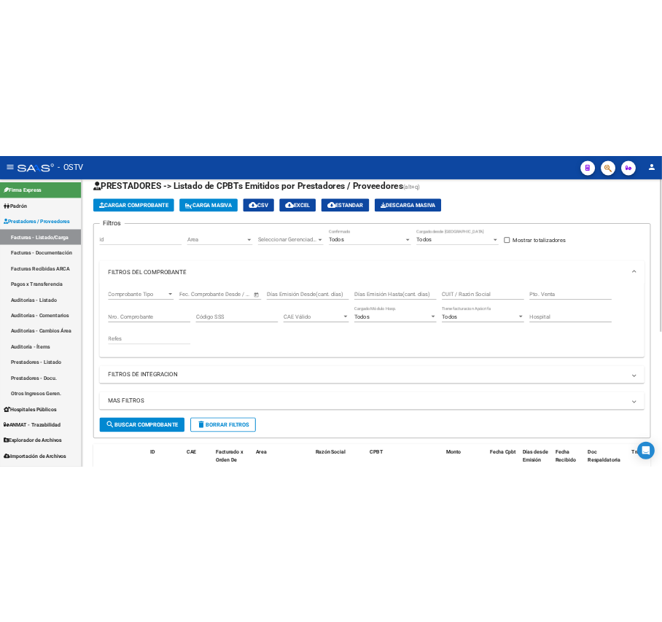
scroll to position [0, 0]
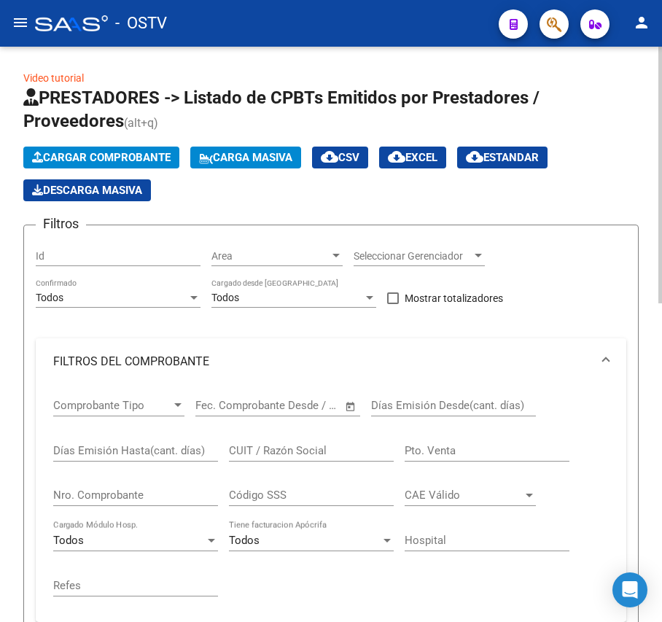
click at [114, 308] on div "Todos Confirmado" at bounding box center [118, 300] width 165 height 42
click at [162, 440] on div "Días Emisión Hasta(cant. días)" at bounding box center [135, 445] width 165 height 31
click at [263, 465] on div "CUIT / Razón Social" at bounding box center [311, 452] width 165 height 45
click at [106, 500] on input "Nro. Comprobante" at bounding box center [135, 495] width 165 height 13
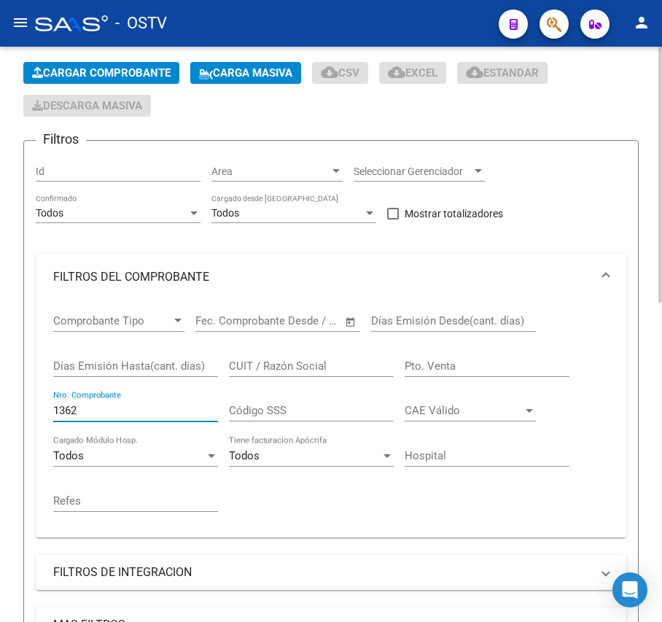
scroll to position [389, 0]
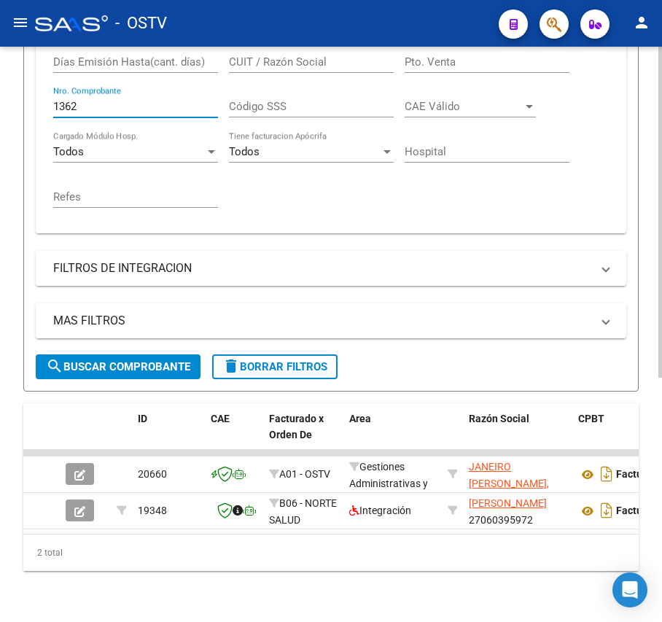
type input "1362"
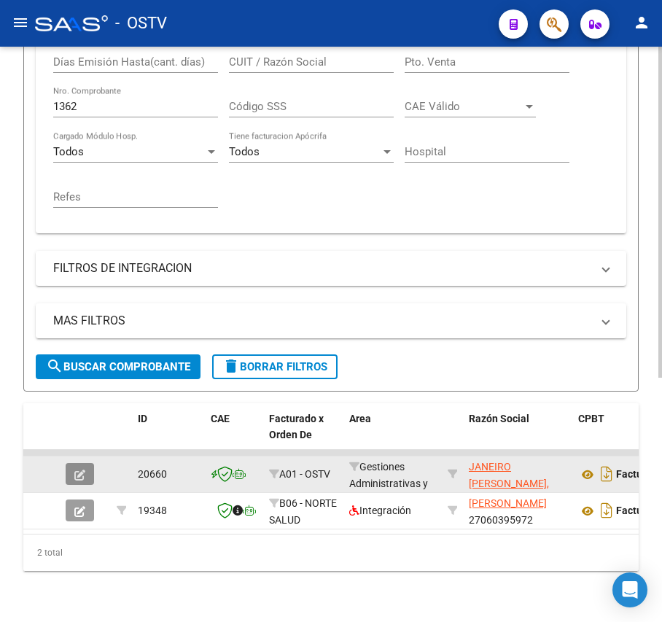
click at [71, 477] on button "button" at bounding box center [80, 474] width 28 height 22
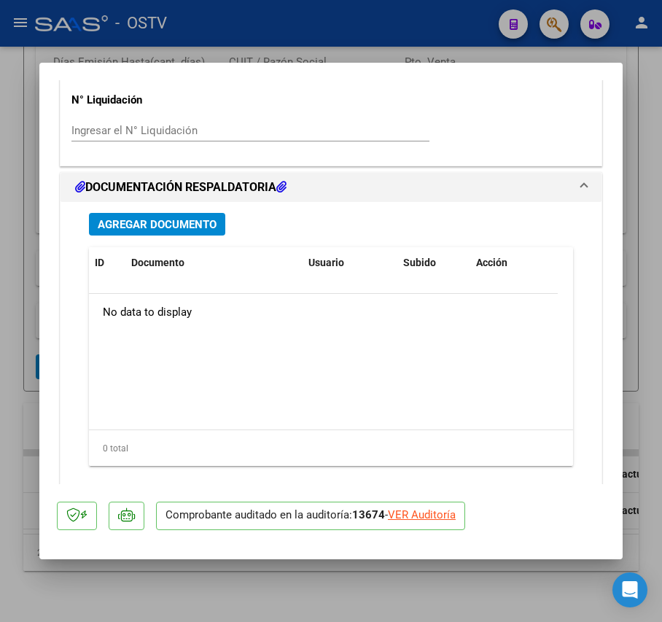
scroll to position [1133, 0]
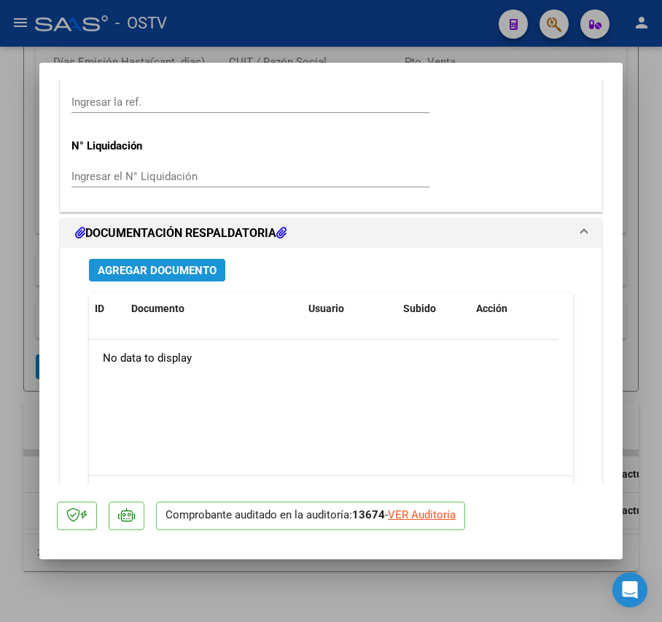
click at [188, 269] on span "Agregar Documento" at bounding box center [157, 270] width 119 height 13
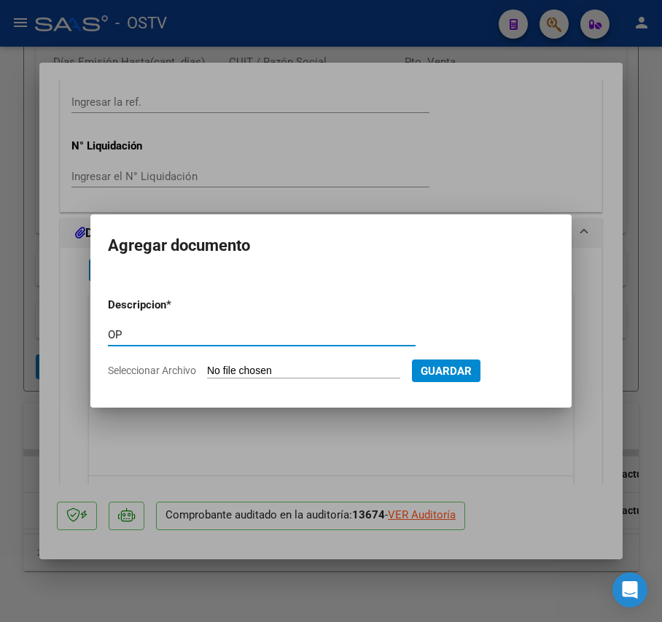
type input "OP"
click at [271, 374] on input "Seleccionar Archivo" at bounding box center [303, 372] width 193 height 14
type input "C:\fakepath\OP 57004 Janeiro.pdf"
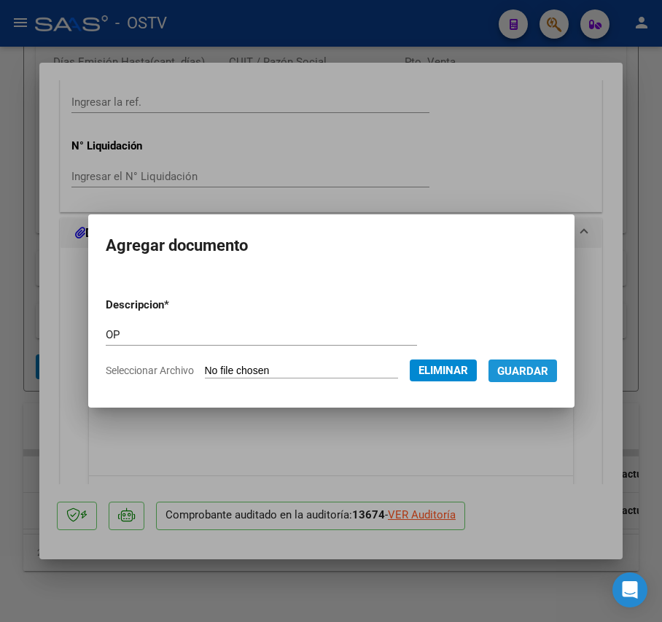
click at [546, 371] on span "Guardar" at bounding box center [522, 371] width 51 height 13
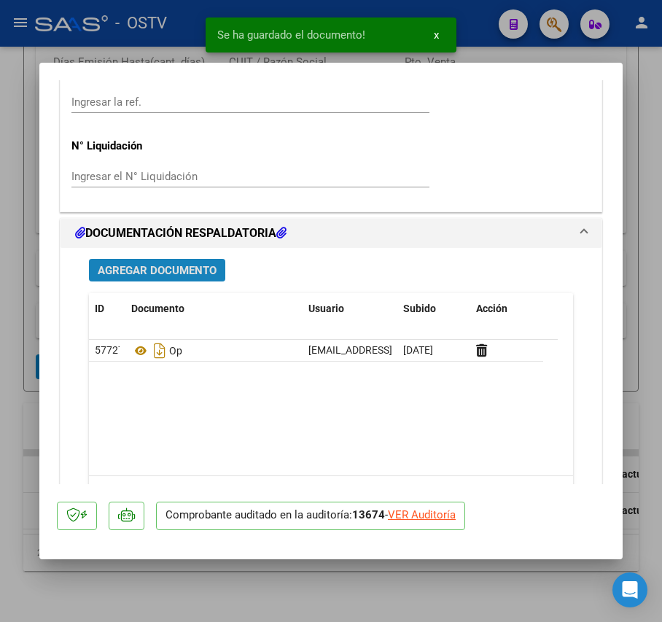
click at [197, 282] on button "Agregar Documento" at bounding box center [157, 270] width 136 height 23
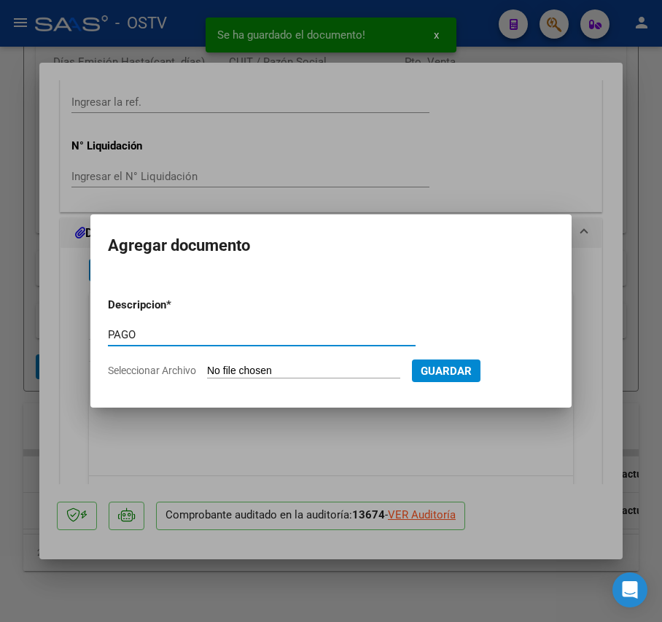
type input "PAGO"
click at [302, 374] on input "Seleccionar Archivo" at bounding box center [303, 372] width 193 height 14
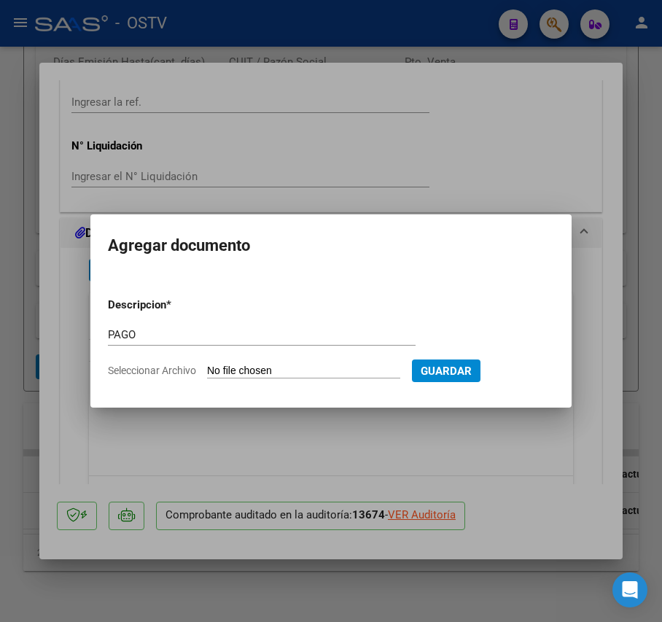
type input "C:\fakepath\Pago OP 57004 Janeiro.pdf"
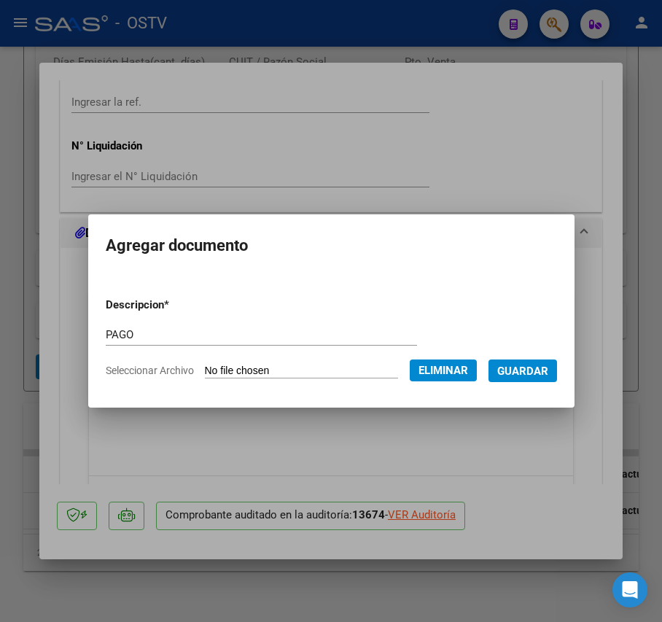
click at [540, 362] on button "Guardar" at bounding box center [523, 371] width 69 height 23
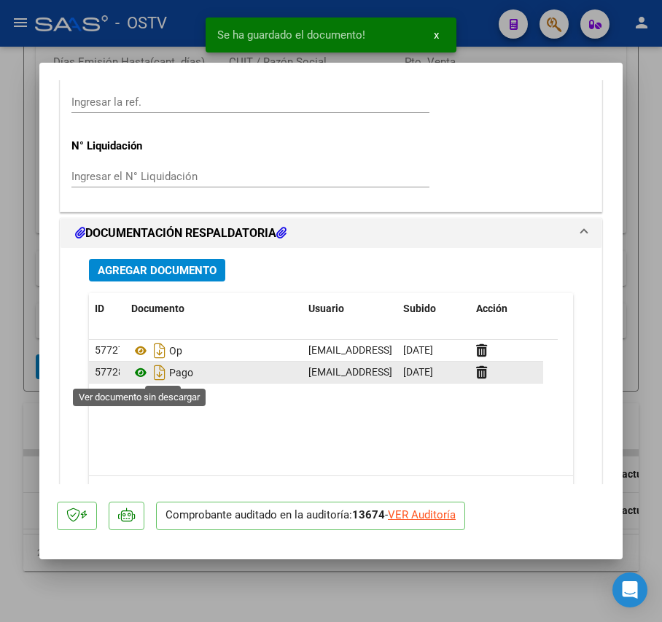
click at [147, 373] on icon at bounding box center [140, 373] width 19 height 18
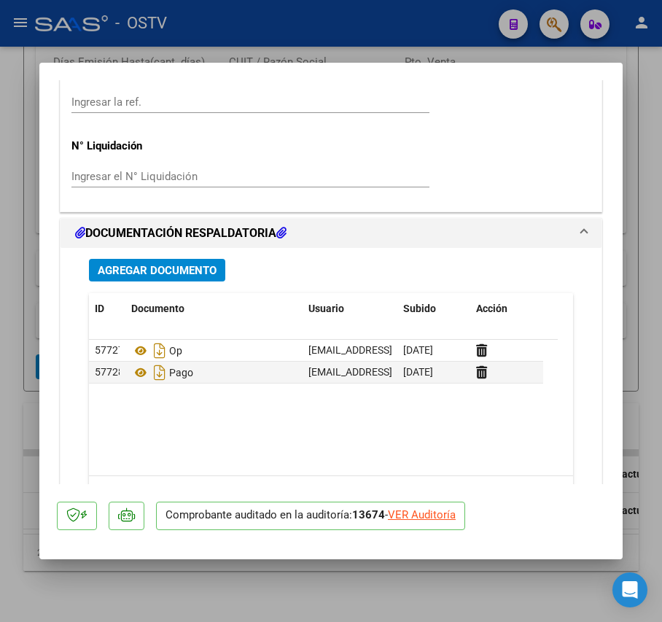
click at [36, 316] on div at bounding box center [331, 311] width 662 height 622
type input "$ 0,00"
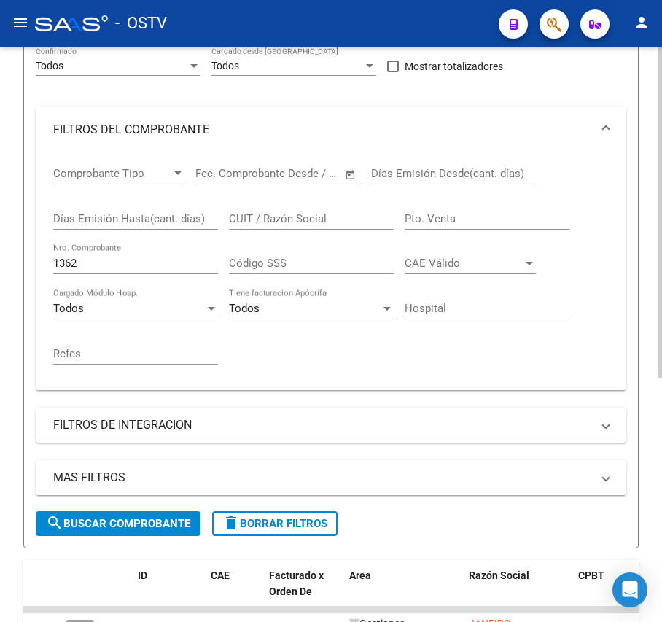
scroll to position [194, 0]
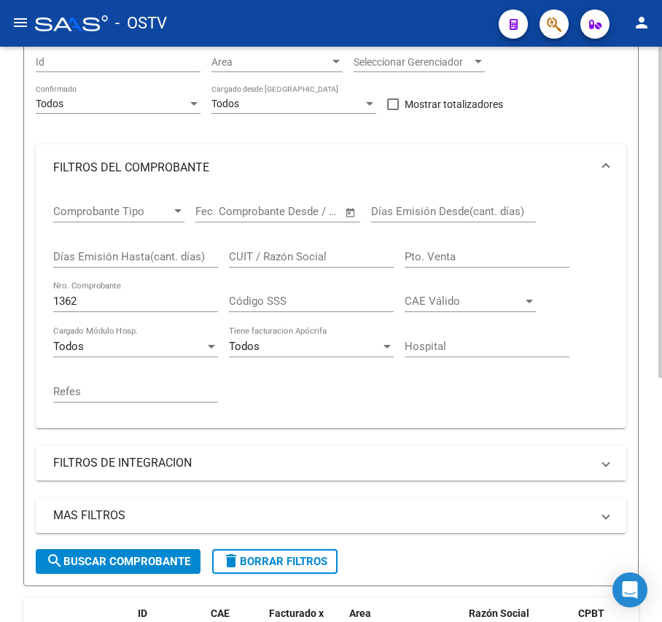
click at [125, 298] on input "1362" at bounding box center [135, 301] width 165 height 13
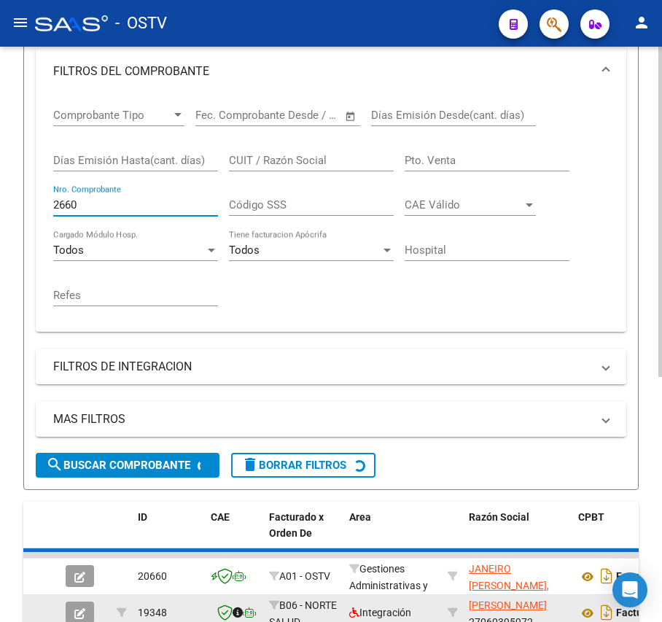
scroll to position [424, 0]
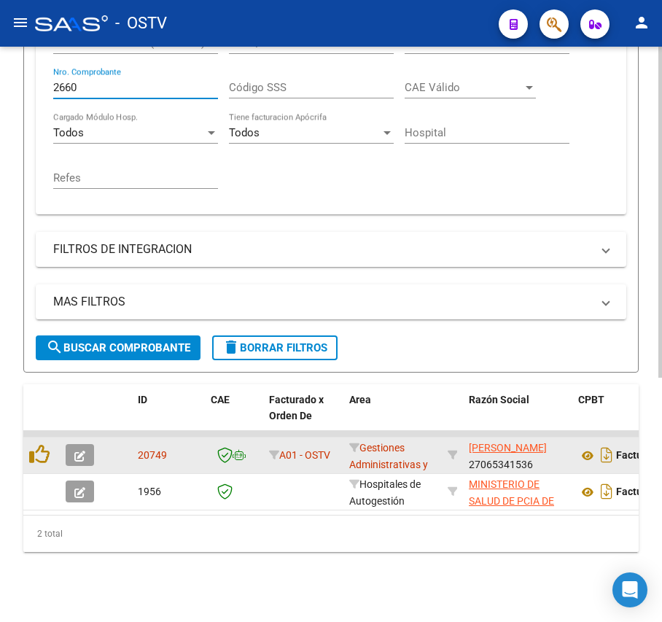
type input "2660"
click at [68, 444] on button "button" at bounding box center [80, 455] width 28 height 22
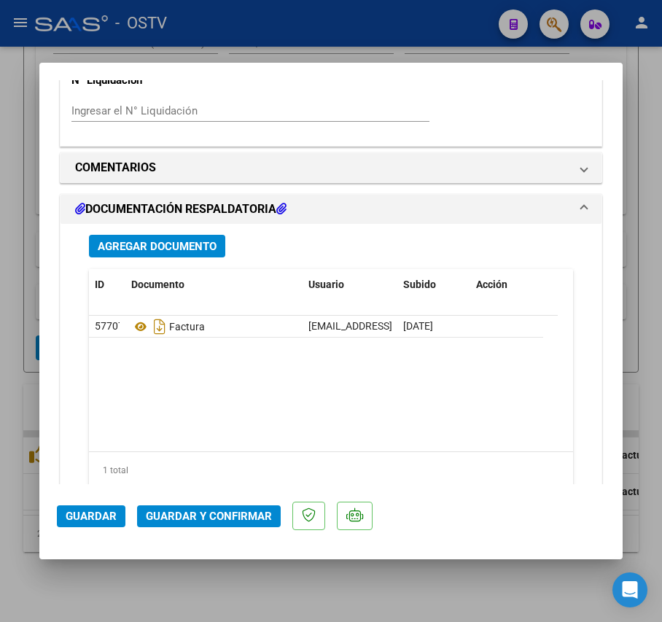
scroll to position [1264, 0]
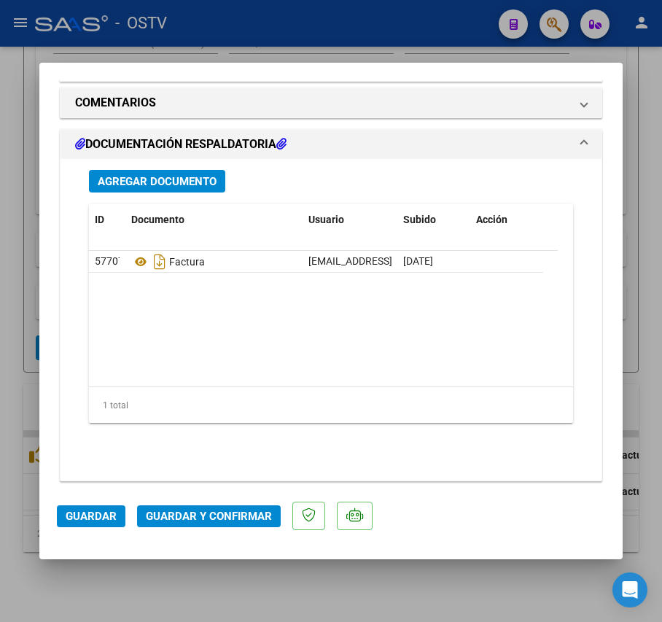
click at [201, 182] on span "Agregar Documento" at bounding box center [157, 181] width 119 height 13
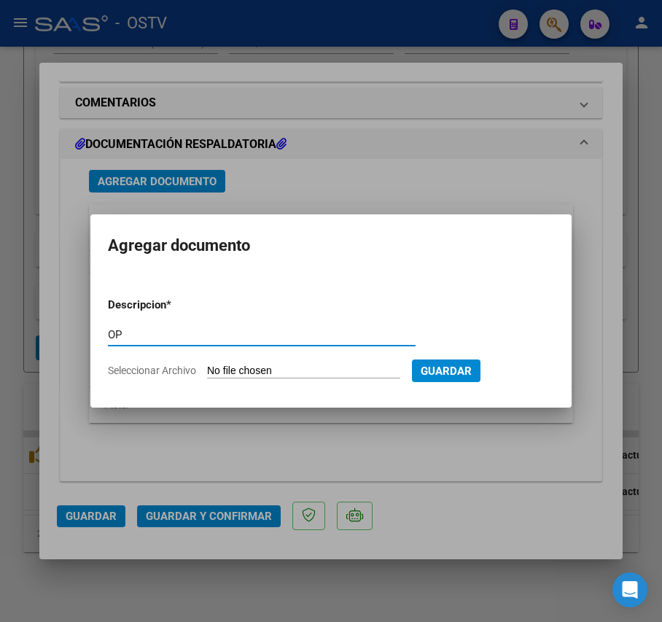
type input "OP"
click at [274, 373] on input "Seleccionar Archivo" at bounding box center [303, 372] width 193 height 14
type input "C:\fakepath\OP 57005 Monti.pdf"
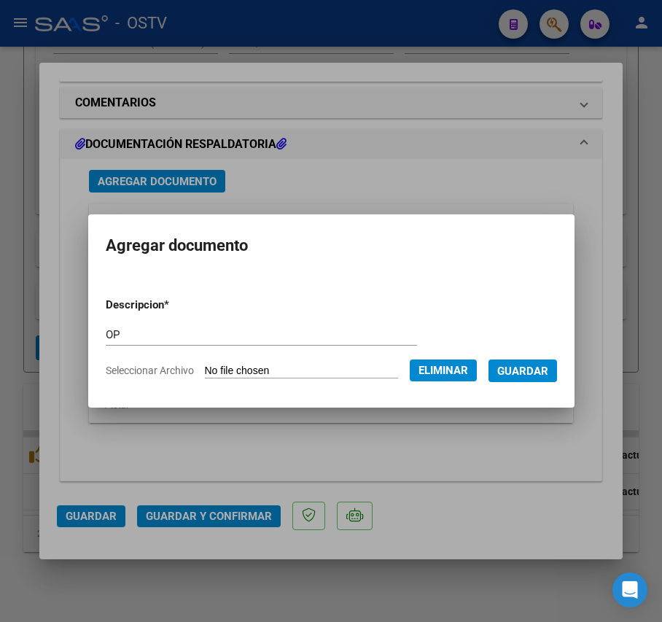
click at [548, 365] on span "Guardar" at bounding box center [522, 371] width 51 height 13
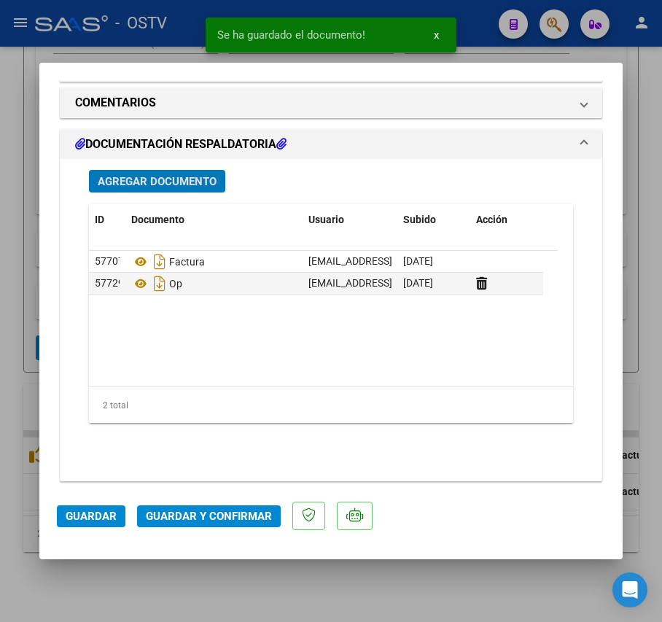
click at [167, 176] on span "Agregar Documento" at bounding box center [157, 181] width 119 height 13
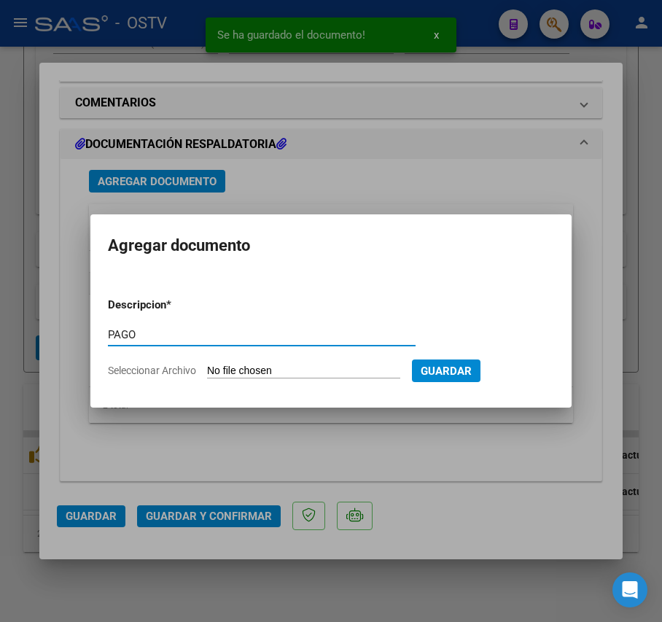
type input "PAGO"
click at [303, 366] on input "Seleccionar Archivo" at bounding box center [303, 372] width 193 height 14
type input "C:\fakepath\Pago OP 57005 Monti.pdf"
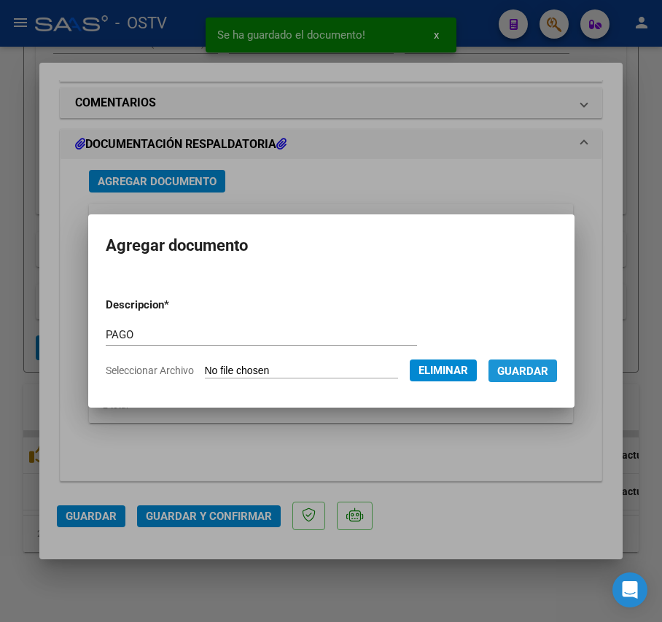
click at [543, 372] on span "Guardar" at bounding box center [522, 371] width 51 height 13
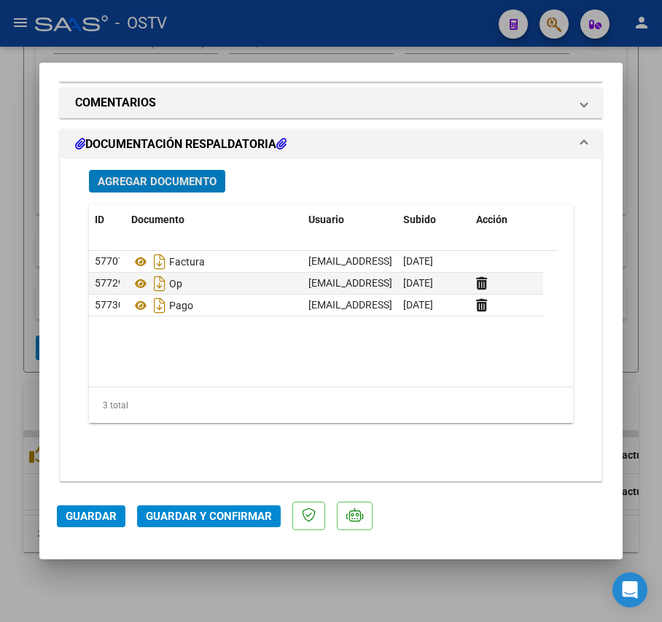
click at [249, 44] on div at bounding box center [331, 311] width 662 height 622
type input "$ 0,00"
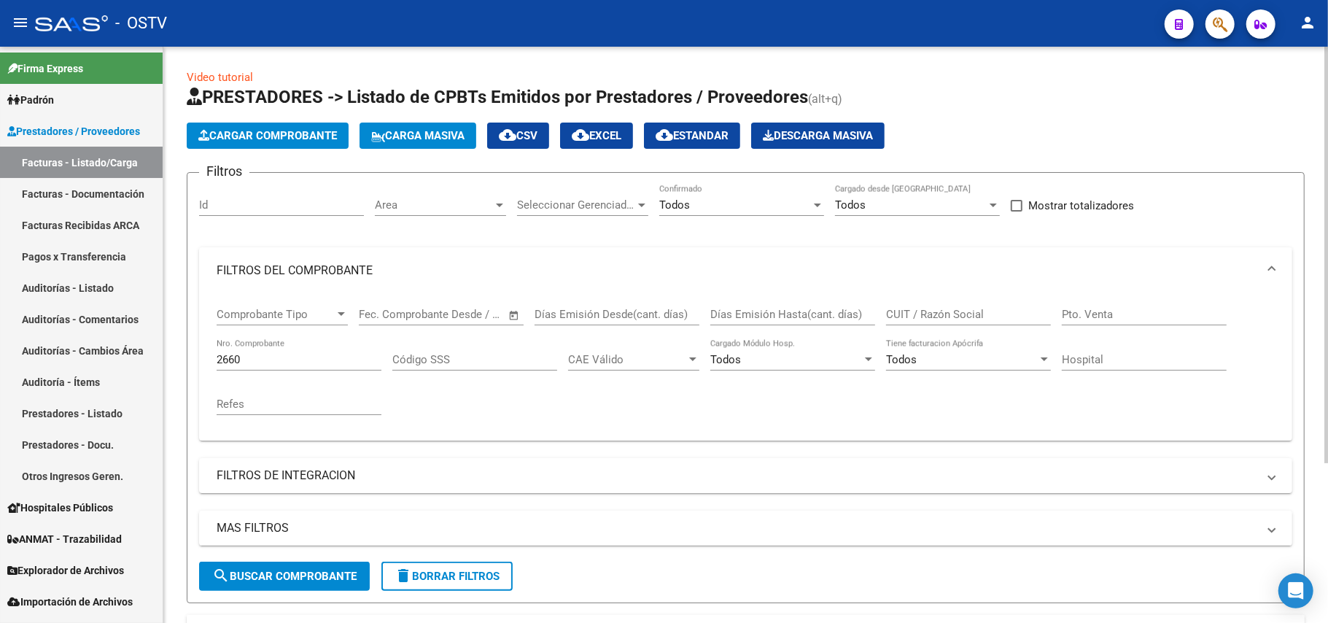
scroll to position [0, 0]
click at [362, 354] on input "2660" at bounding box center [299, 360] width 165 height 13
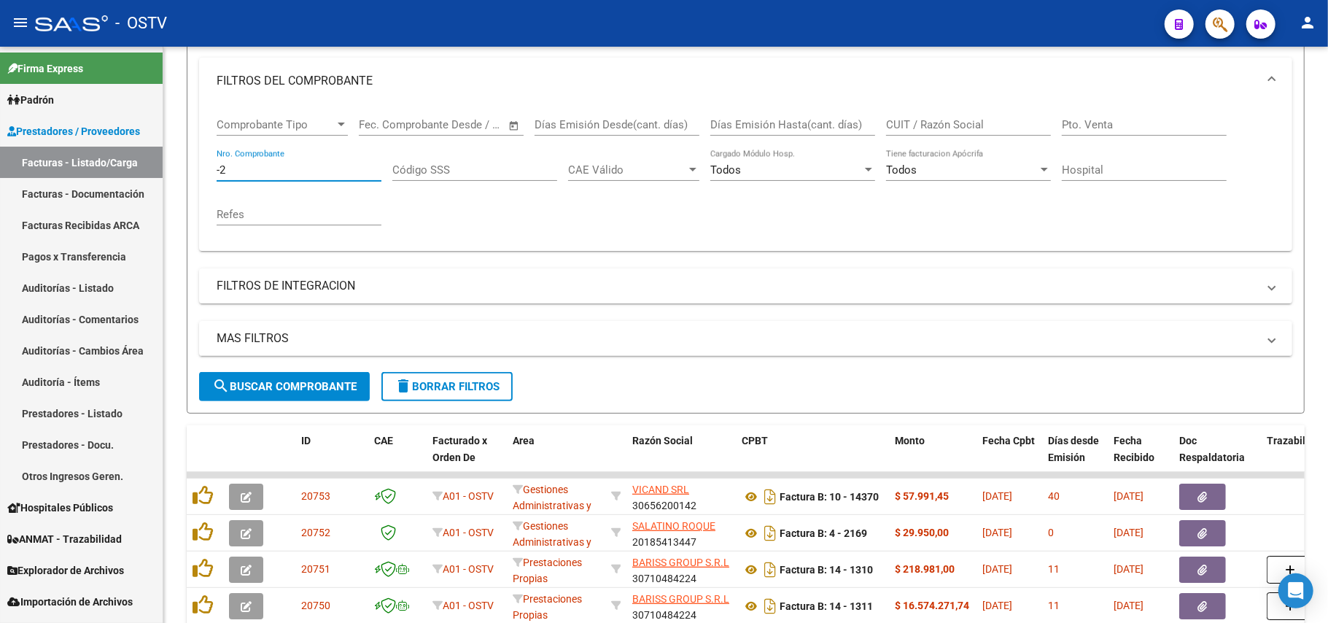
scroll to position [97, 0]
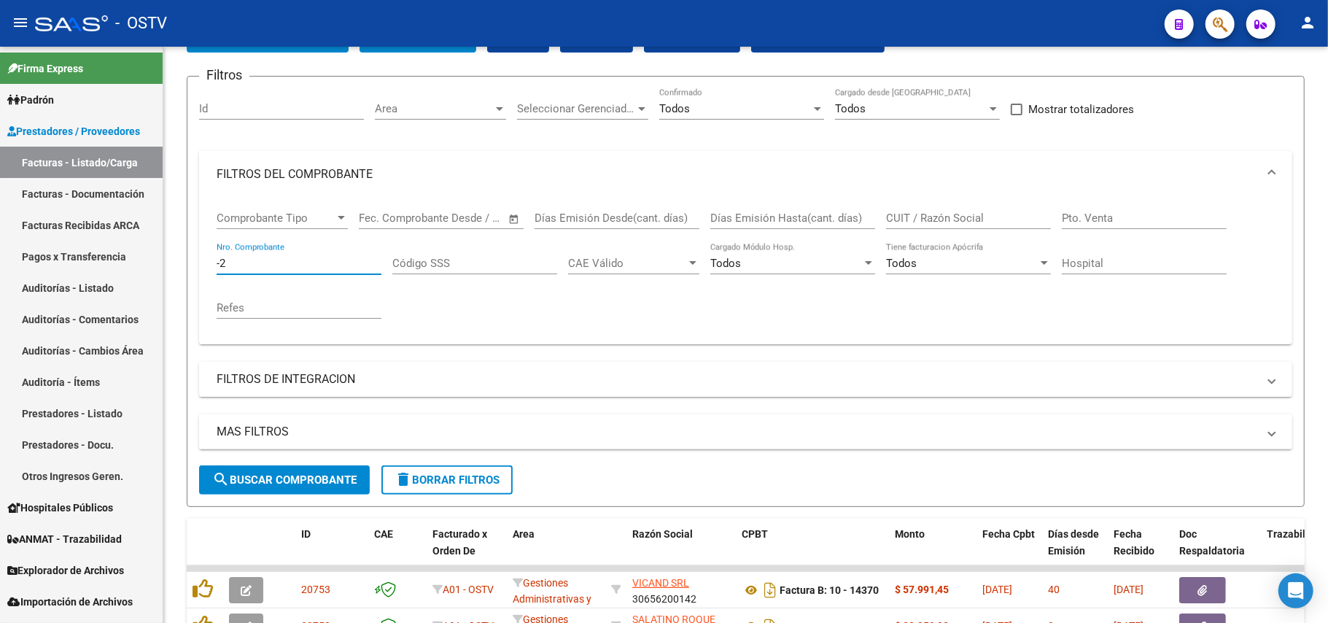
type input "-2"
drag, startPoint x: 292, startPoint y: 261, endPoint x: 0, endPoint y: 278, distance: 292.9
click at [0, 278] on mat-sidenav-container "Firma Express Padrón Afiliados Empadronados Movimientos de Afiliados Padrón Ági…" at bounding box center [664, 335] width 1328 height 576
click at [413, 302] on div "Comprobante Tipo Comprobante Tipo Start date – End date Fec. Comprobante Desde …" at bounding box center [746, 265] width 1058 height 135
click at [1273, 163] on mat-expansion-panel-header "FILTROS DEL COMPROBANTE" at bounding box center [745, 174] width 1093 height 47
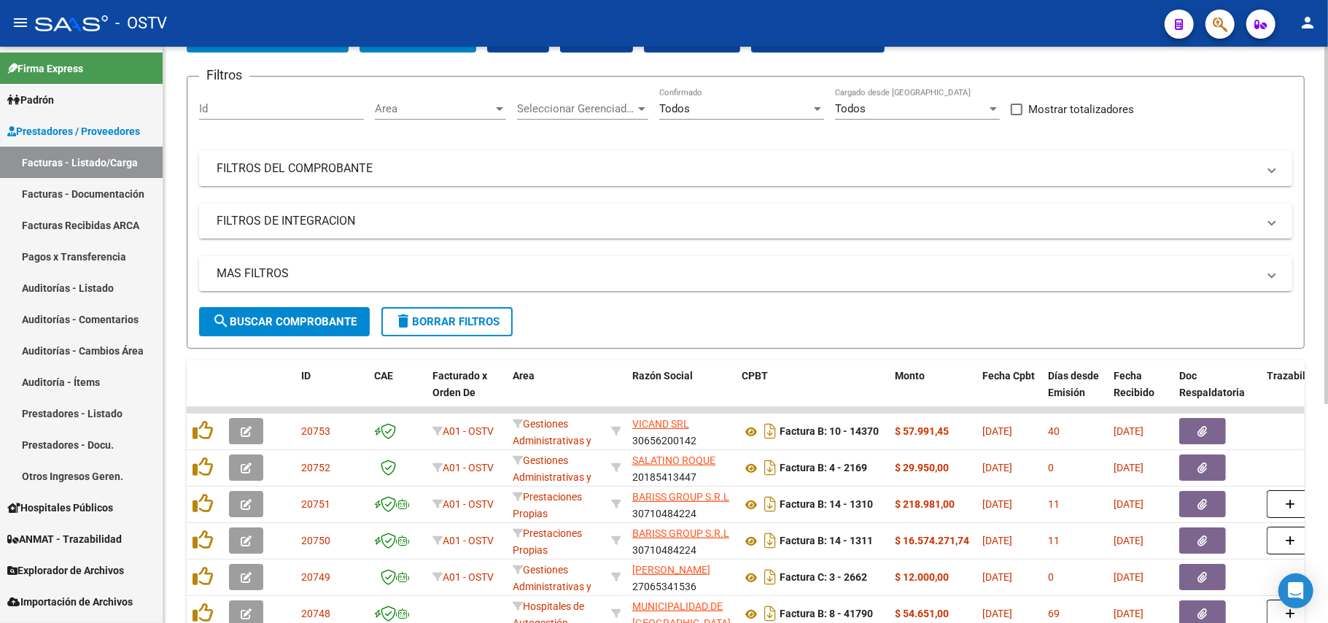
click at [1258, 164] on span "FILTROS DEL COMPROBANTE" at bounding box center [743, 168] width 1052 height 16
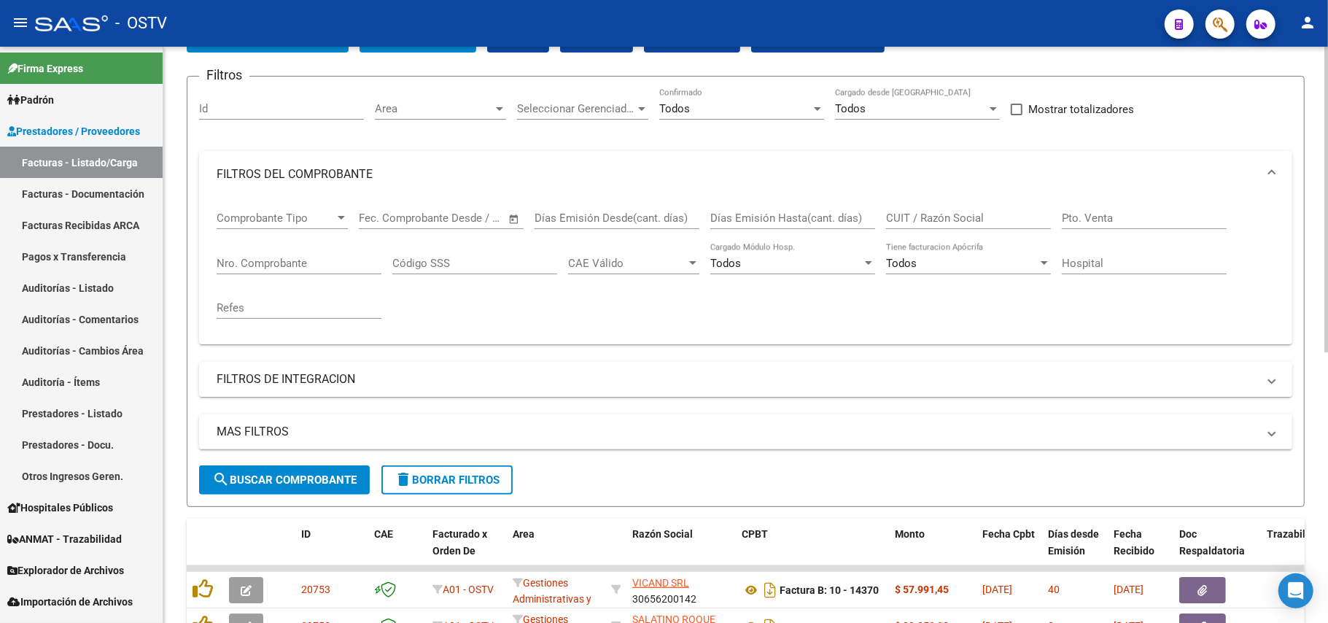
click at [1269, 377] on span at bounding box center [1272, 379] width 6 height 16
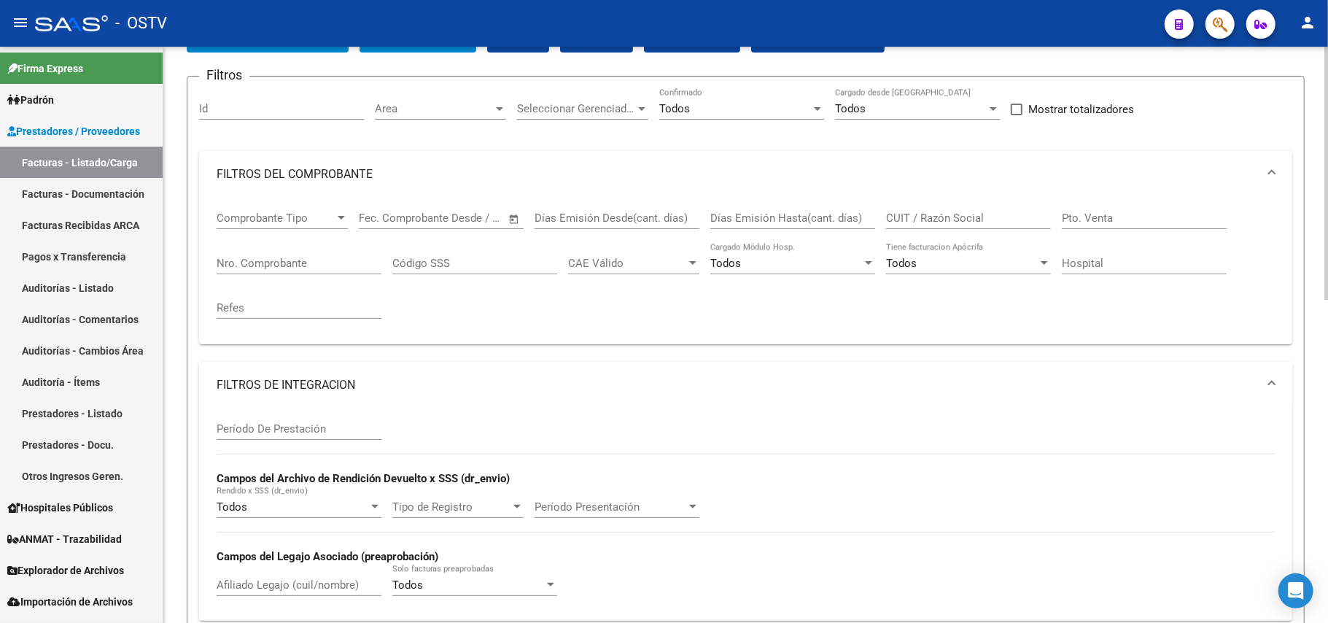
click at [1269, 379] on span "FILTROS DE INTEGRACION" at bounding box center [743, 385] width 1052 height 16
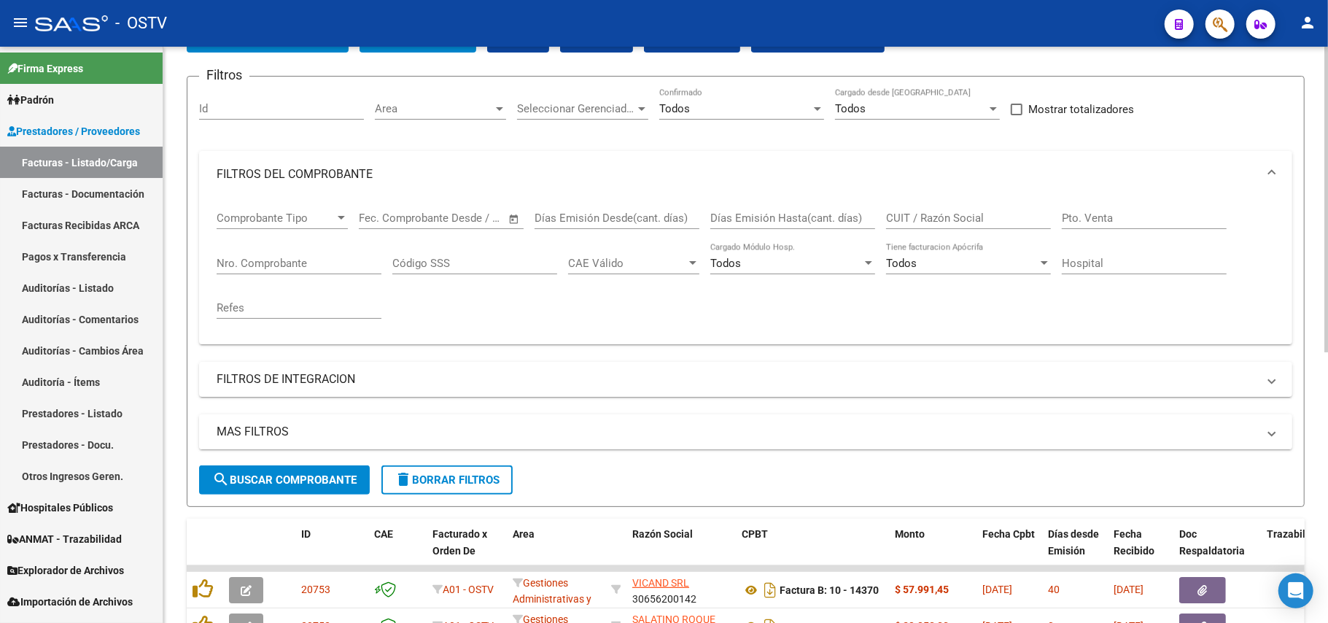
click at [1273, 441] on mat-expansion-panel-header "MAS FILTROS" at bounding box center [745, 431] width 1093 height 35
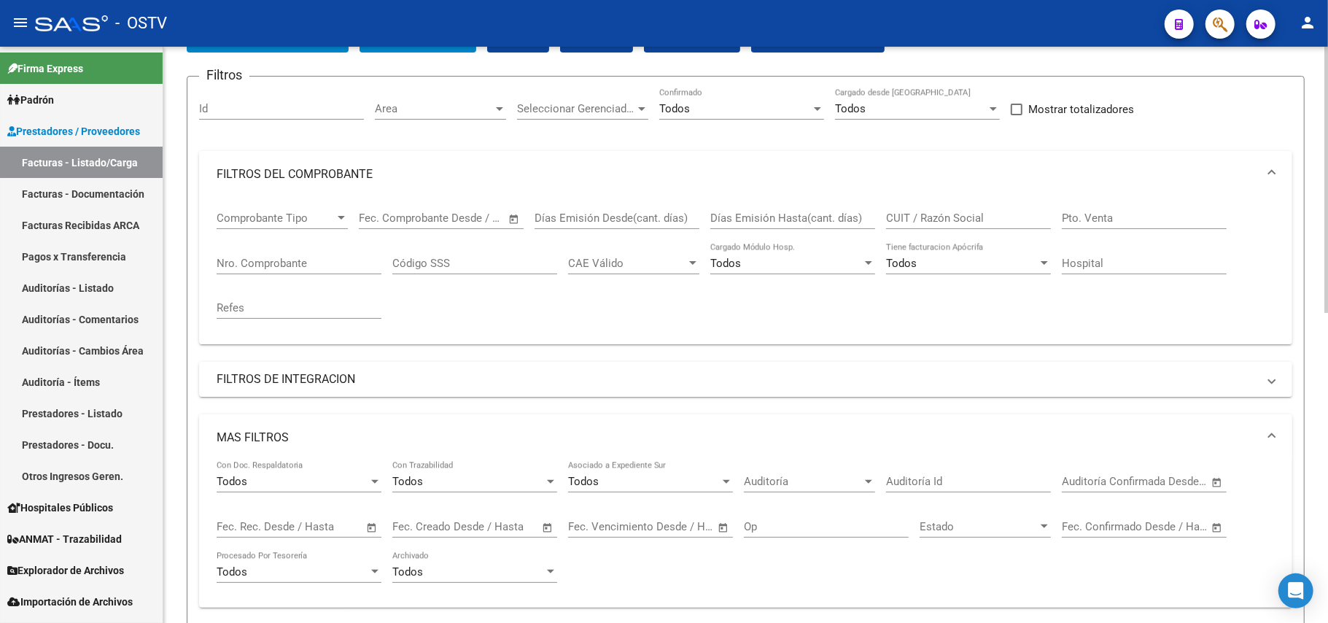
click at [1273, 441] on span at bounding box center [1272, 438] width 6 height 16
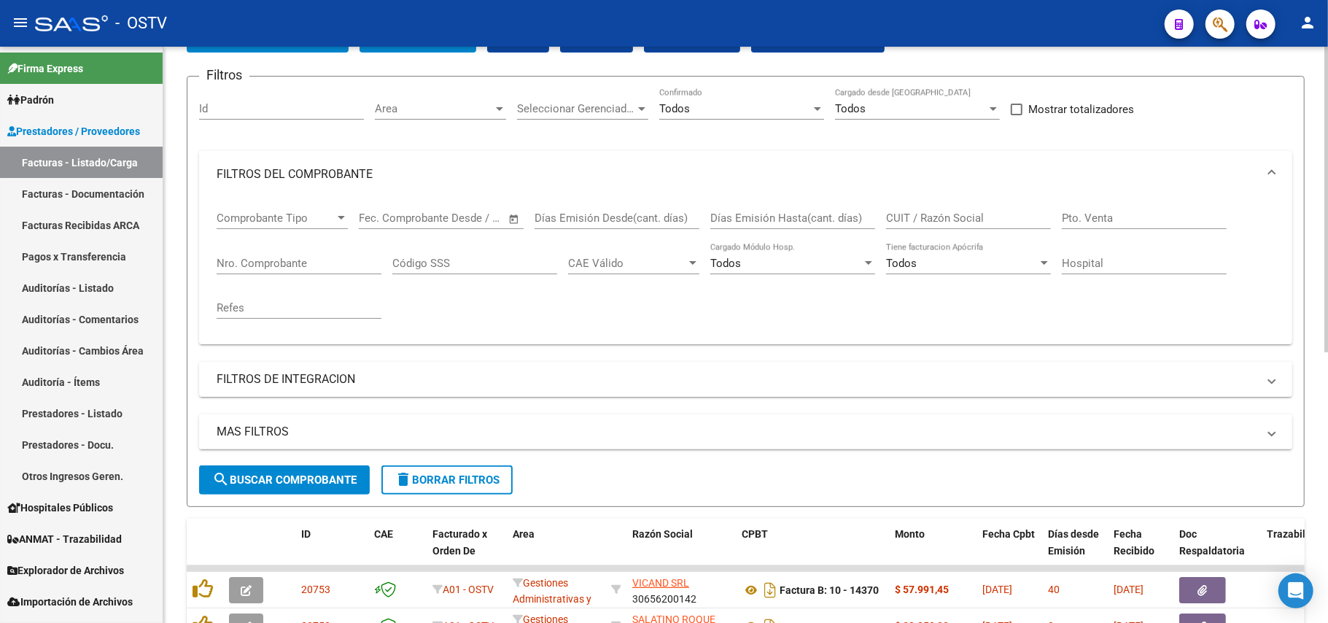
click at [1264, 176] on span "FILTROS DEL COMPROBANTE" at bounding box center [743, 174] width 1052 height 16
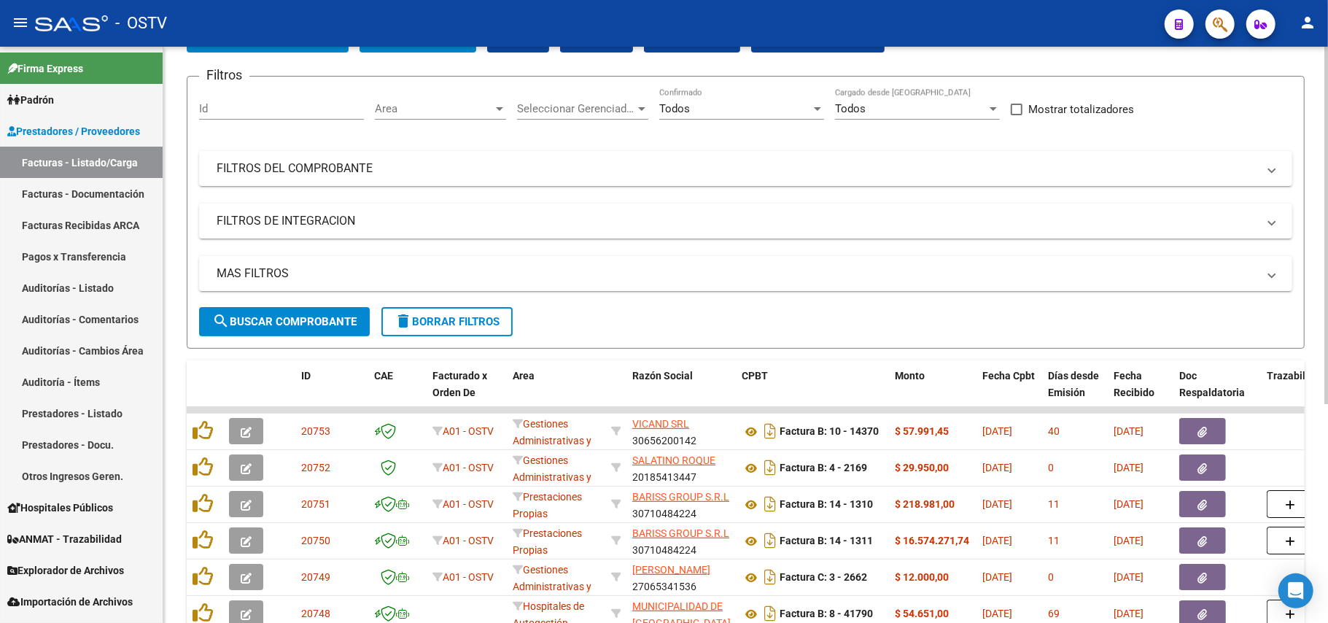
drag, startPoint x: 1009, startPoint y: 124, endPoint x: 204, endPoint y: 109, distance: 805.3
click at [204, 109] on div "Filtros Id Area Area Seleccionar Gerenciador Seleccionar Gerenciador Todos Conf…" at bounding box center [745, 197] width 1093 height 219
click at [1185, 108] on div "Filtros Id Area Area Seleccionar Gerenciador Seleccionar Gerenciador Todos Conf…" at bounding box center [745, 197] width 1093 height 219
click at [931, 333] on form "Filtros Id Area Area Seleccionar Gerenciador Seleccionar Gerenciador Todos Conf…" at bounding box center [746, 212] width 1118 height 273
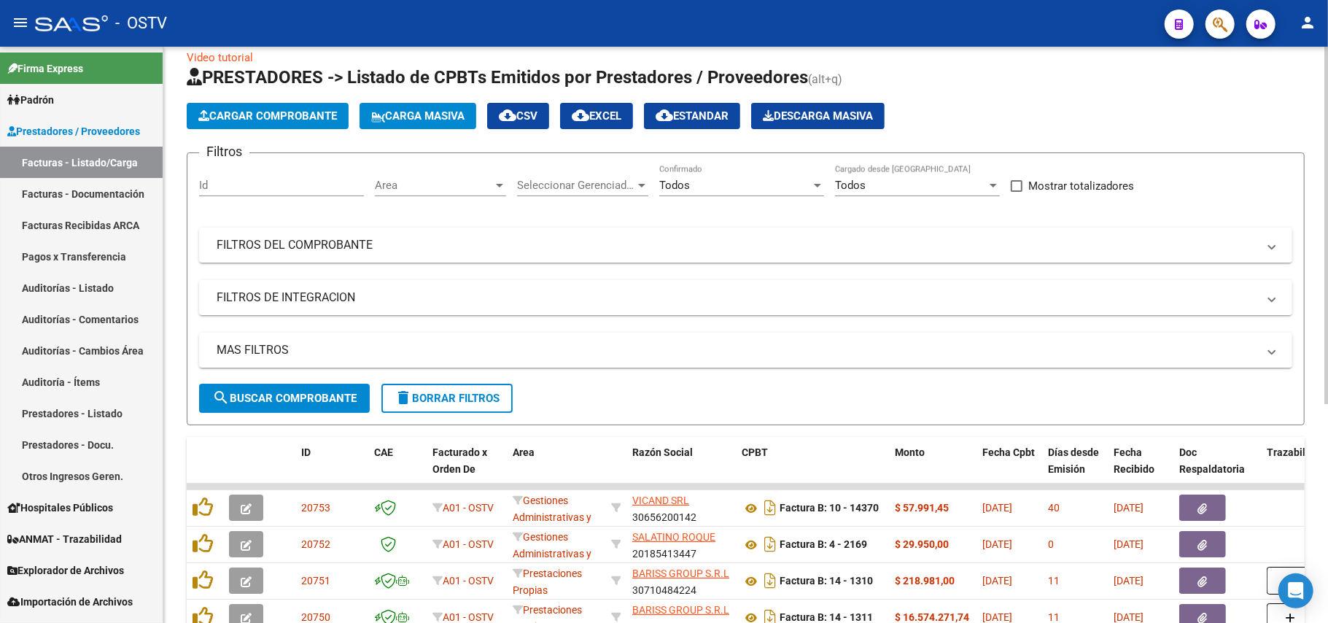
scroll to position [0, 0]
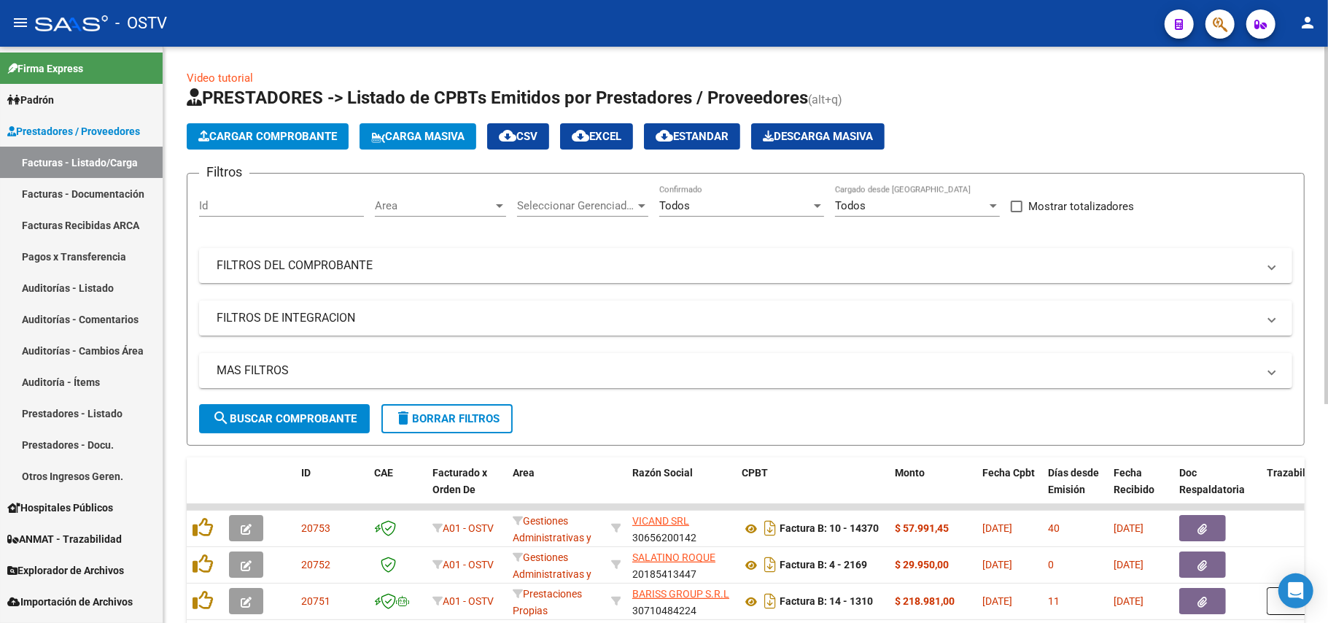
click at [1327, 89] on div at bounding box center [1326, 225] width 4 height 357
click at [1327, 34] on div "menu - OSTV person Firma Express Padrón Afiliados Empadronados Movimientos de A…" at bounding box center [664, 311] width 1328 height 623
click at [284, 424] on span "search Buscar Comprobante" at bounding box center [284, 418] width 144 height 13
click at [347, 421] on span "search Buscar Comprobante" at bounding box center [284, 418] width 144 height 13
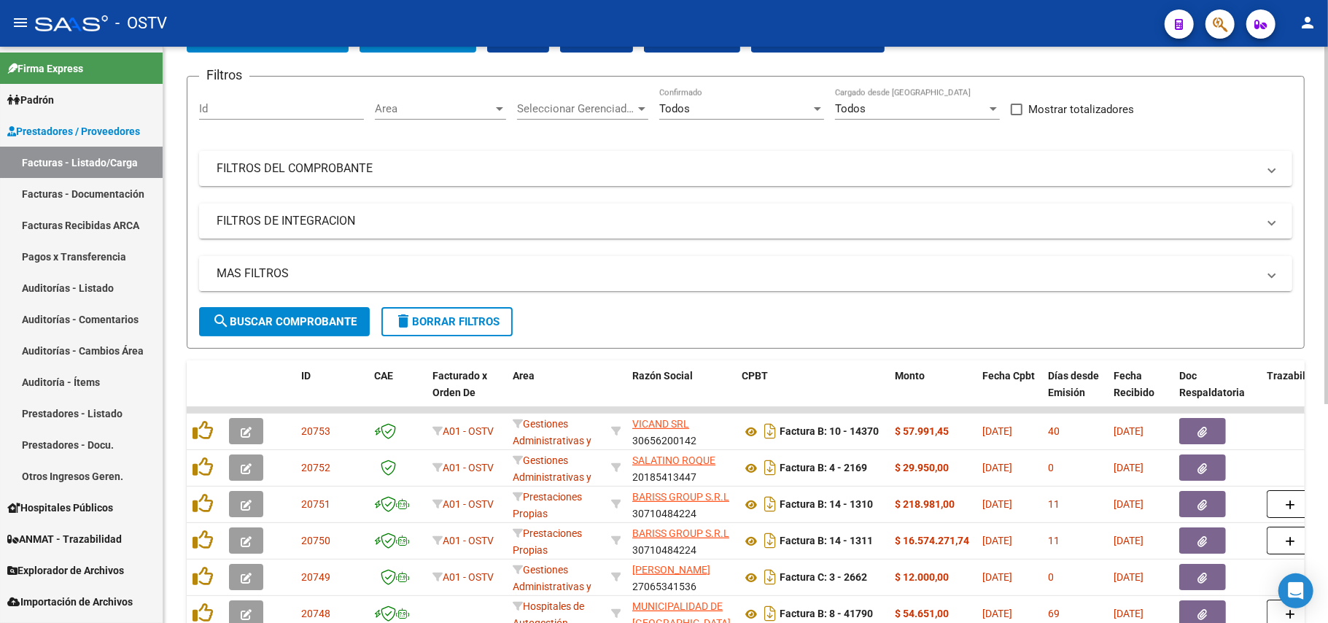
scroll to position [194, 0]
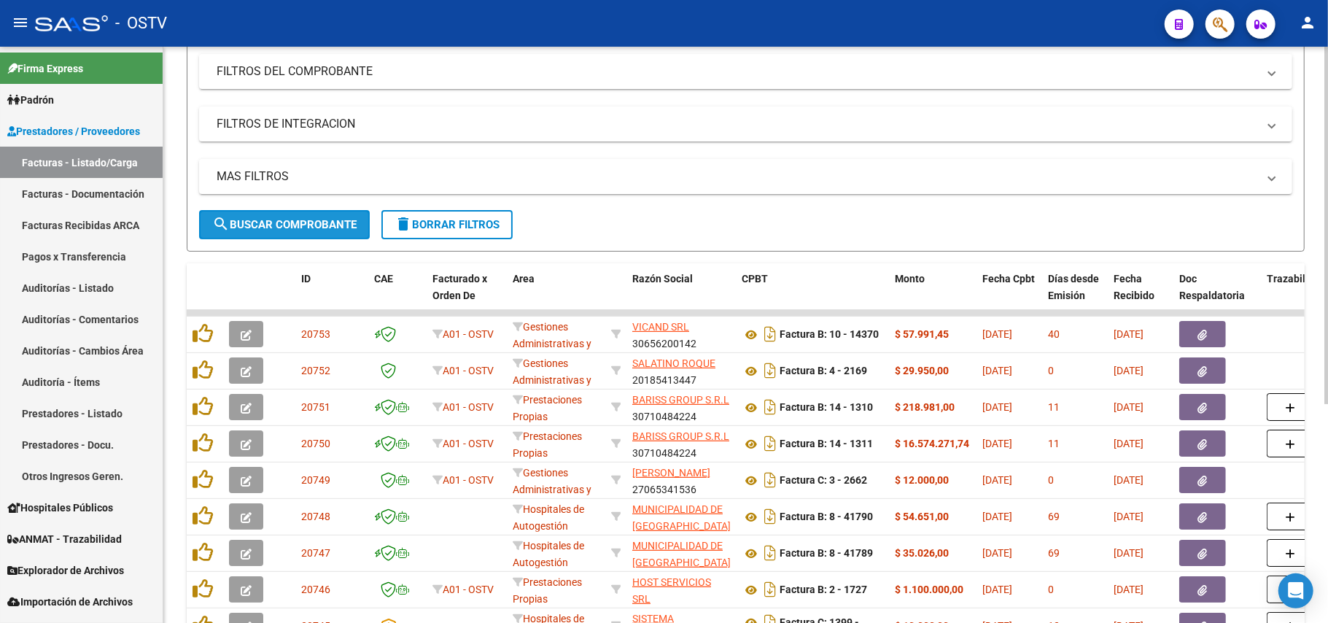
drag, startPoint x: 313, startPoint y: 237, endPoint x: 314, endPoint y: 207, distance: 29.9
click at [314, 222] on button "search Buscar Comprobante" at bounding box center [284, 224] width 171 height 29
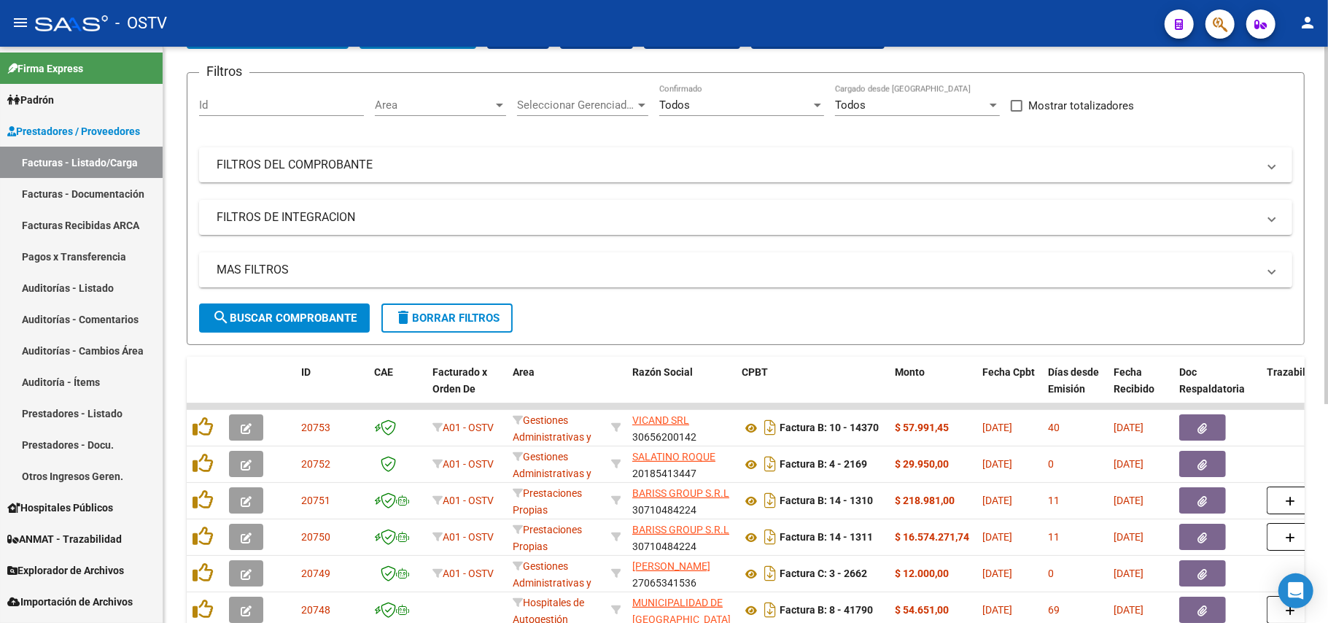
scroll to position [0, 0]
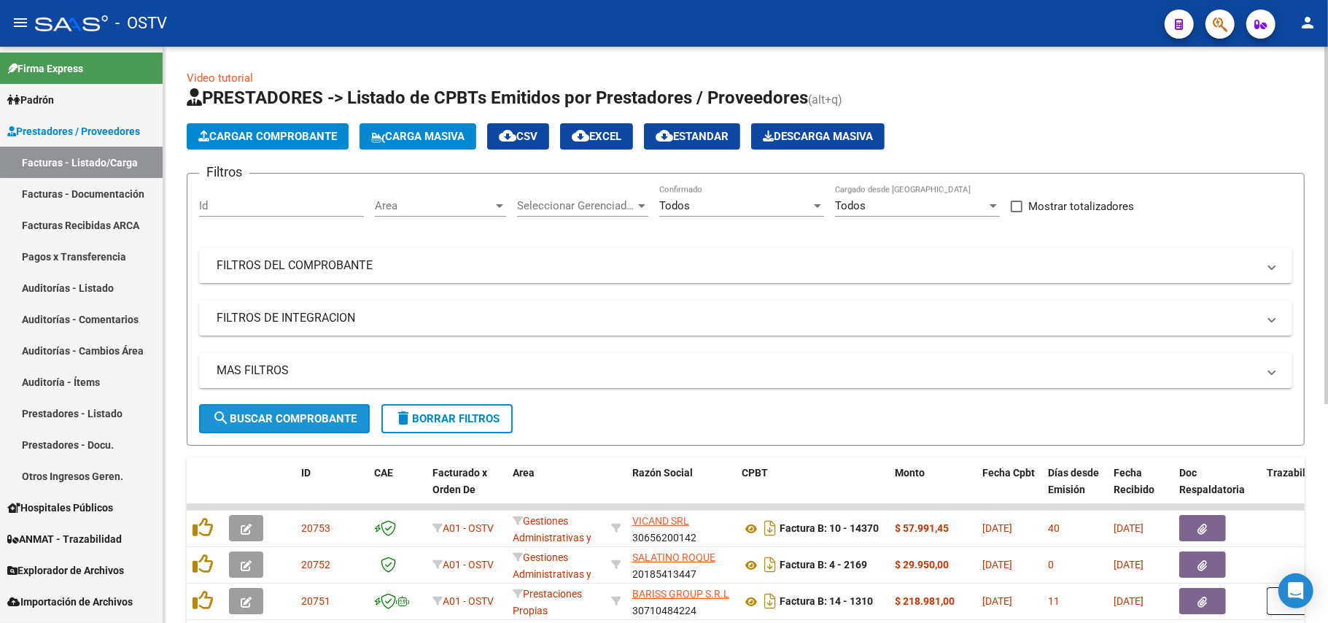
click at [239, 413] on span "search Buscar Comprobante" at bounding box center [284, 418] width 144 height 13
click at [260, 415] on span "search Buscar Comprobante" at bounding box center [284, 418] width 144 height 13
click at [293, 421] on span "search Buscar Comprobante" at bounding box center [284, 418] width 144 height 13
click at [341, 413] on span "search Buscar Comprobante" at bounding box center [284, 418] width 144 height 13
click at [284, 408] on button "search Buscar Comprobante" at bounding box center [284, 418] width 171 height 29
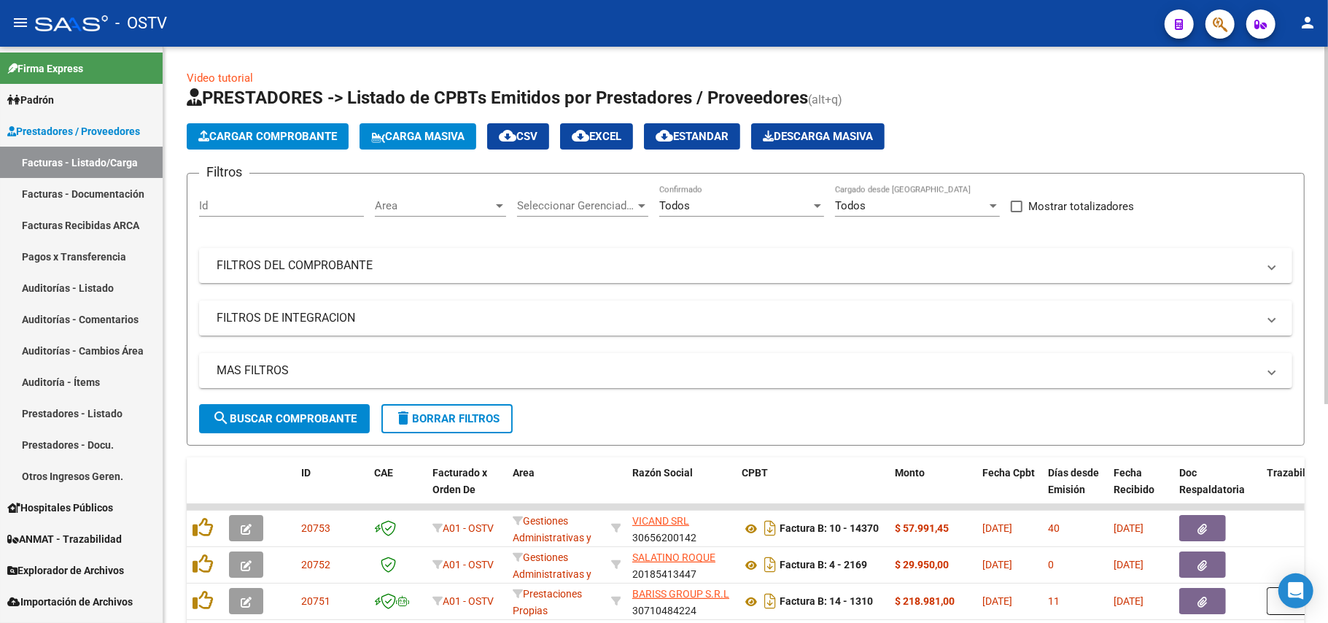
click at [319, 415] on span "search Buscar Comprobante" at bounding box center [284, 418] width 144 height 13
click at [318, 412] on span "search Buscar Comprobante" at bounding box center [284, 418] width 144 height 13
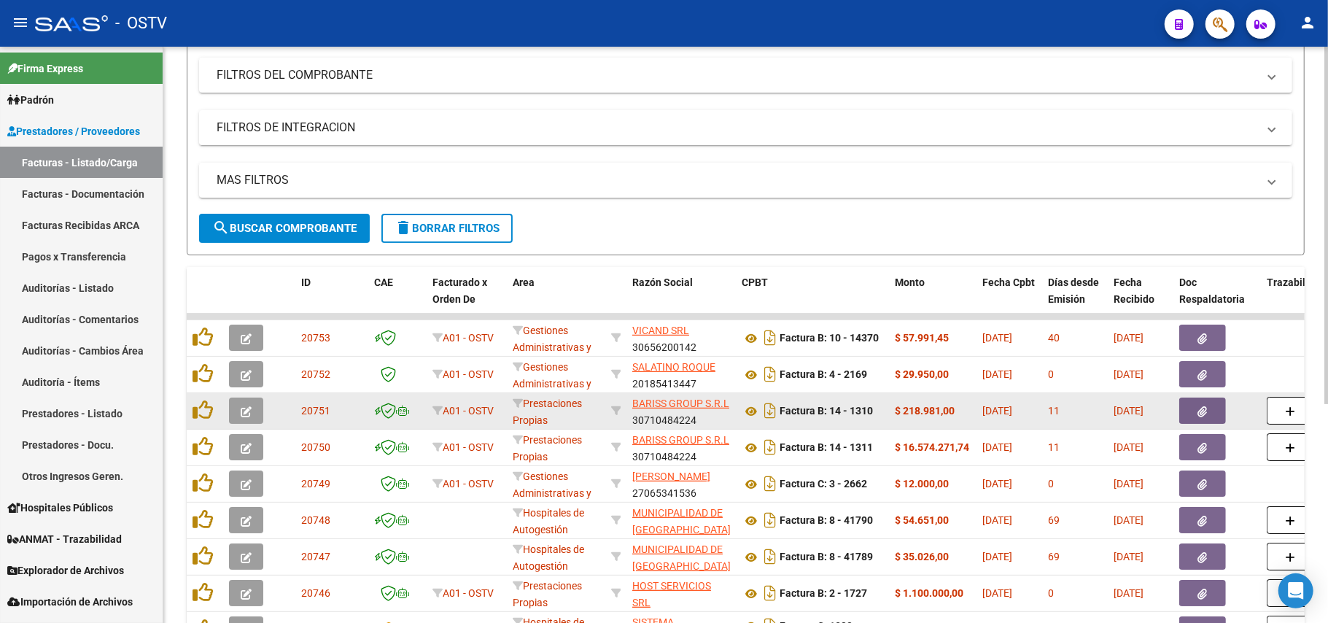
scroll to position [194, 0]
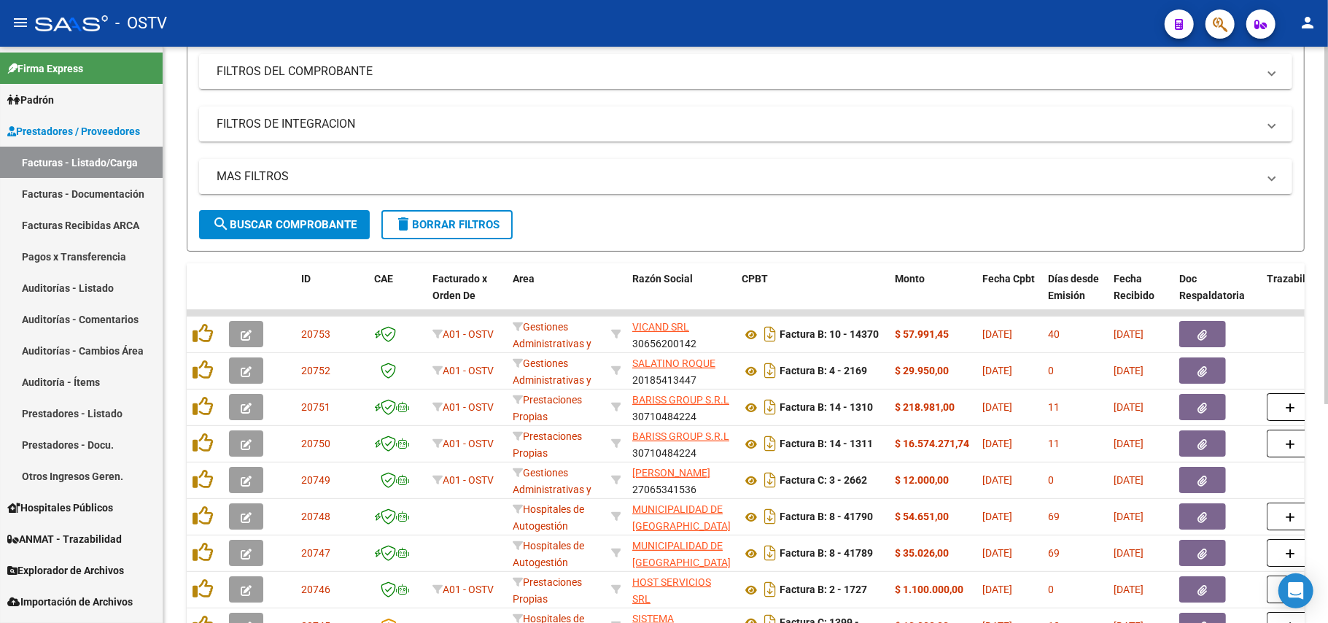
click at [336, 233] on button "search Buscar Comprobante" at bounding box center [284, 224] width 171 height 29
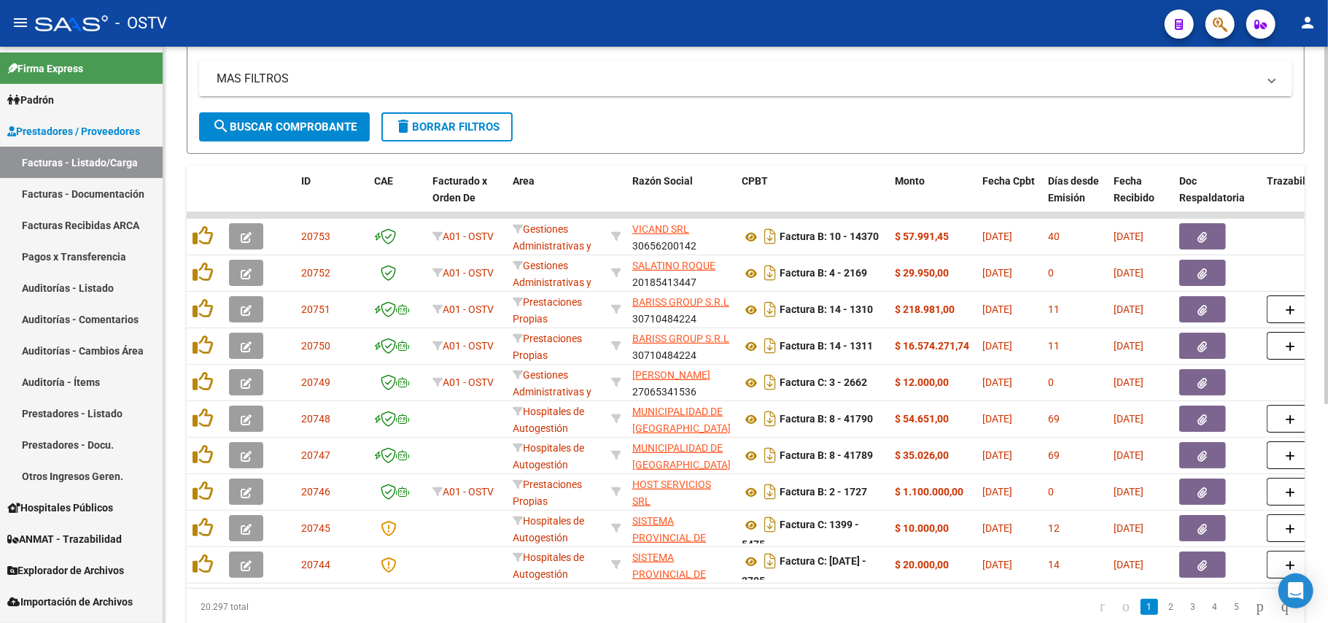
click at [283, 123] on span "search Buscar Comprobante" at bounding box center [284, 126] width 144 height 13
click at [292, 140] on button "search Buscar Comprobante" at bounding box center [284, 126] width 171 height 29
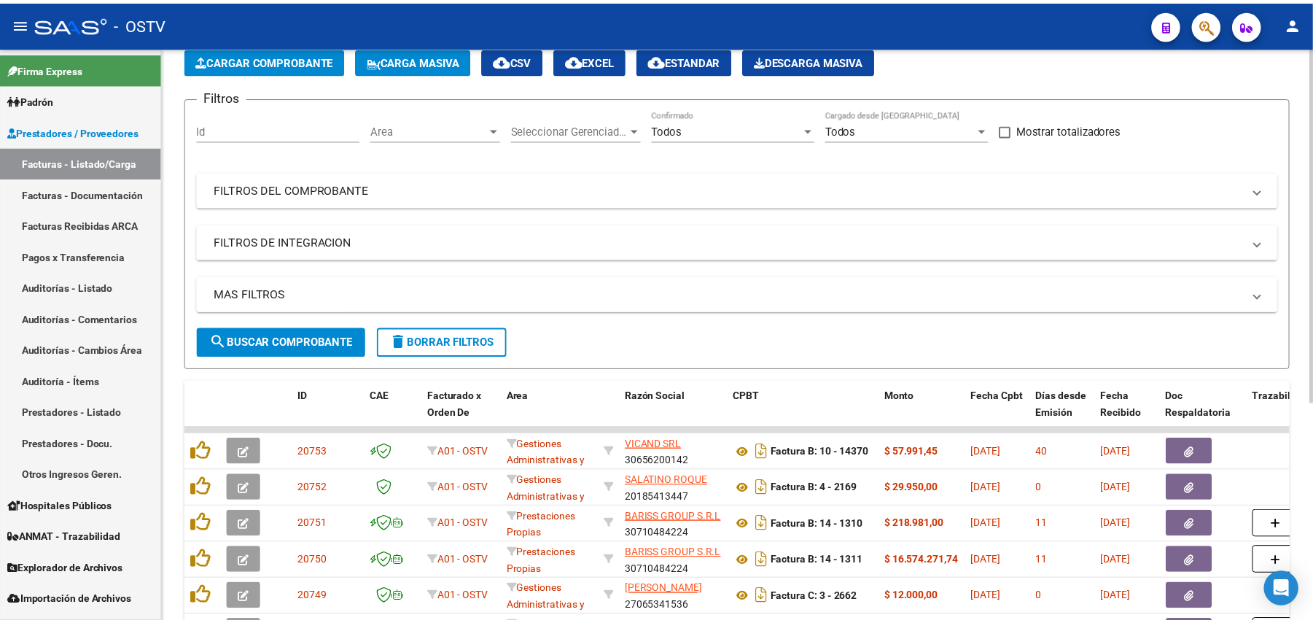
scroll to position [194, 0]
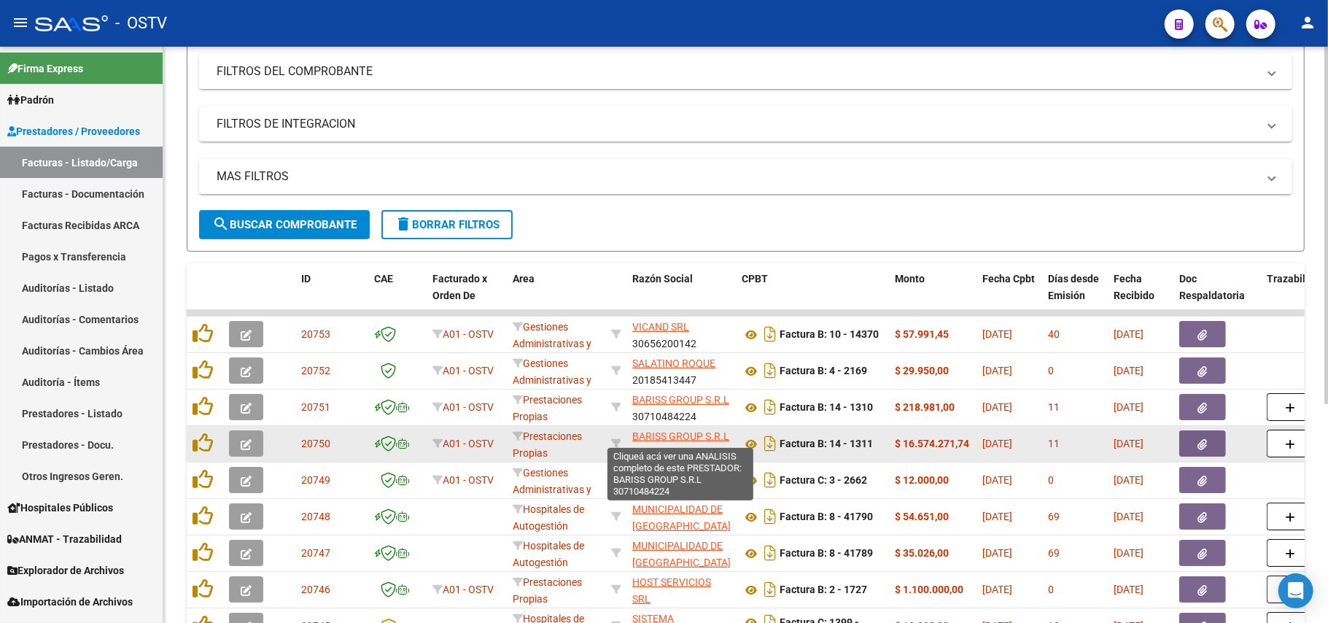
click at [692, 438] on span "BARISS GROUP S.R.L" at bounding box center [680, 436] width 97 height 12
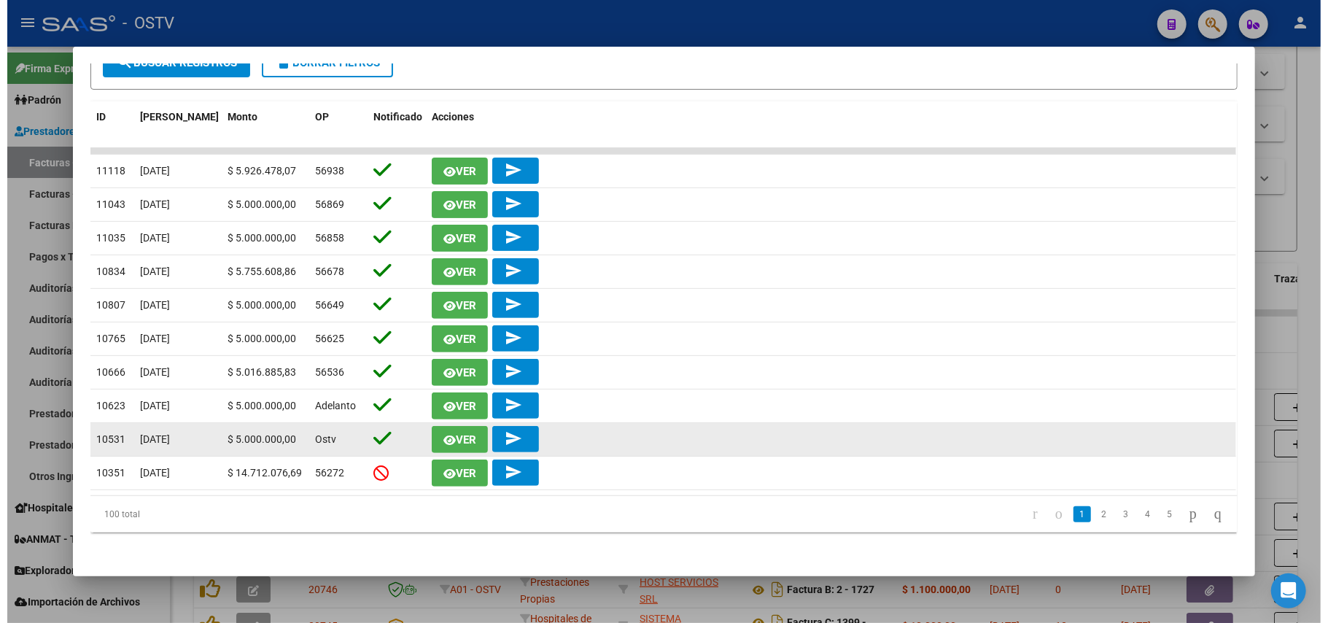
scroll to position [282, 0]
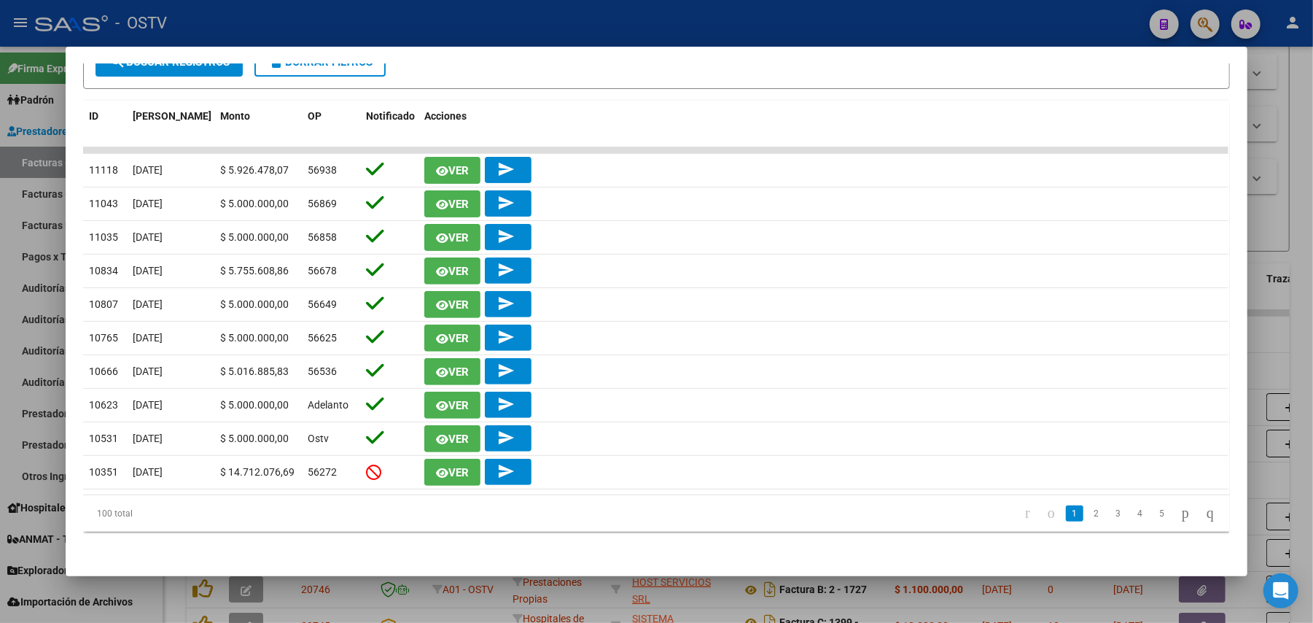
click at [1, 341] on div at bounding box center [656, 311] width 1313 height 623
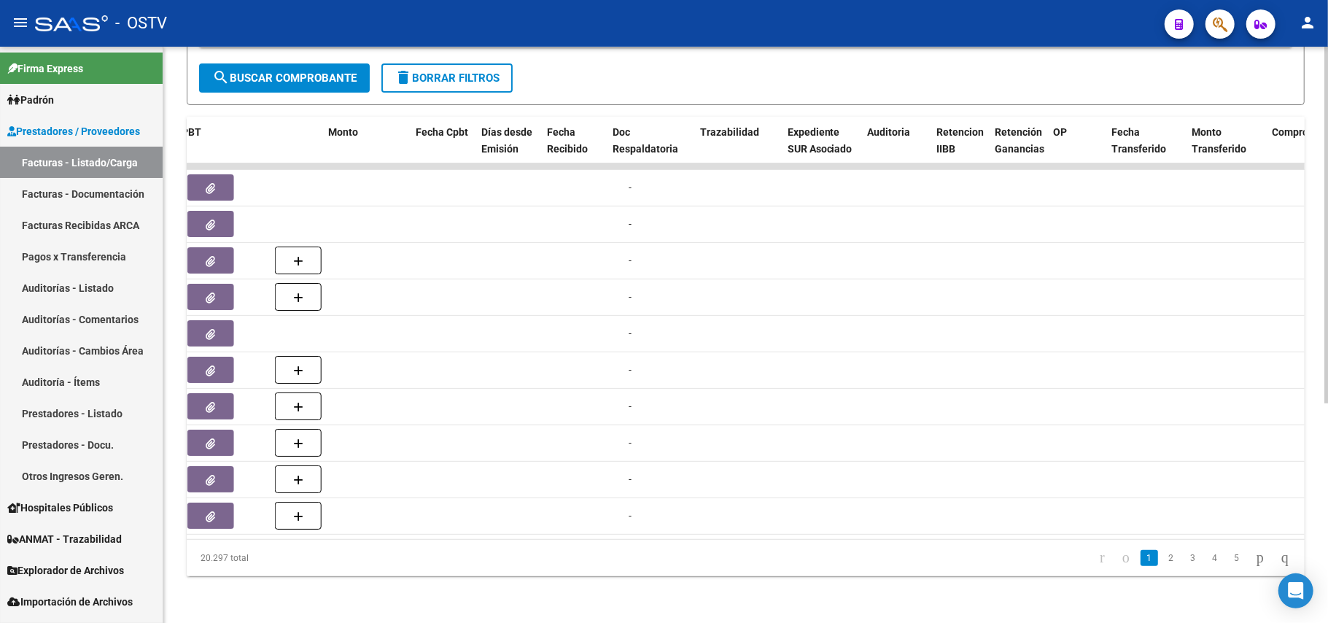
scroll to position [0, 567]
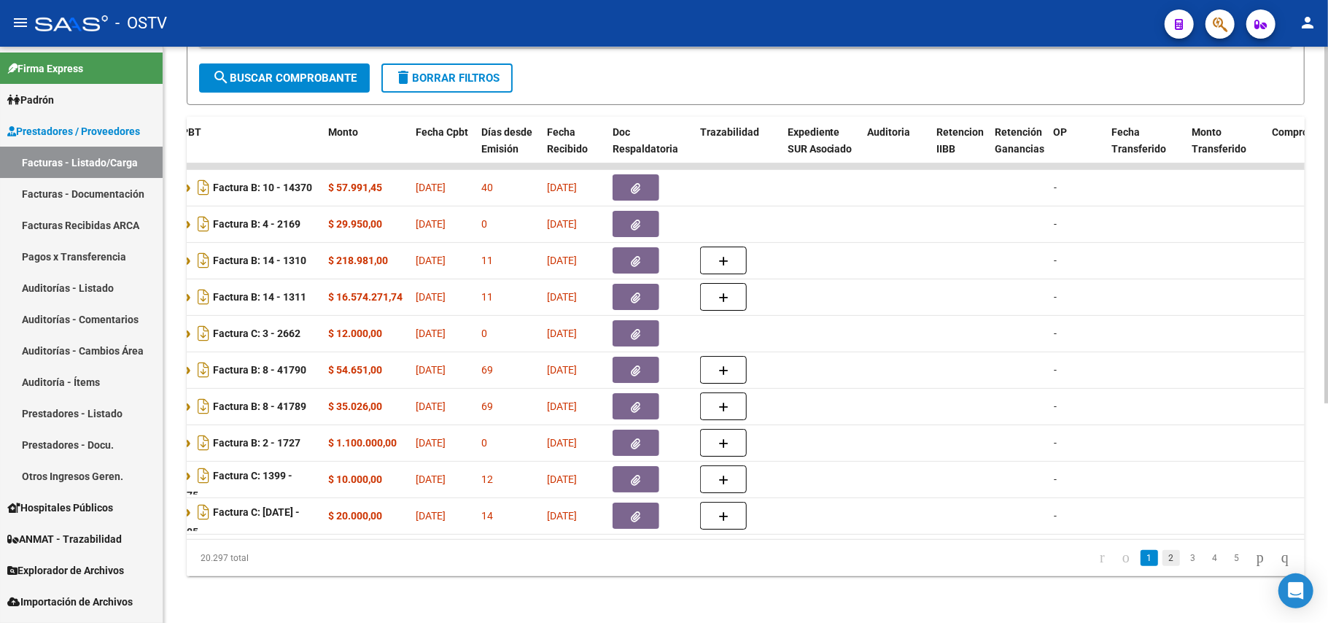
click at [1162, 560] on link "2" at bounding box center [1171, 558] width 18 height 16
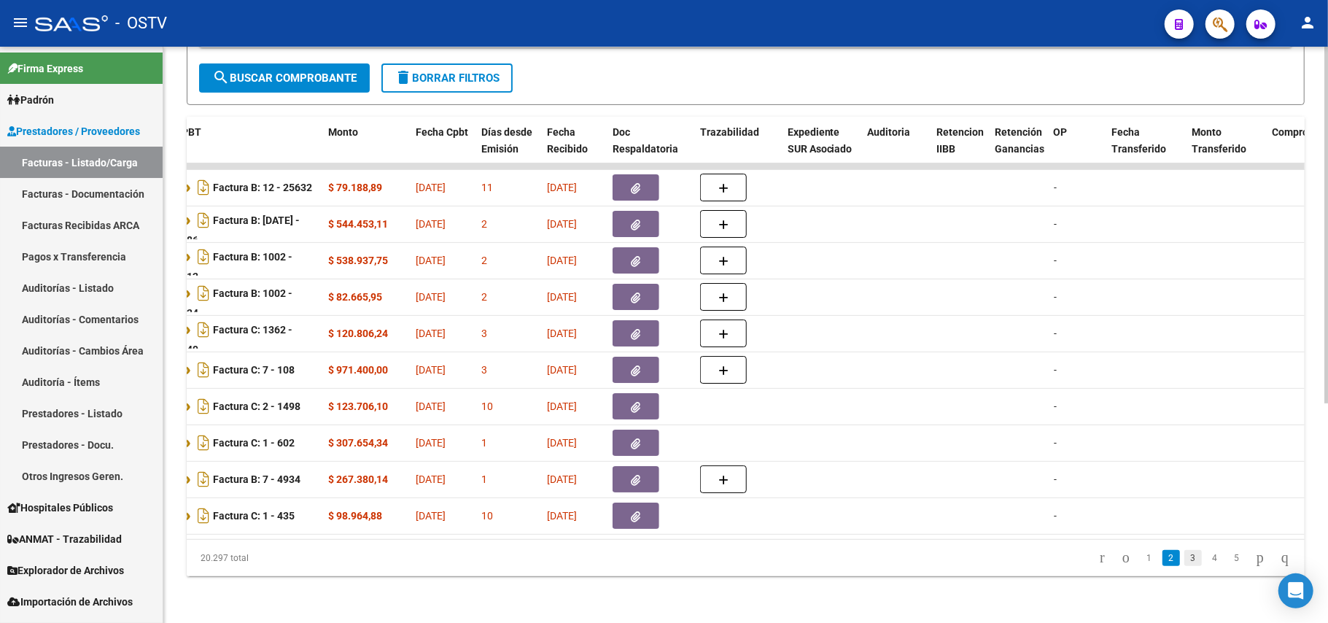
click at [1184, 559] on link "3" at bounding box center [1193, 558] width 18 height 16
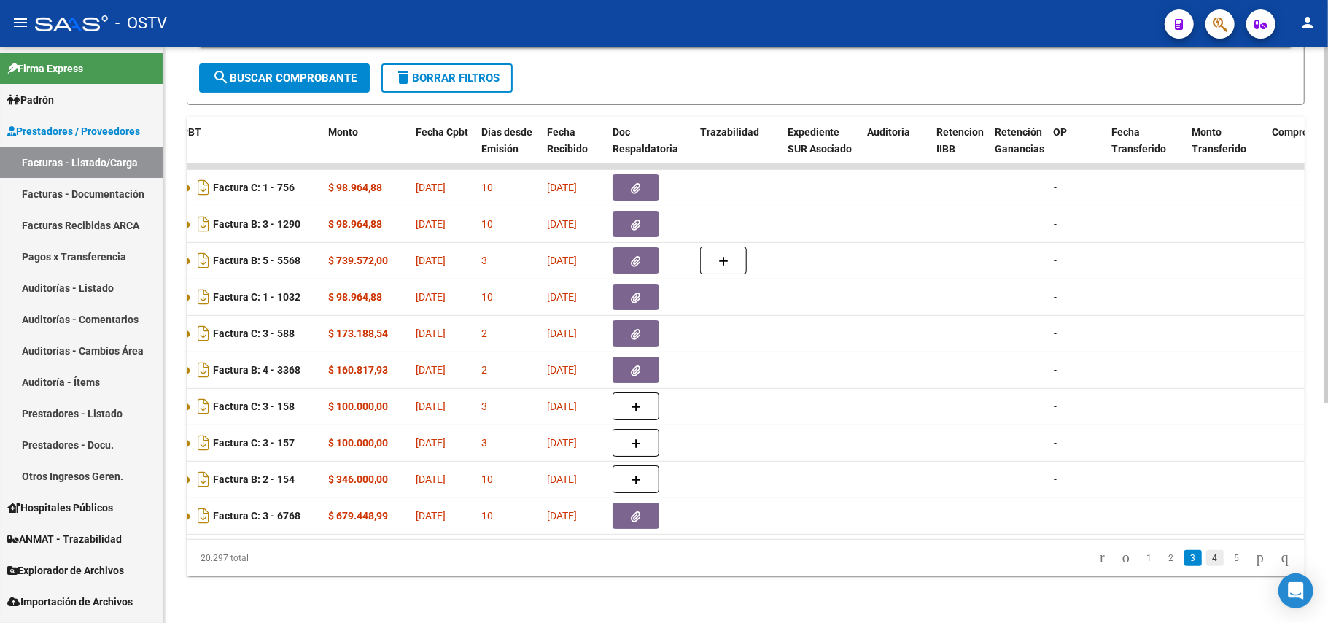
click at [1206, 556] on link "4" at bounding box center [1215, 558] width 18 height 16
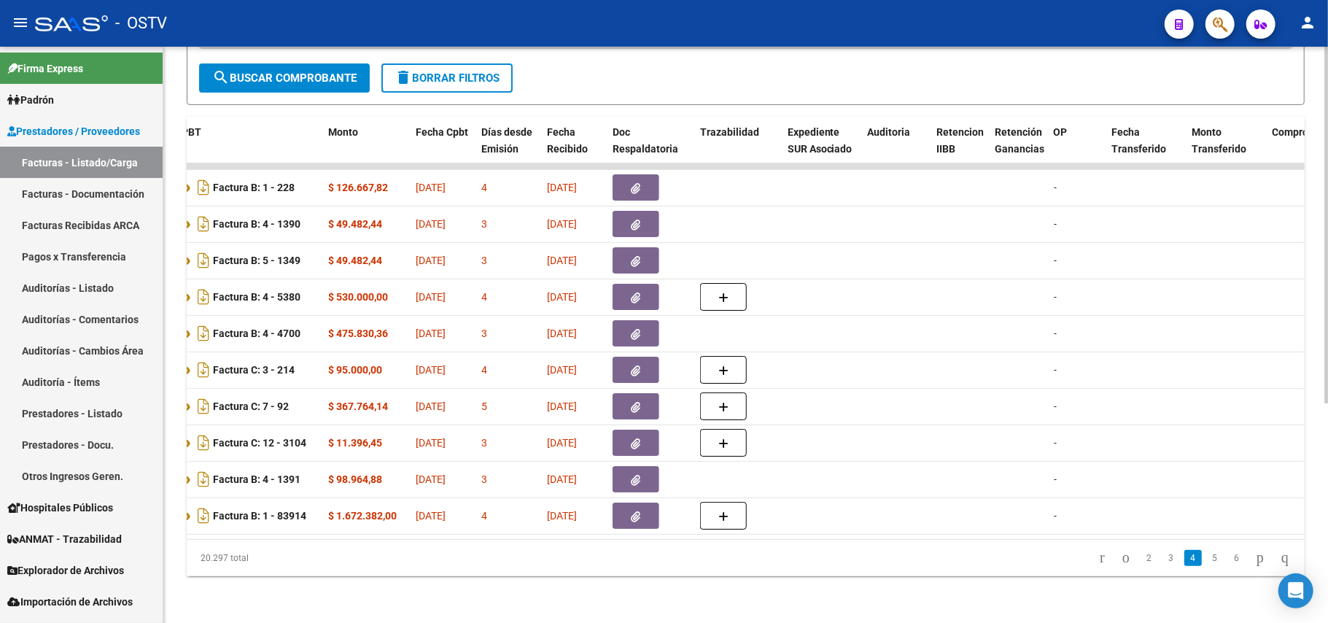
click at [1228, 559] on link "6" at bounding box center [1237, 558] width 18 height 16
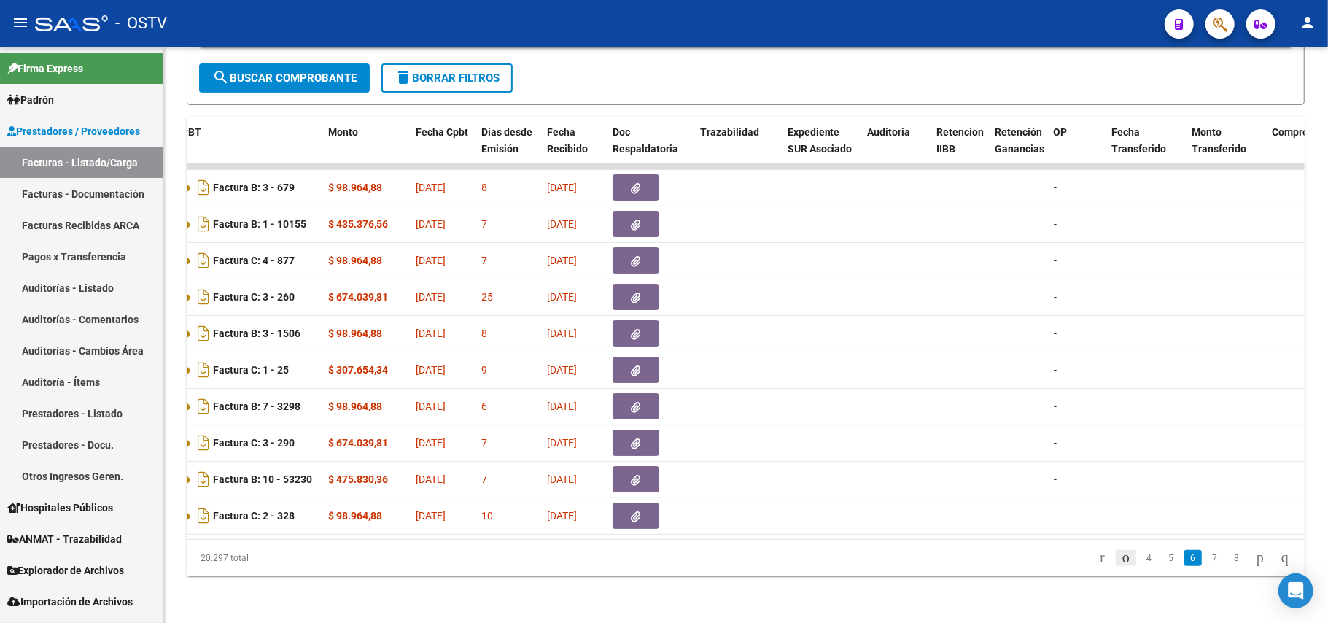
click at [1120, 552] on icon "go to previous page" at bounding box center [1126, 557] width 12 height 18
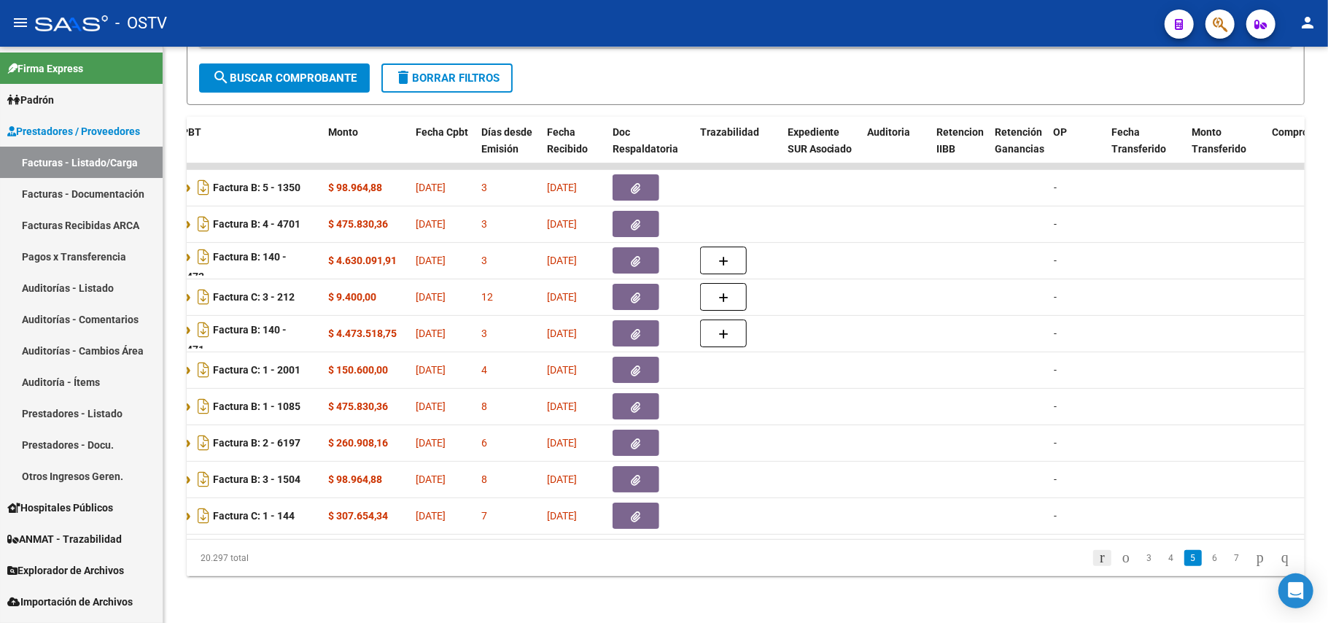
click at [1098, 555] on icon "go to first page" at bounding box center [1102, 557] width 9 height 18
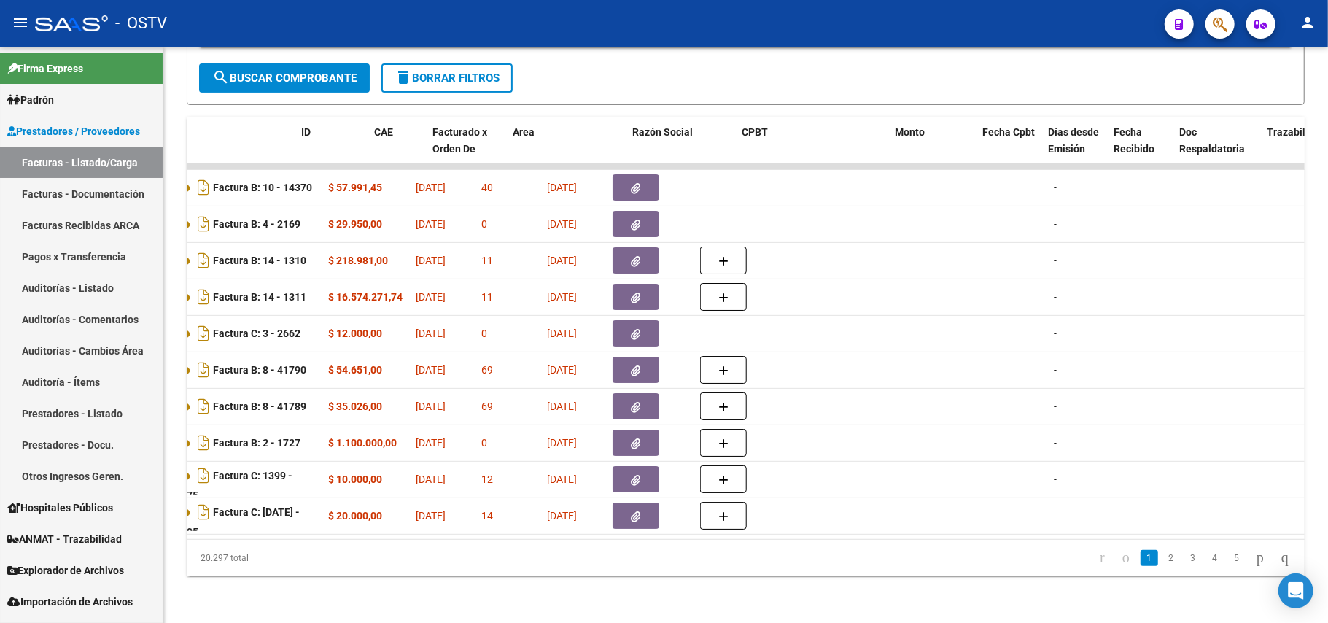
scroll to position [0, 0]
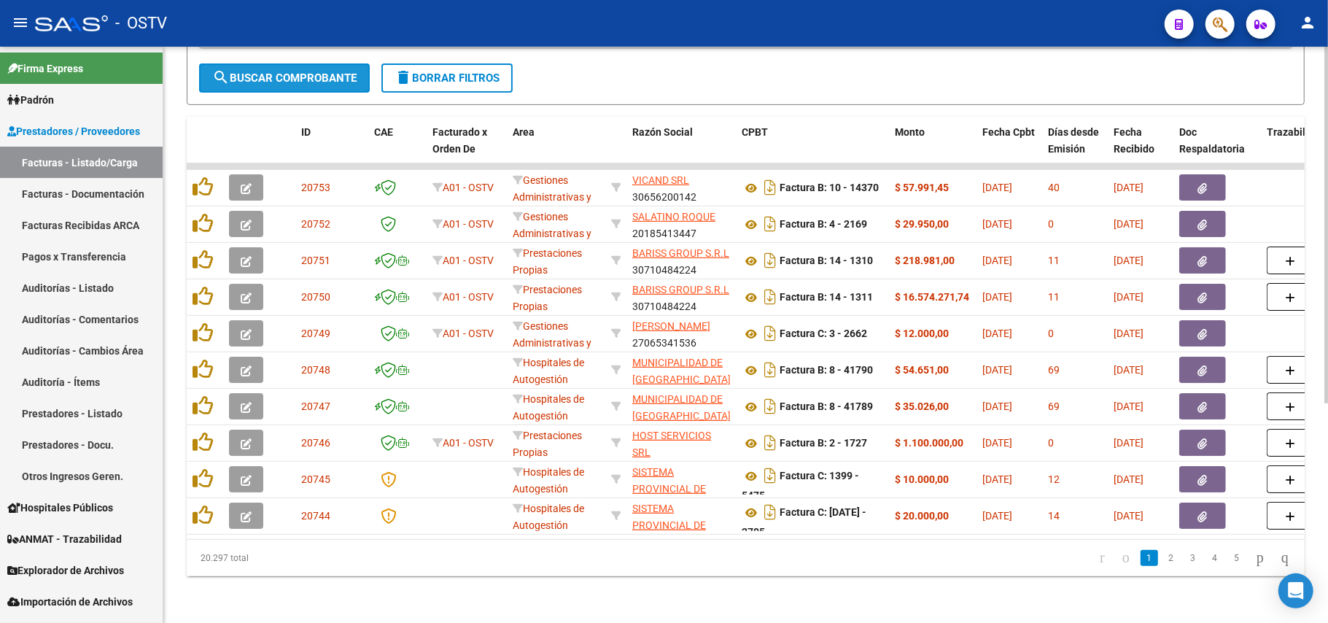
click at [260, 71] on span "search Buscar Comprobante" at bounding box center [284, 77] width 144 height 13
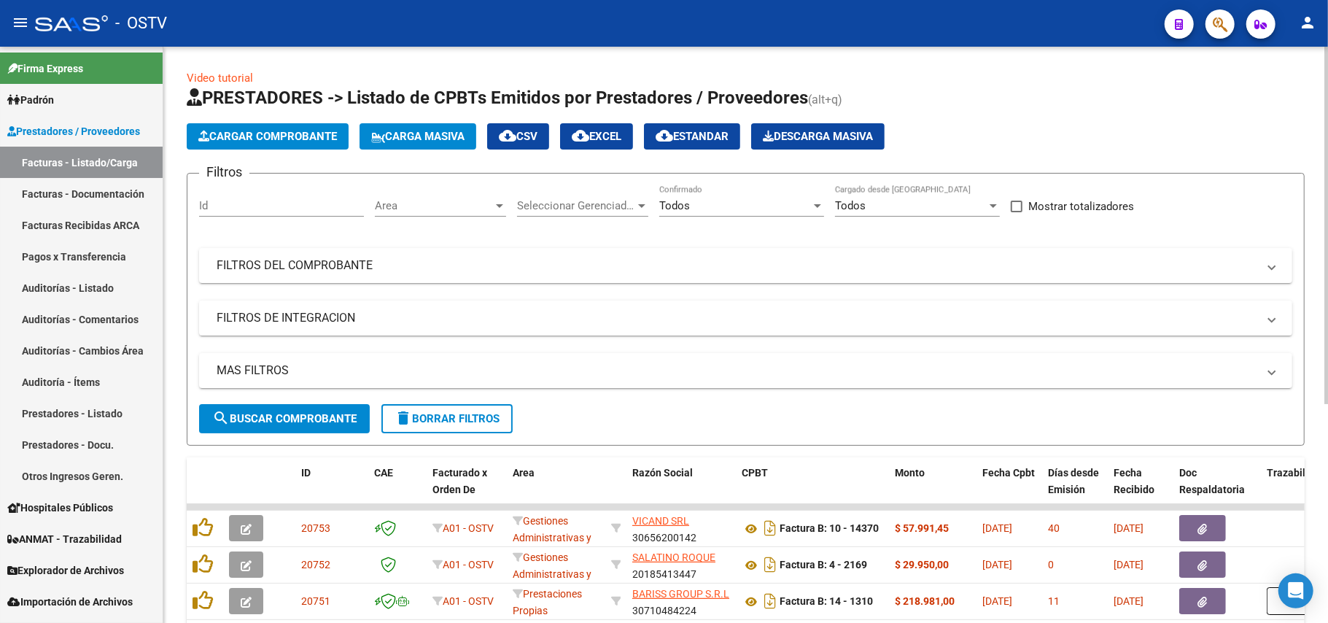
click at [286, 407] on button "search Buscar Comprobante" at bounding box center [284, 418] width 171 height 29
click at [290, 416] on span "search Buscar Comprobante" at bounding box center [284, 418] width 144 height 13
